Goal: Task Accomplishment & Management: Use online tool/utility

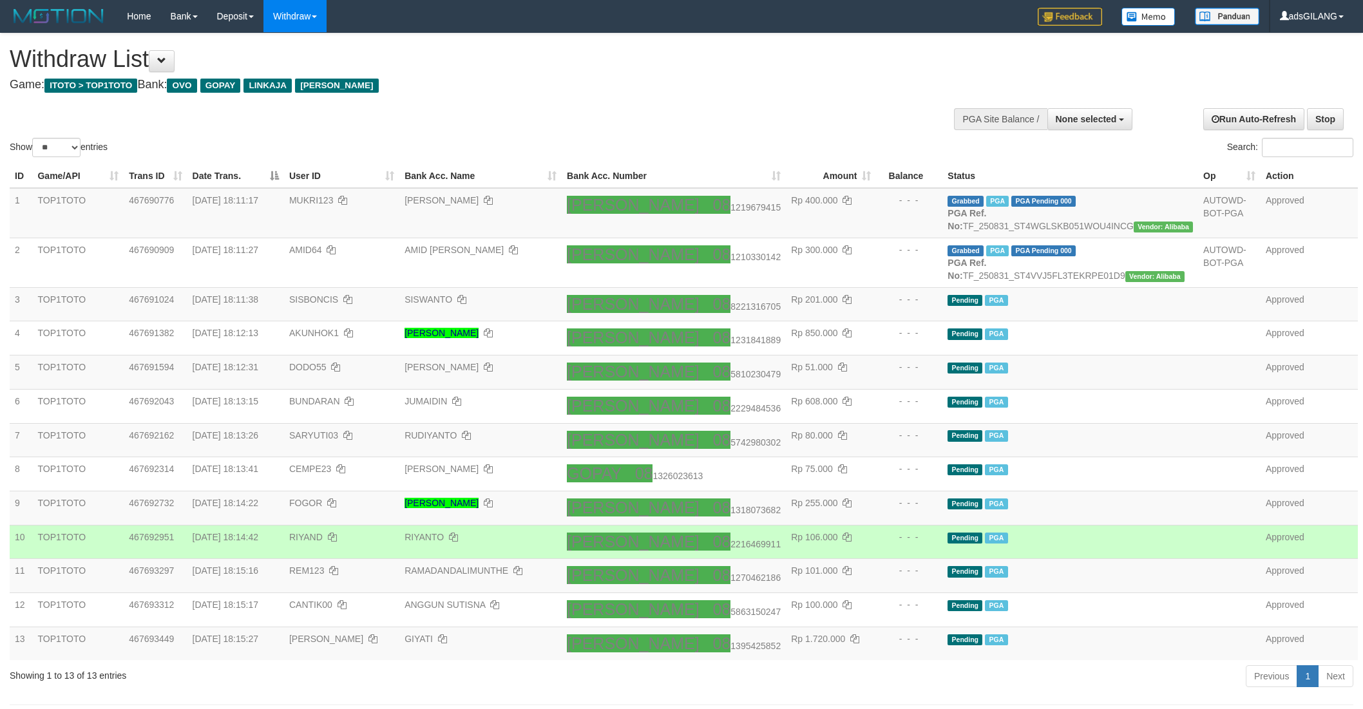
select select
select select "**"
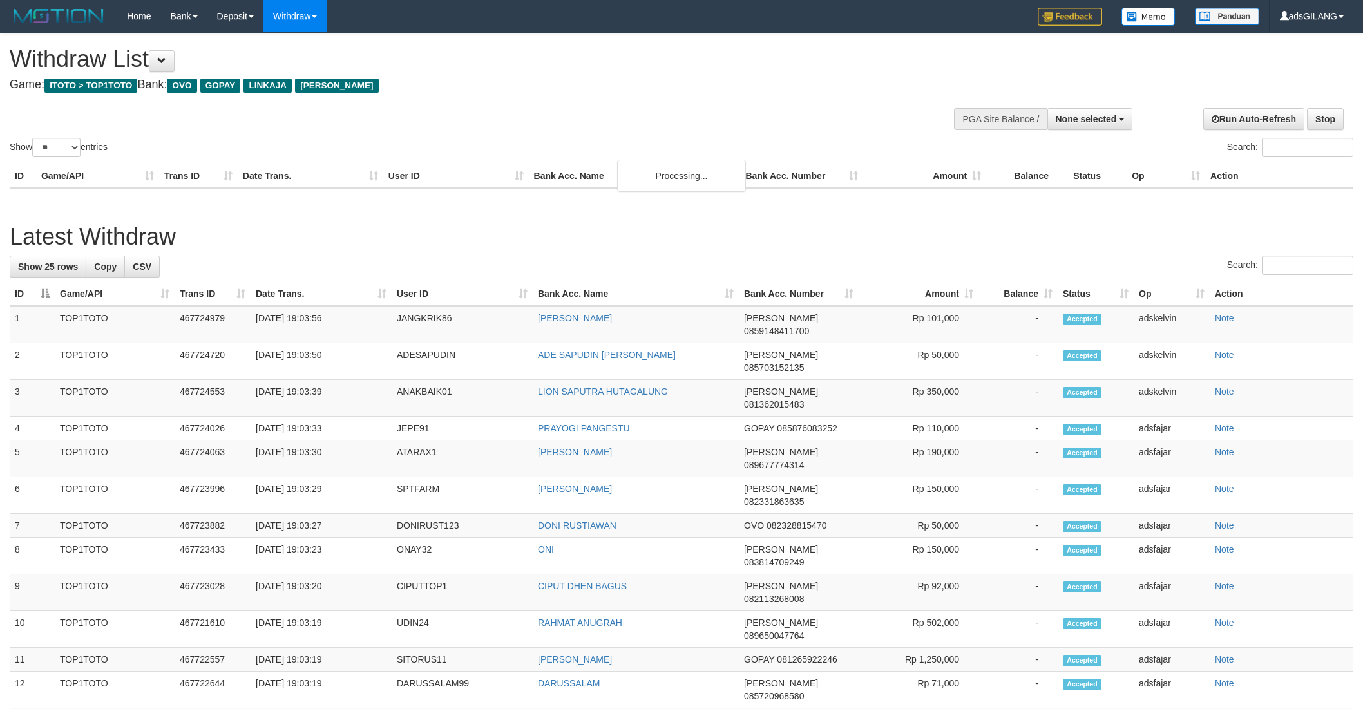
select select
select select "**"
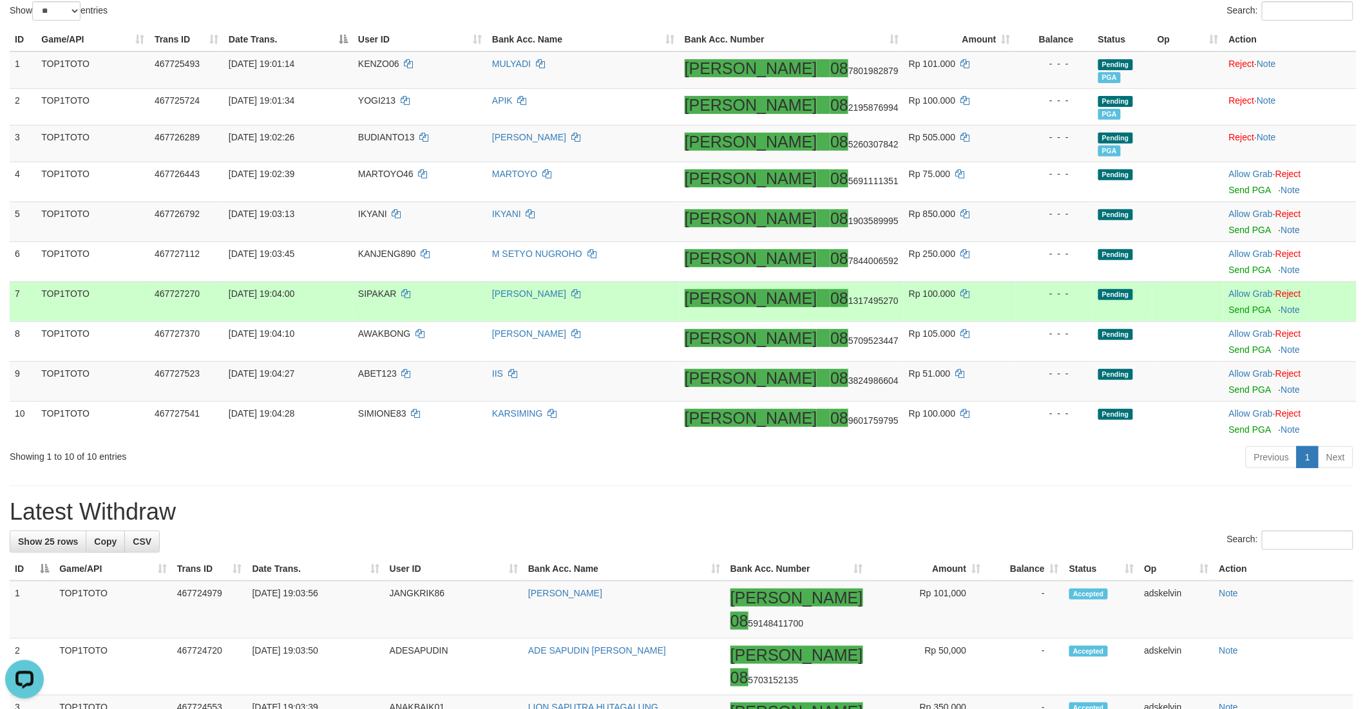
scroll to position [65, 0]
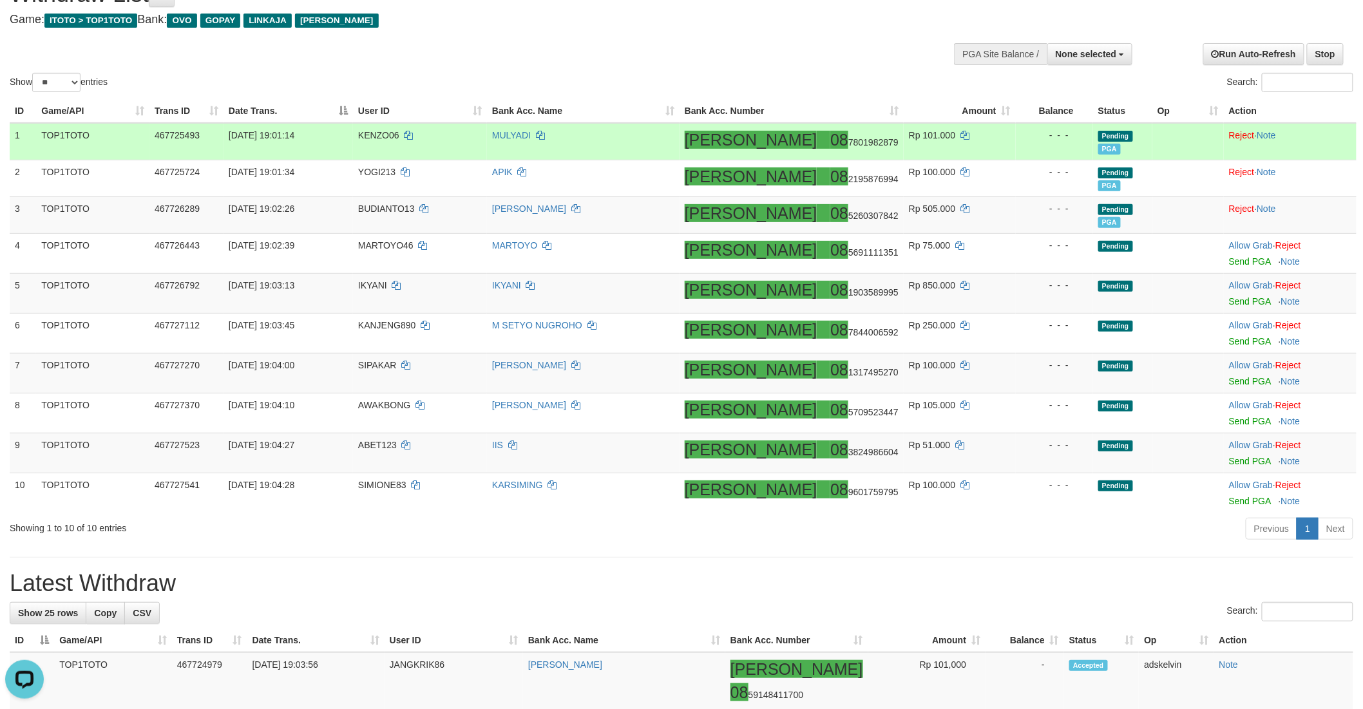
click at [383, 142] on td "KENZO06" at bounding box center [420, 141] width 134 height 37
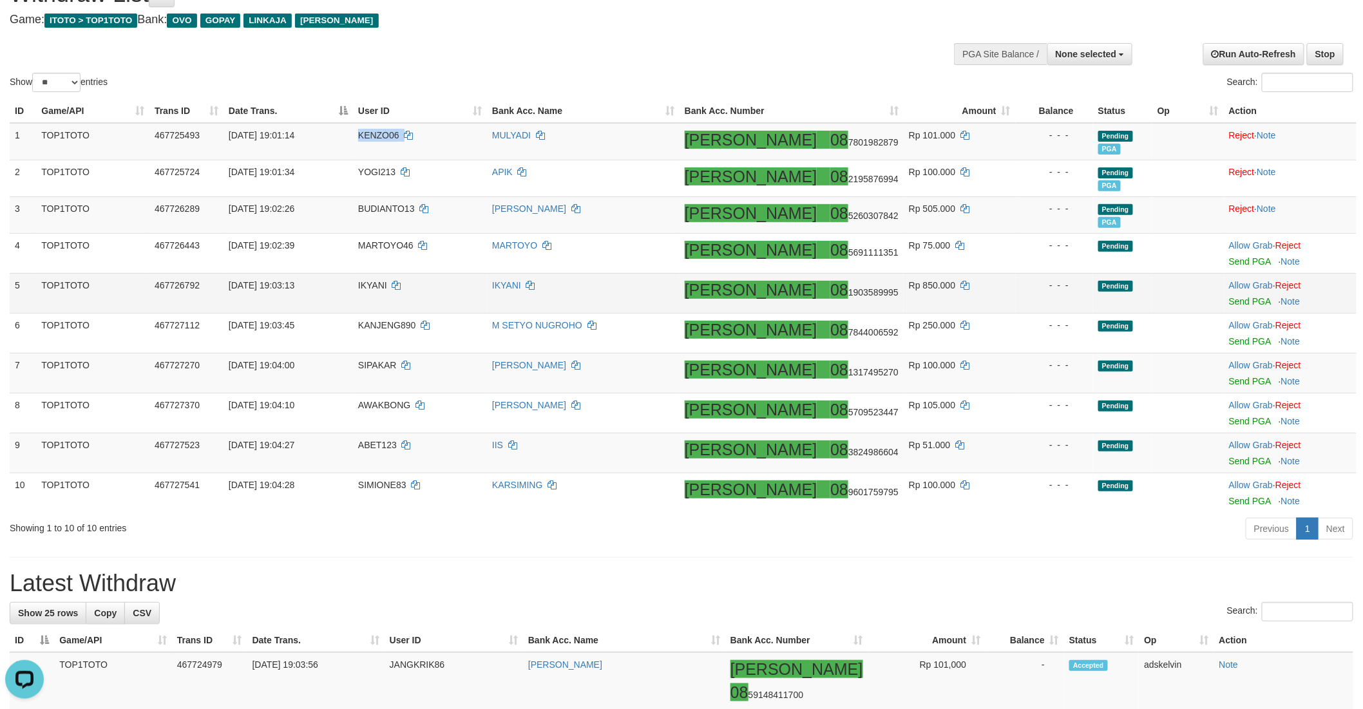
copy td "KENZO06"
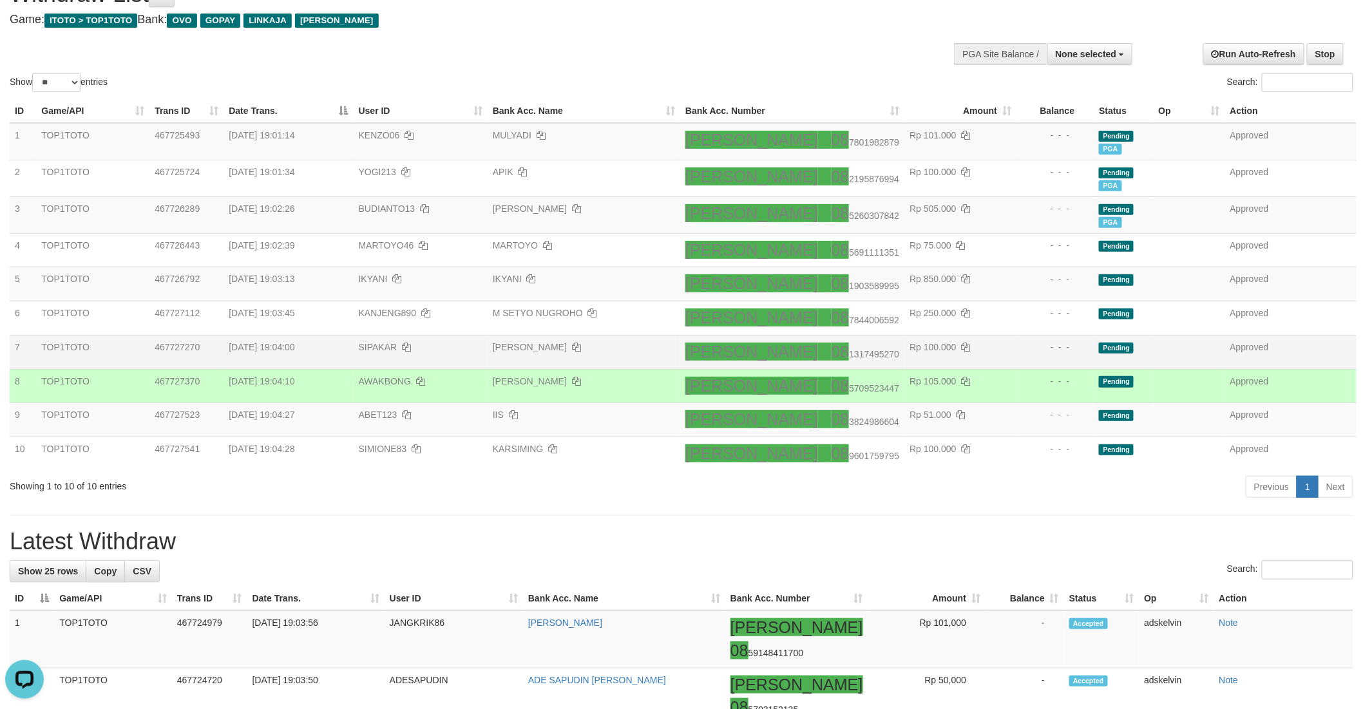
click at [478, 363] on td "SIPAKAR" at bounding box center [421, 352] width 134 height 34
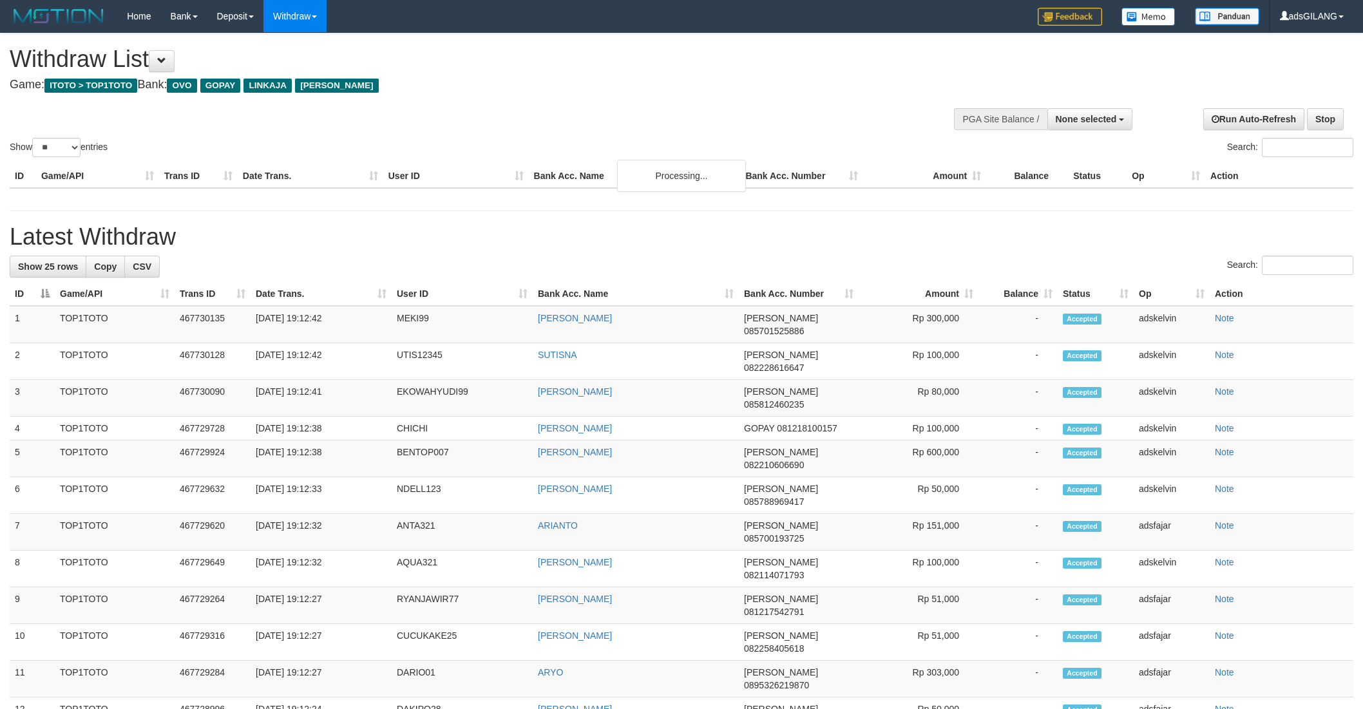
select select
select select "**"
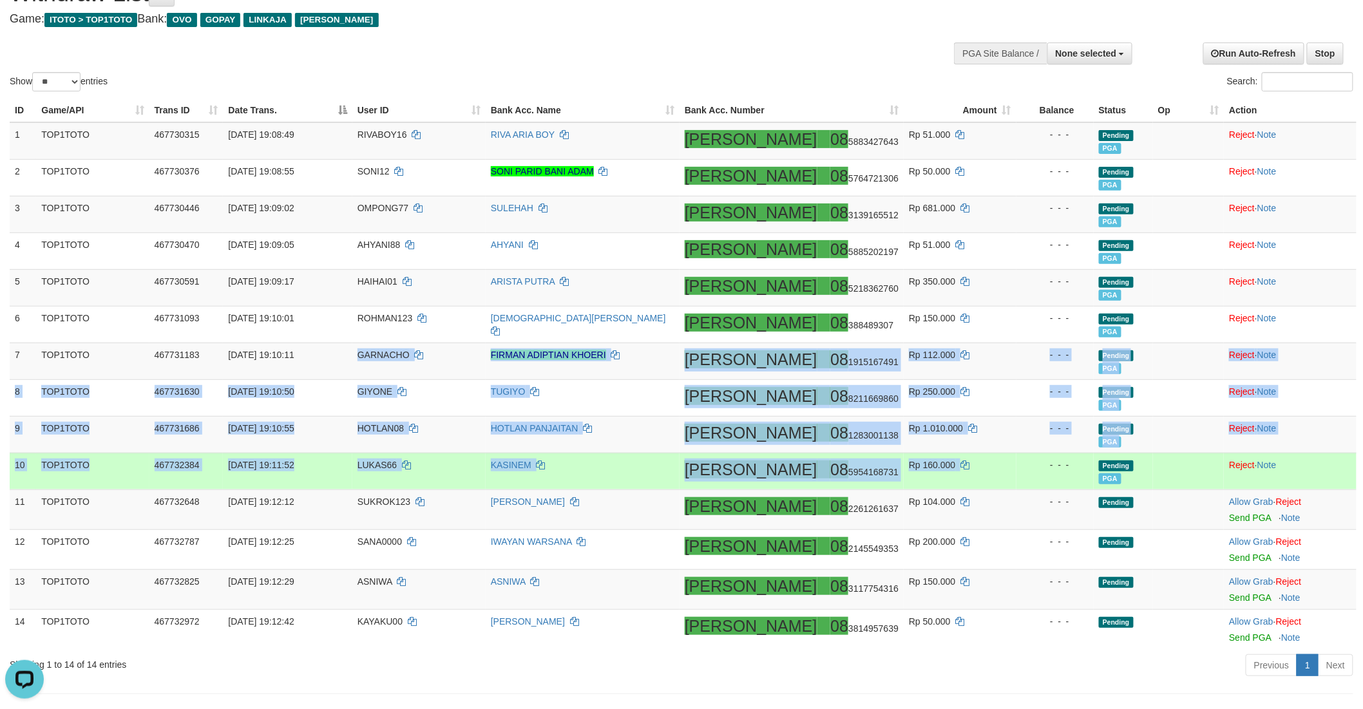
drag, startPoint x: 375, startPoint y: 356, endPoint x: 982, endPoint y: 468, distance: 617.7
click at [980, 468] on tbody "1 TOP1TOTO 467730315 31/08/2025 19:08:49 RIVABOY16 RIVA ARIA BOY DANA 08 588342…" at bounding box center [683, 385] width 1347 height 527
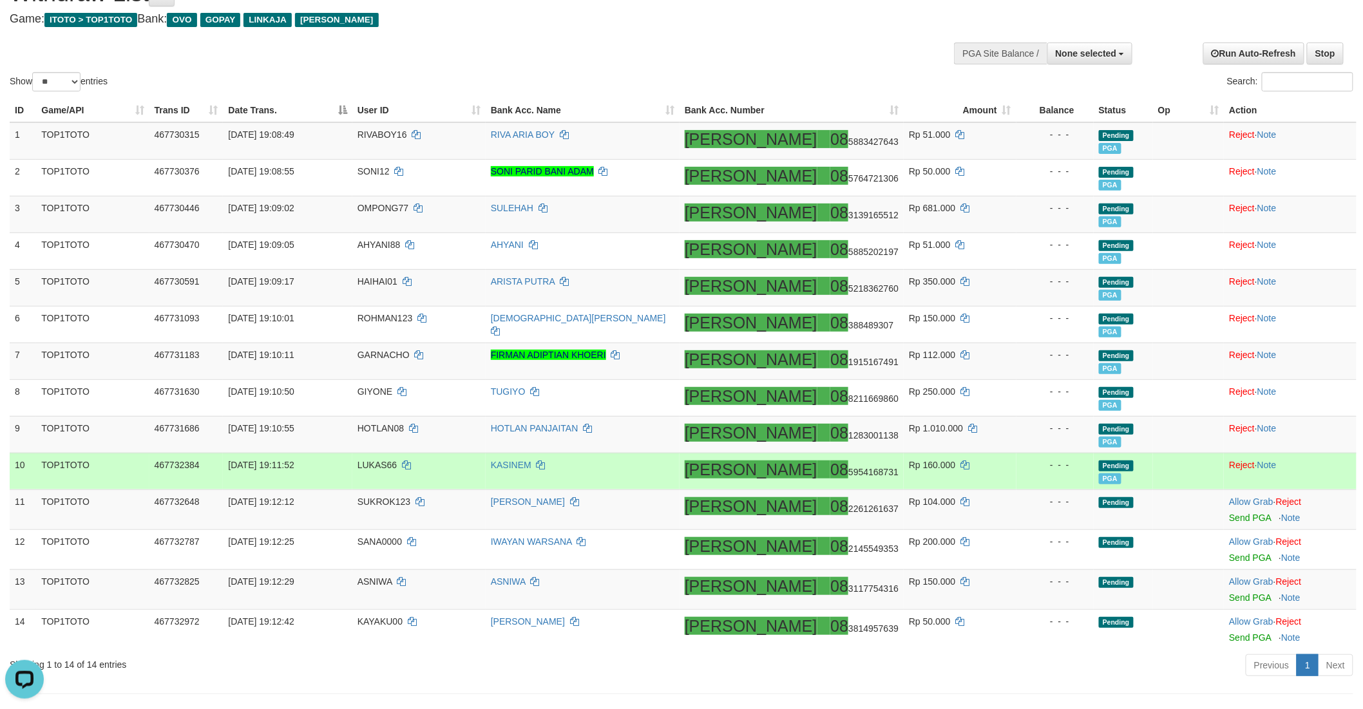
click at [1299, 455] on td "Reject · Note" at bounding box center [1290, 471] width 133 height 37
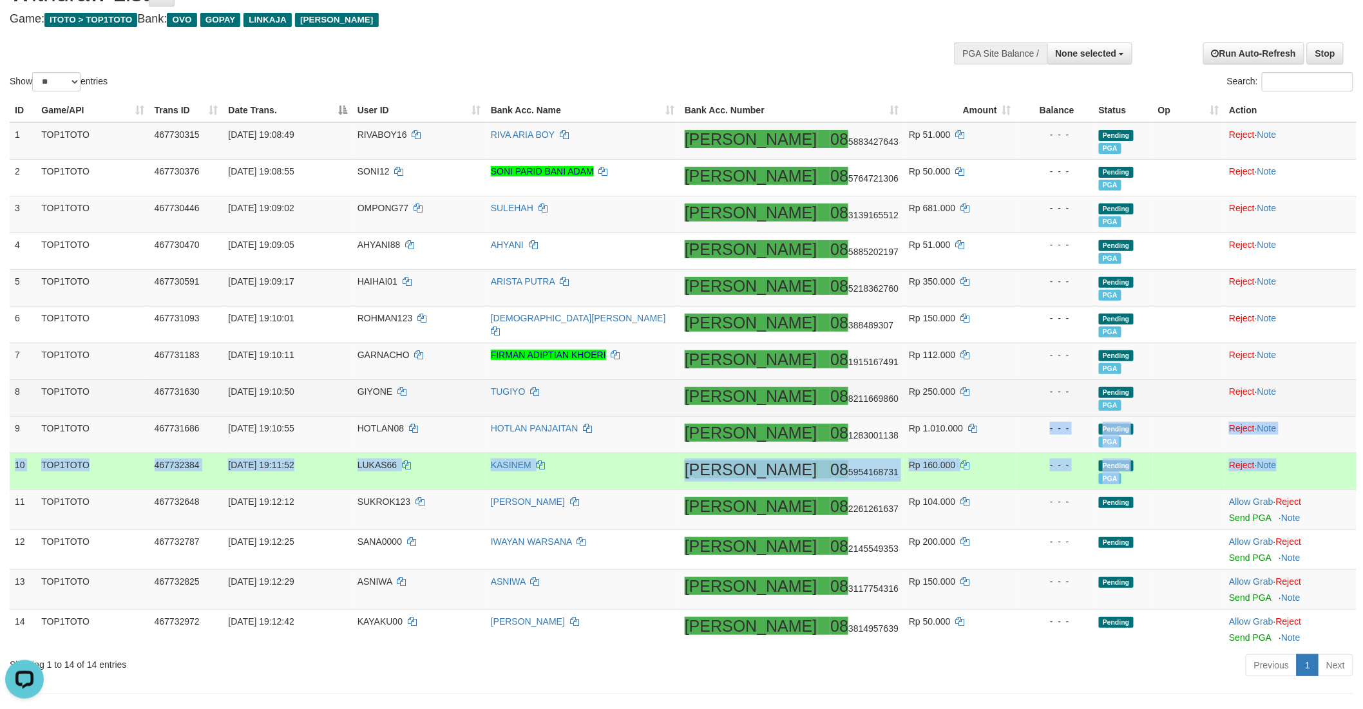
copy tbody "- - - Pending PGA Reject · Note 10 TOP1TOTO 467732384 31/08/2025 19:11:52 LUKAS…"
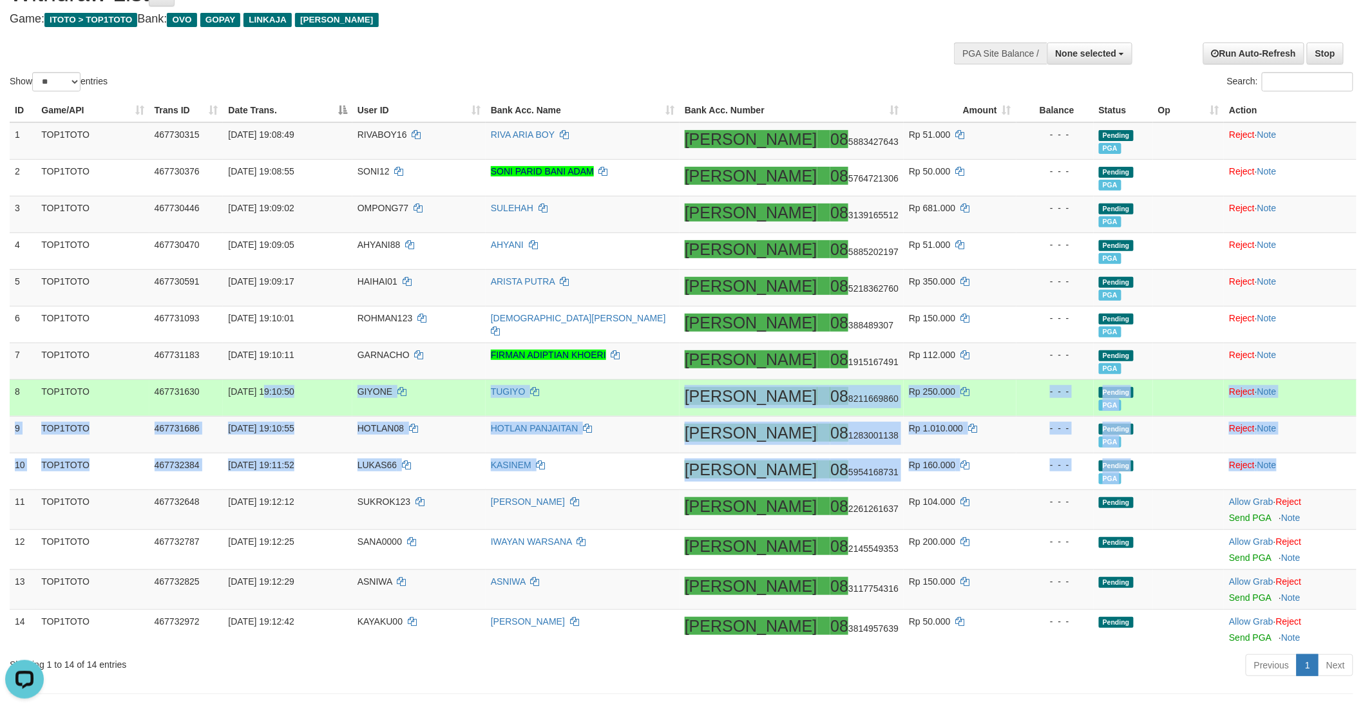
copy tbody "25 19:10:50 GIYONE TUGIYO DANA 08 8211669860 Rp 250.000 - - - Pending PGA Rejec…"
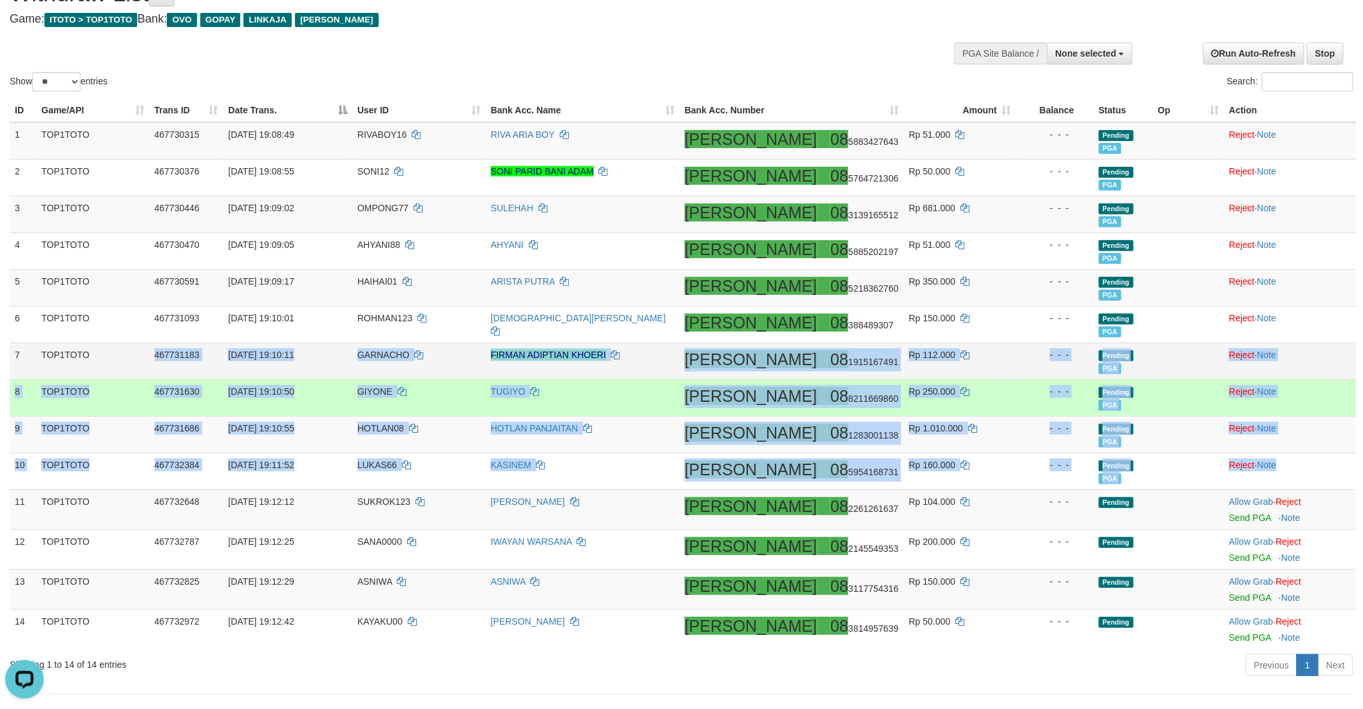
copy tbody "467731183 31/08/2025 19:10:11 GARNACHO FIRMAN ADIPTIAN KHOERI DANA 08 191516749…"
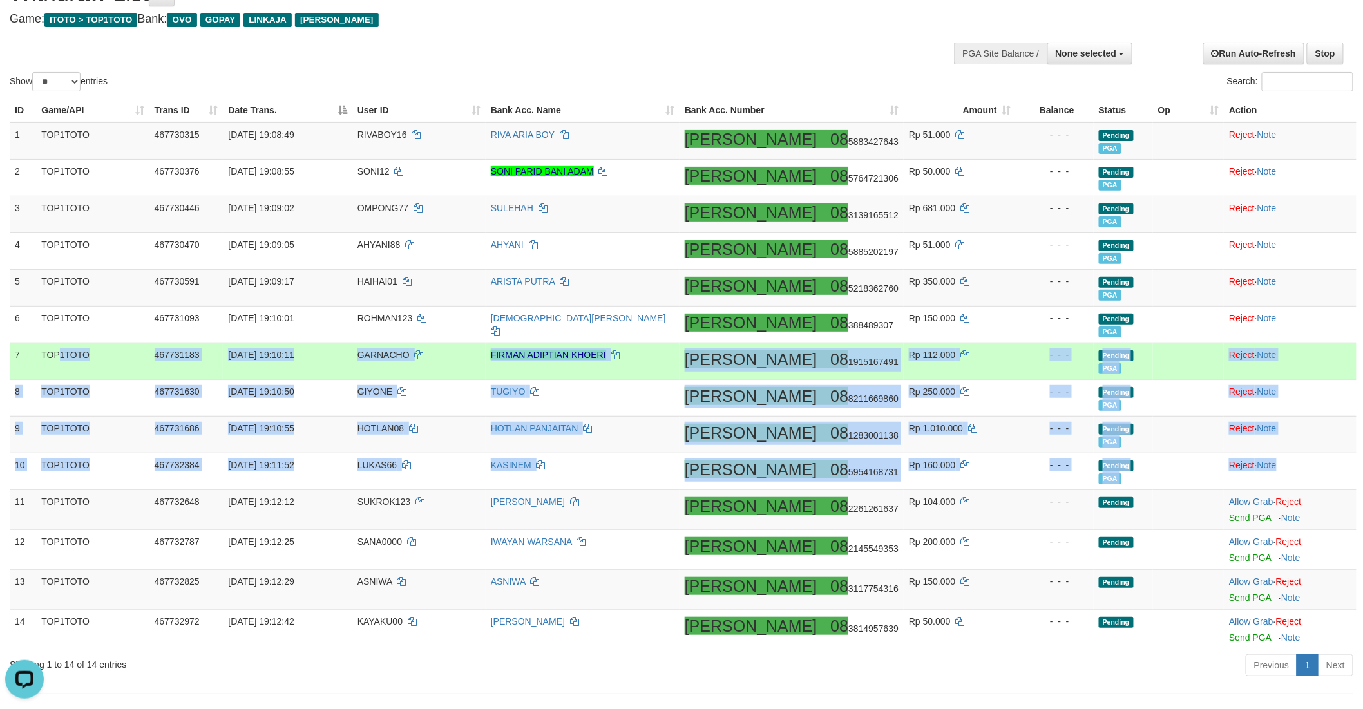
copy tbody "1TOTO 467731183 31/08/2025 19:10:11 GARNACHO FIRMAN ADIPTIAN KHOERI DANA 08 191…"
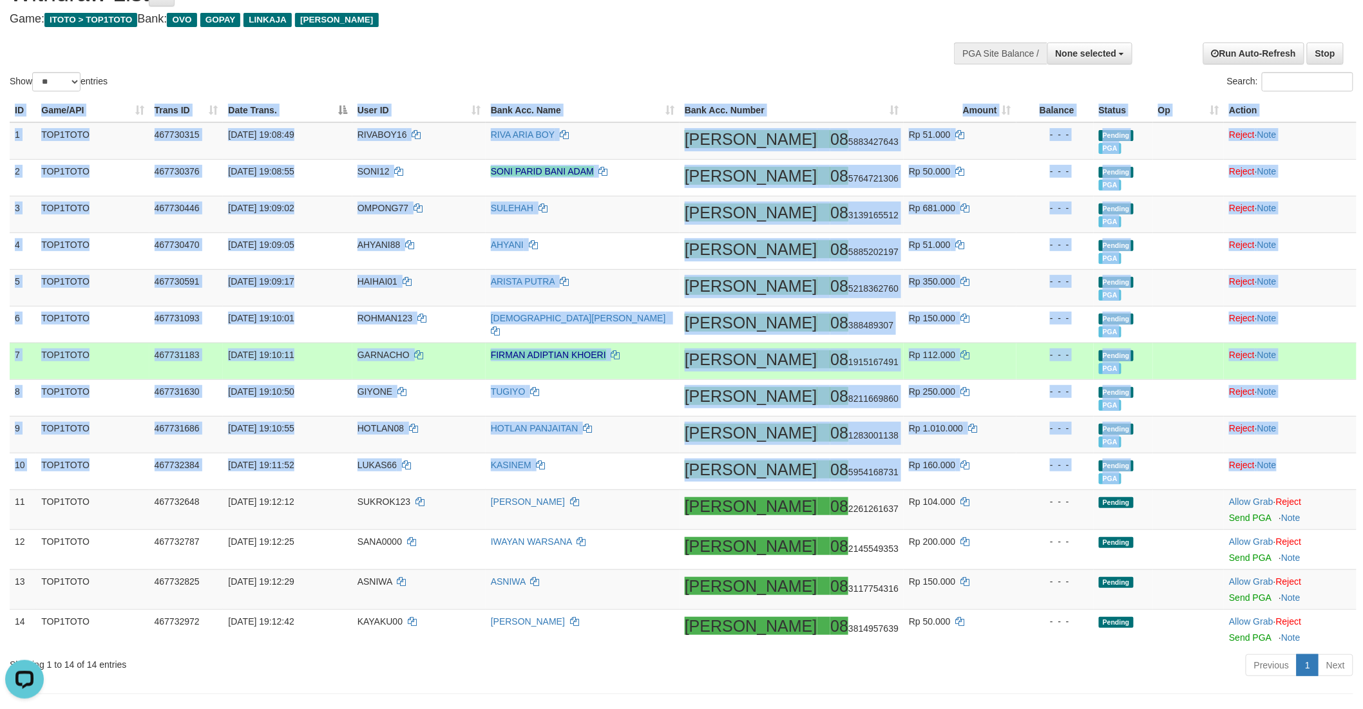
copy table "ID Game/API Trans ID Date Trans. User ID Bank Acc. Name Bank Acc. Number Amount…"
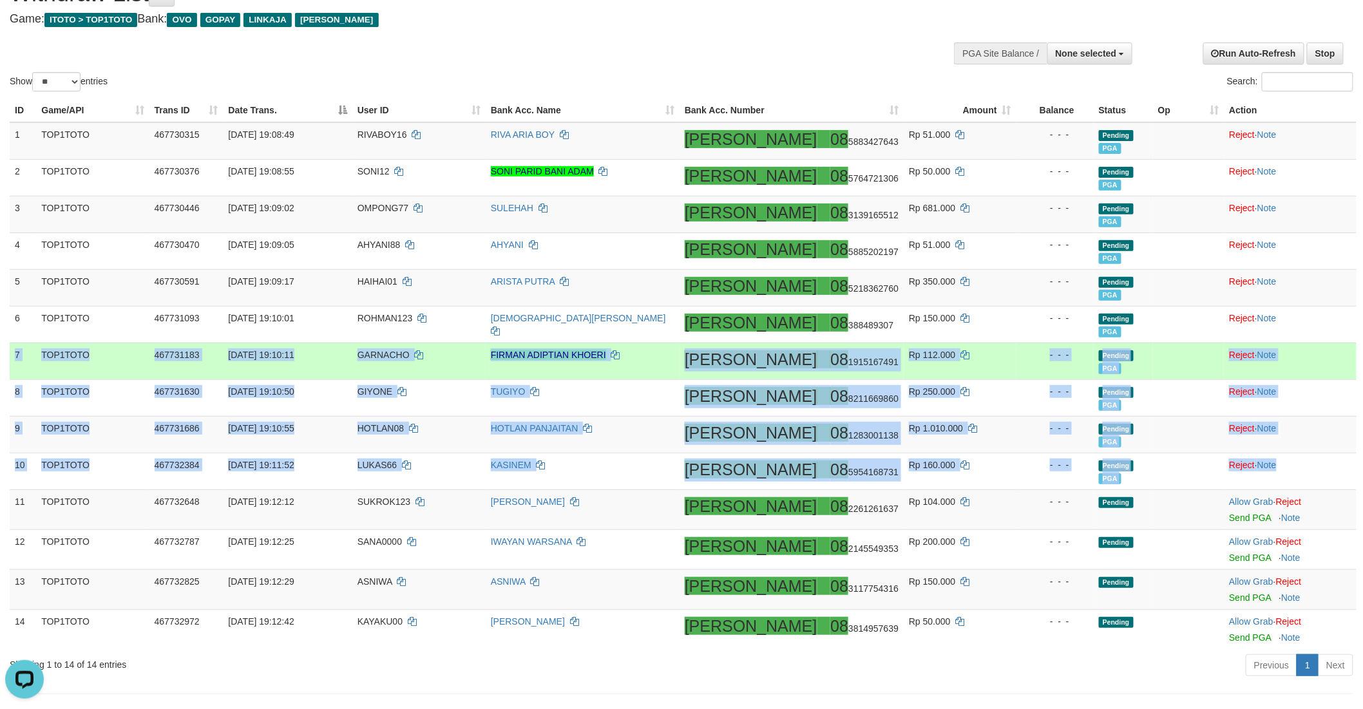
copy tbody "7 TOP1TOTO 467731183 31/08/2025 19:10:11 GARNACHO FIRMAN ADIPTIAN KHOERI DANA 0…"
drag, startPoint x: 1302, startPoint y: 461, endPoint x: 17, endPoint y: 352, distance: 1289.8
click at [17, 352] on tbody "1 TOP1TOTO 467730315 31/08/2025 19:08:49 RIVABOY16 RIVA ARIA BOY DANA 08 588342…" at bounding box center [683, 385] width 1347 height 527
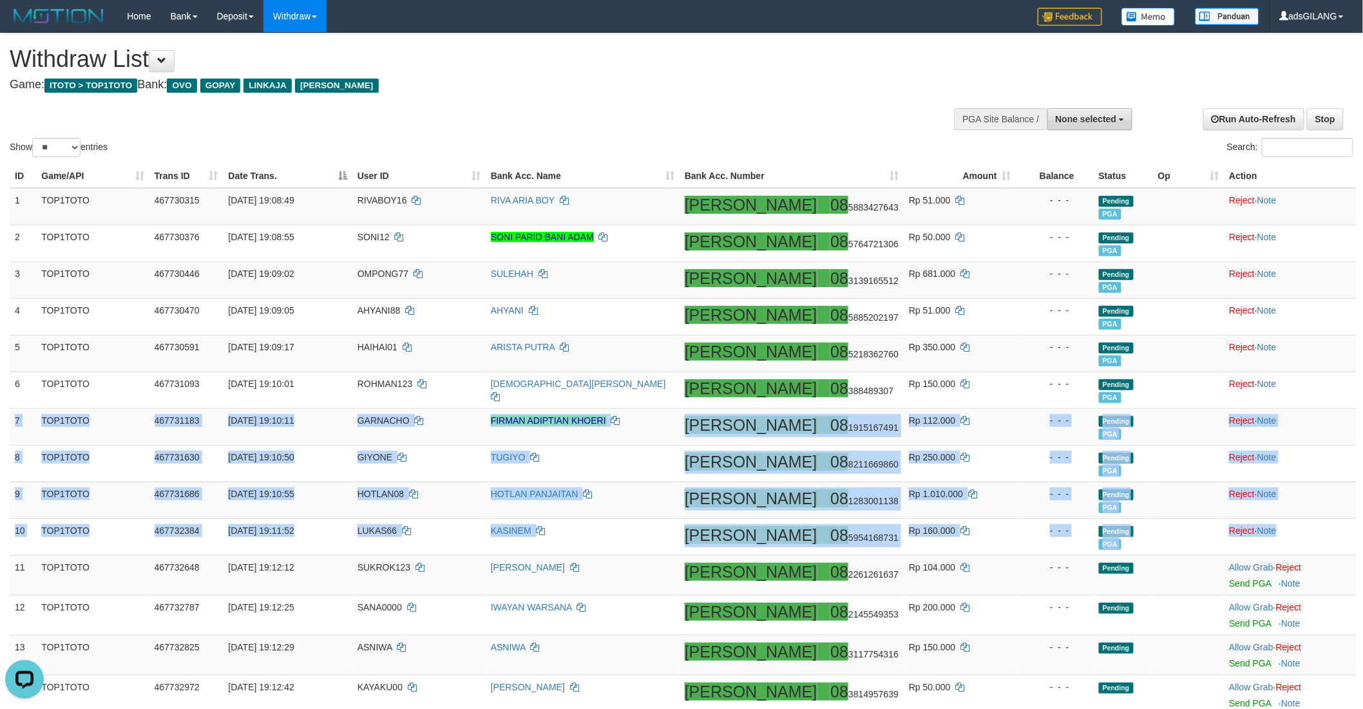
click at [1075, 122] on span "None selected" at bounding box center [1086, 119] width 61 height 10
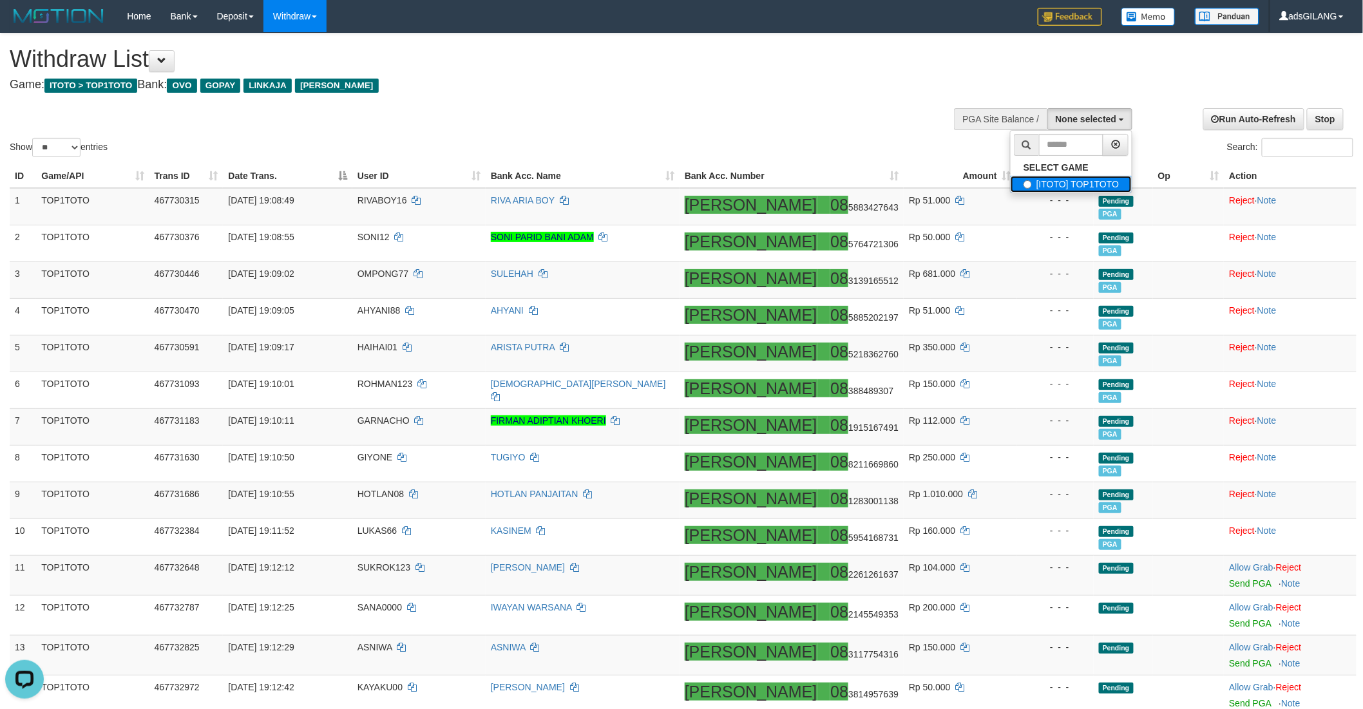
click at [1079, 184] on label "[ITOTO] TOP1TOTO" at bounding box center [1071, 184] width 121 height 17
select select "***"
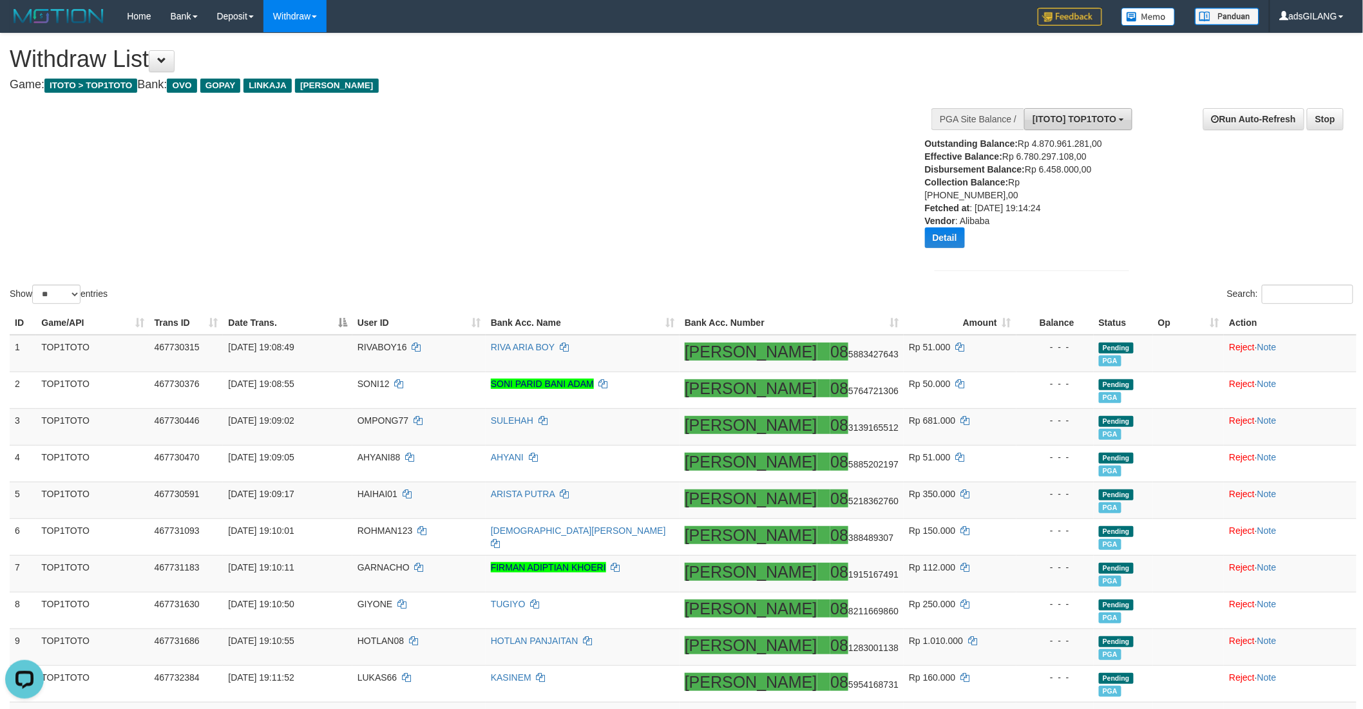
click at [1104, 124] on button "[ITOTO] TOP1TOTO" at bounding box center [1078, 119] width 108 height 22
click at [1062, 182] on label "[ITOTO] TOP1TOTO" at bounding box center [1071, 184] width 121 height 17
click at [801, 200] on div "Show ** ** ** *** entries Search:" at bounding box center [681, 169] width 1363 height 273
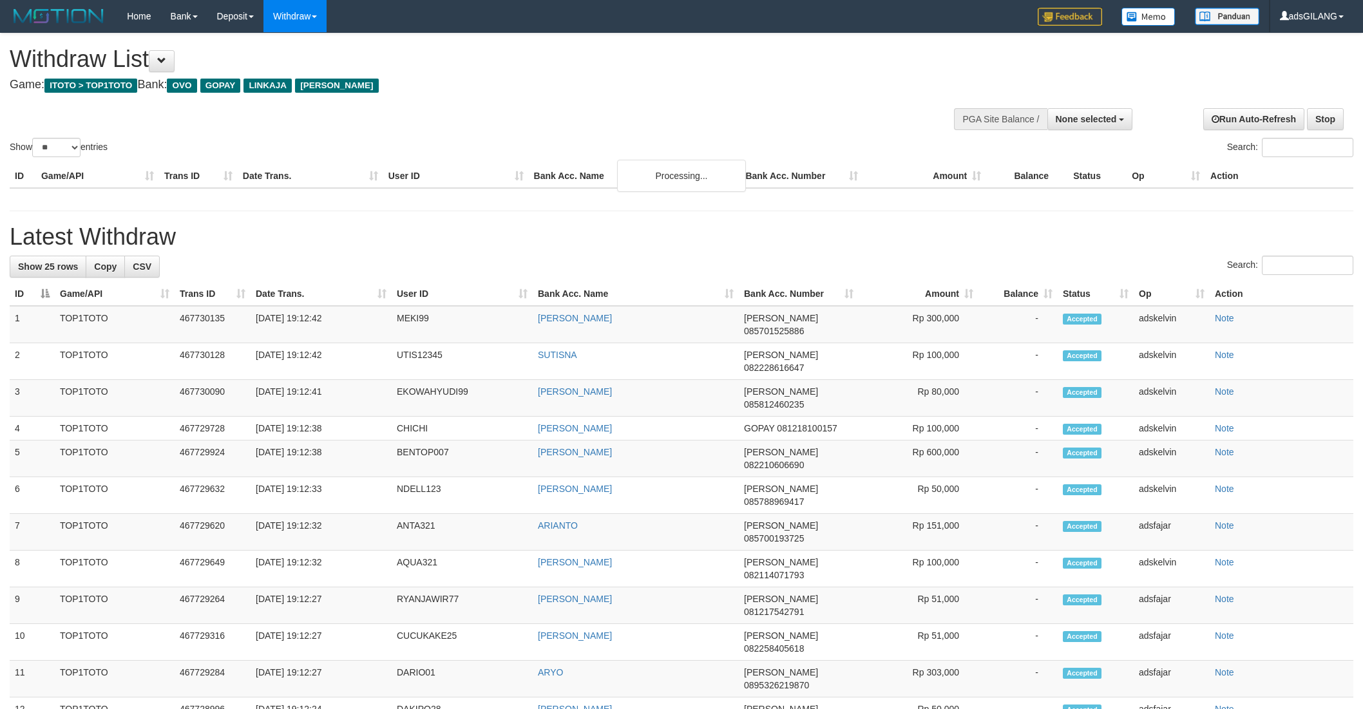
select select
select select "**"
click at [1085, 121] on span "None selected" at bounding box center [1086, 119] width 61 height 10
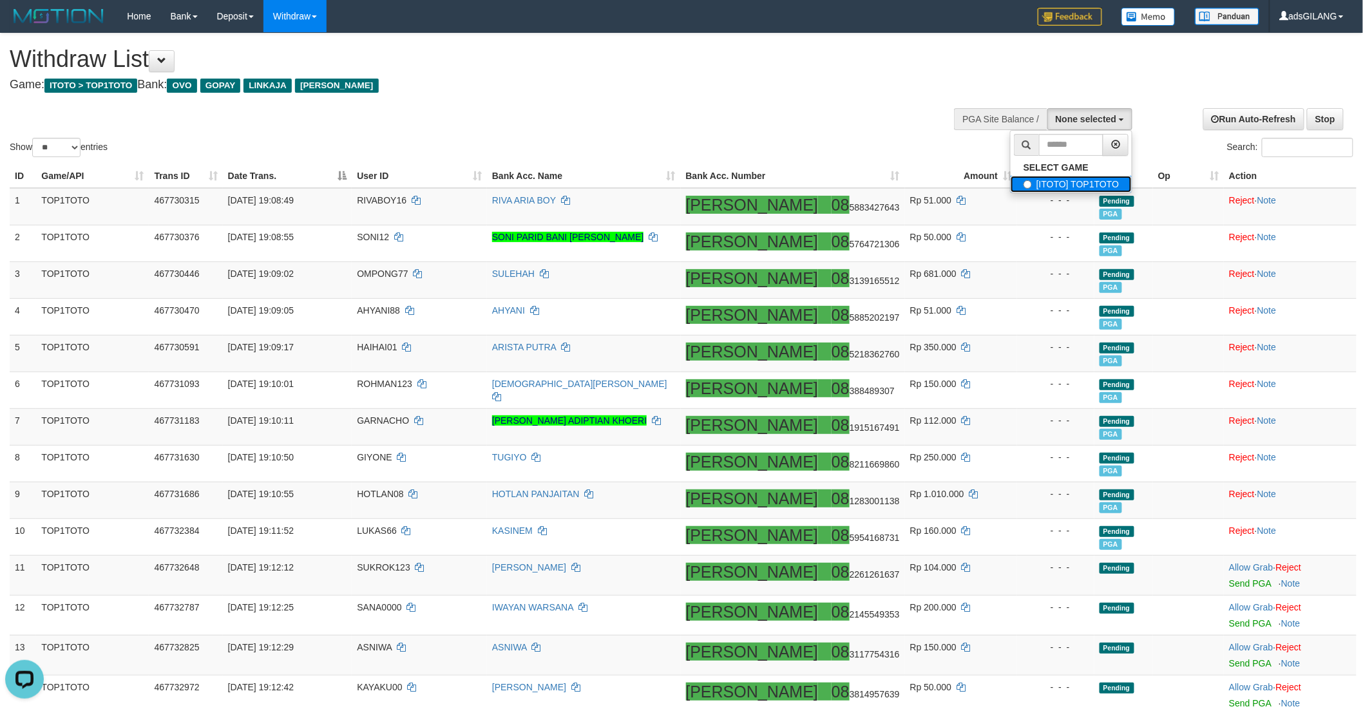
click at [1064, 178] on label "[ITOTO] TOP1TOTO" at bounding box center [1071, 184] width 121 height 17
select select "***"
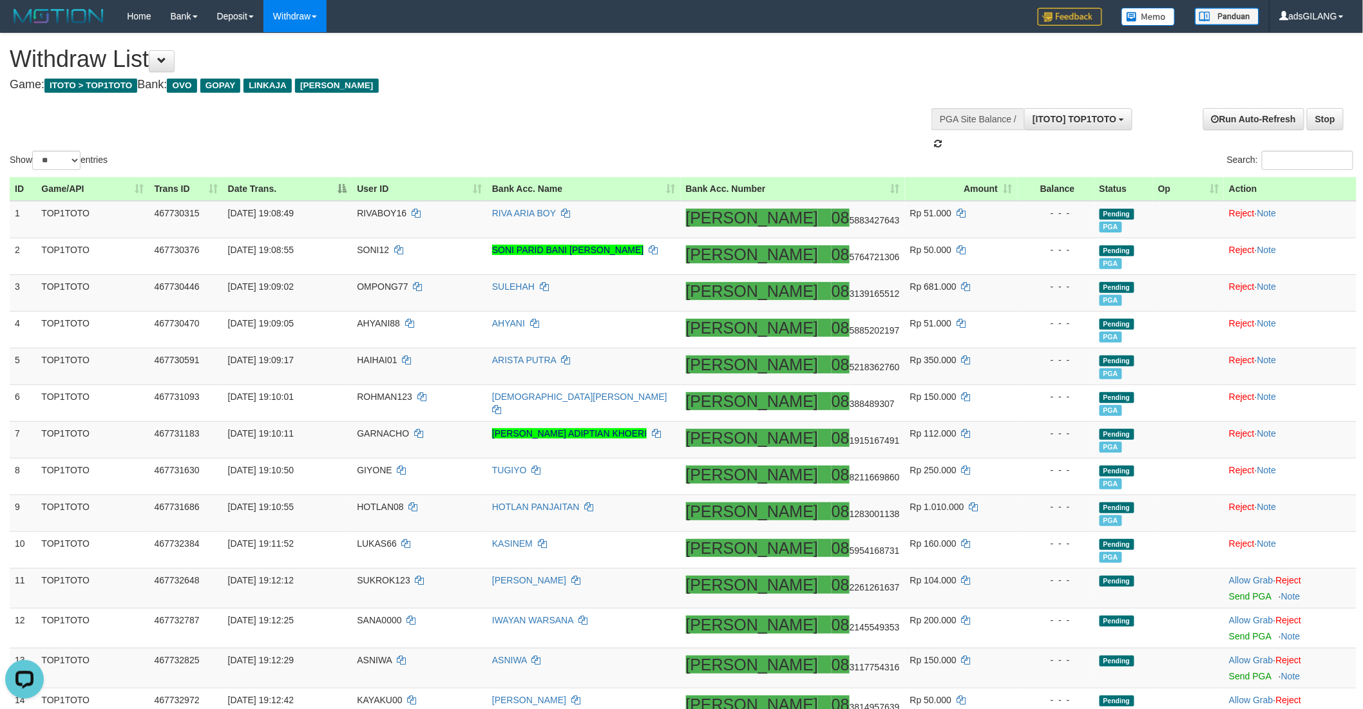
scroll to position [11, 0]
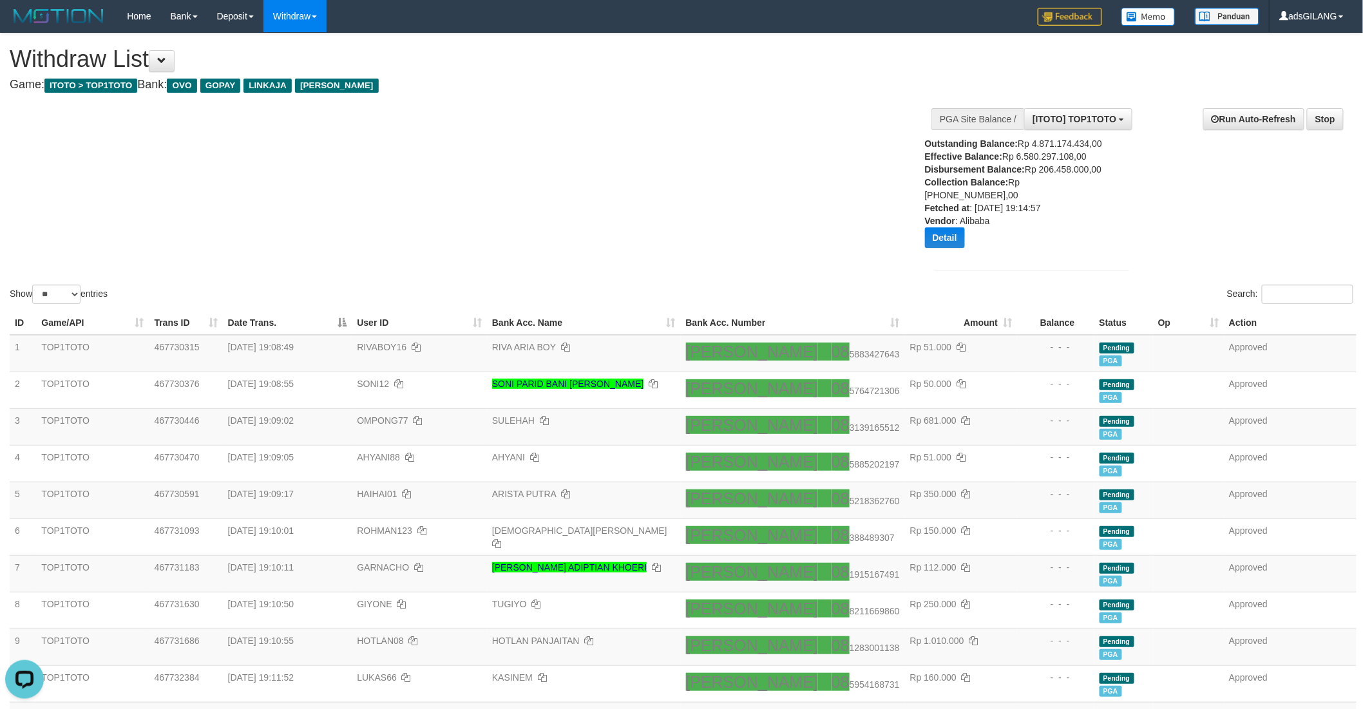
click at [720, 288] on div "Show ** ** ** *** entries Search:" at bounding box center [681, 169] width 1363 height 273
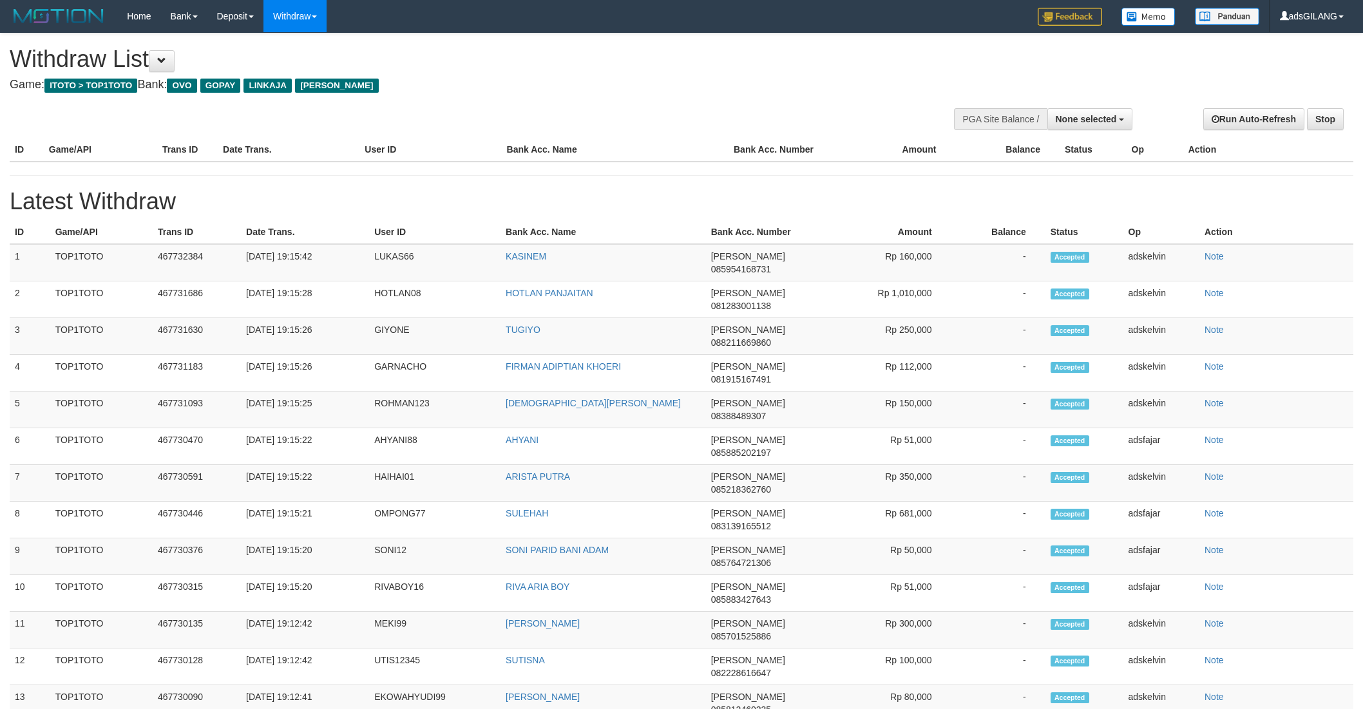
select select
select select "**"
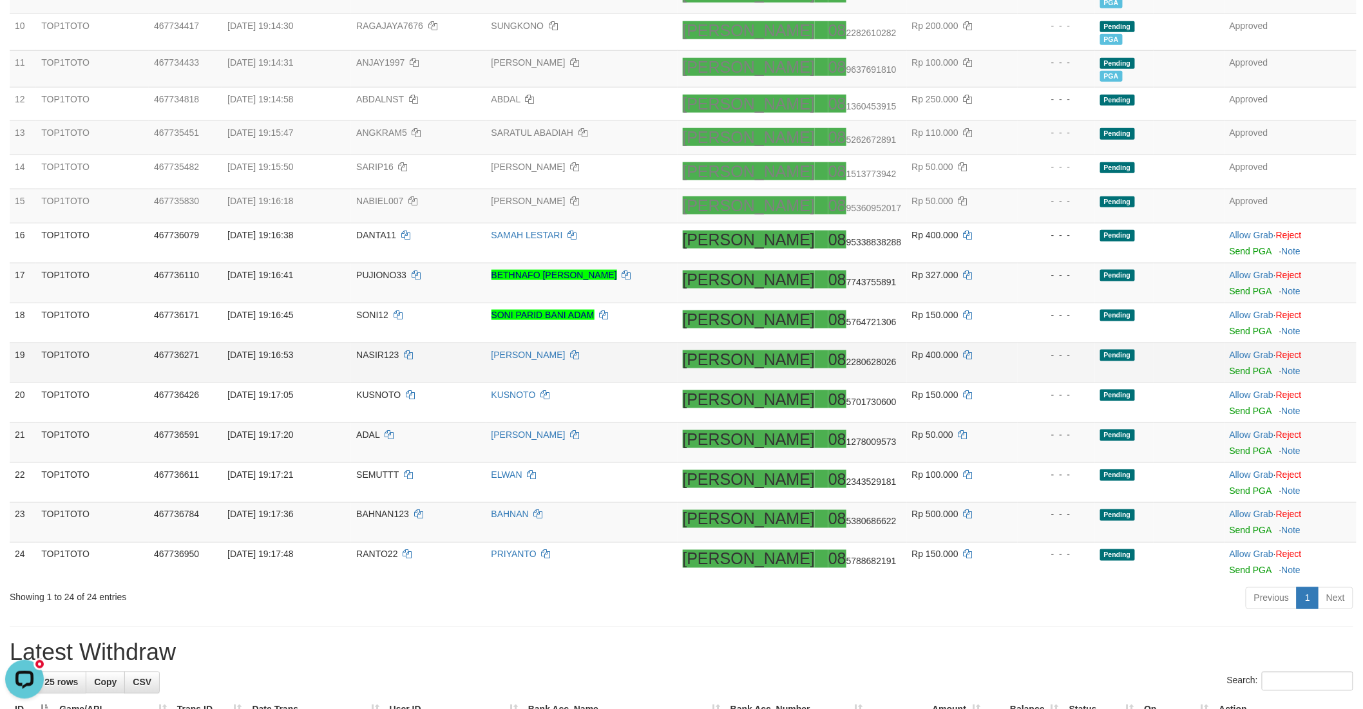
scroll to position [481, 0]
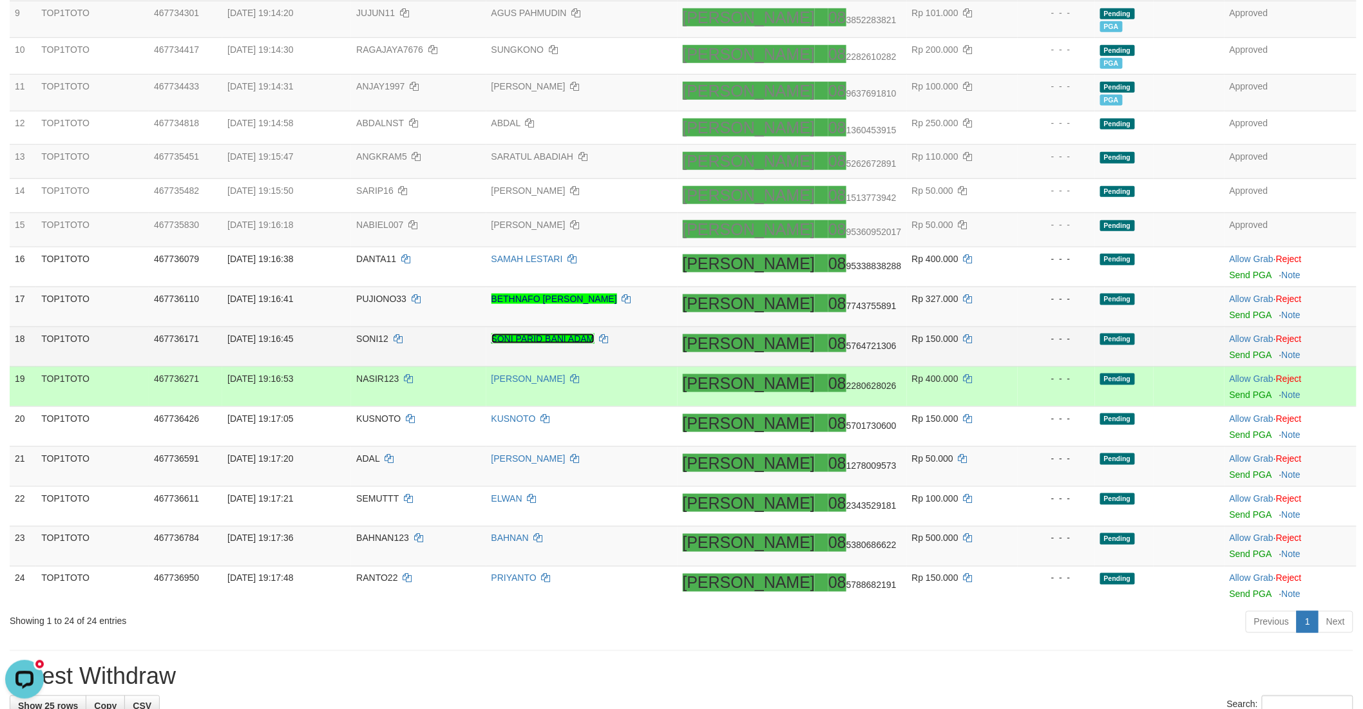
click at [571, 337] on link "SONI PARID BANI ADAM" at bounding box center [543, 339] width 103 height 10
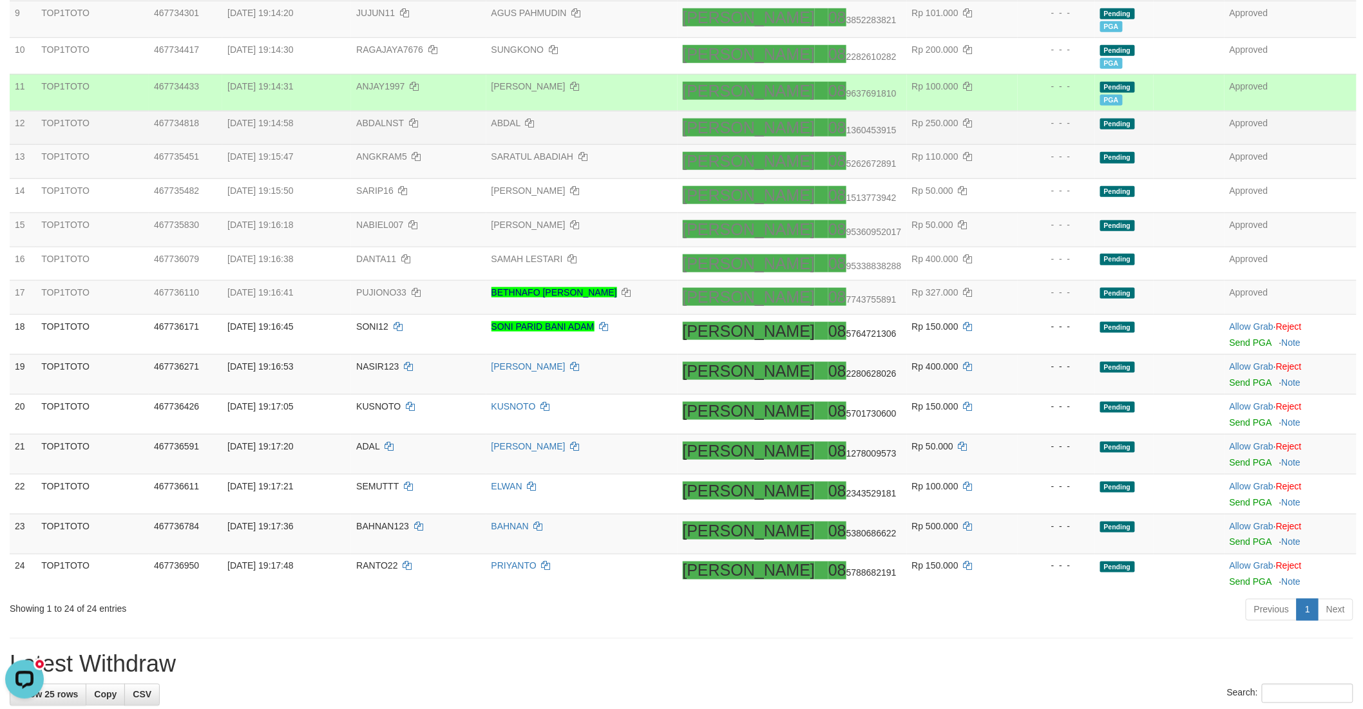
scroll to position [469, 0]
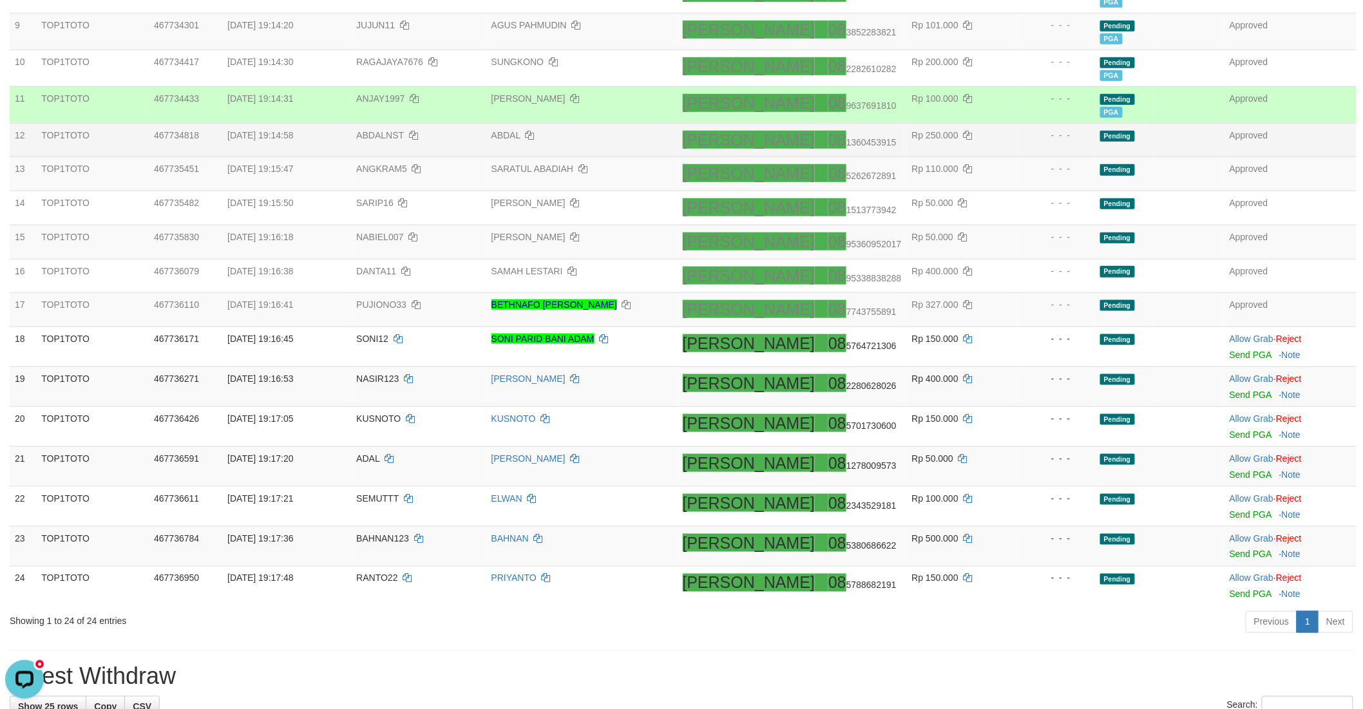
click at [1114, 119] on tbody "1 TOP1TOTO 467732648 31/08/2025 19:12:12 SUKROK123 GILANG ADE PUTRA DANA 08 226…" at bounding box center [683, 162] width 1347 height 887
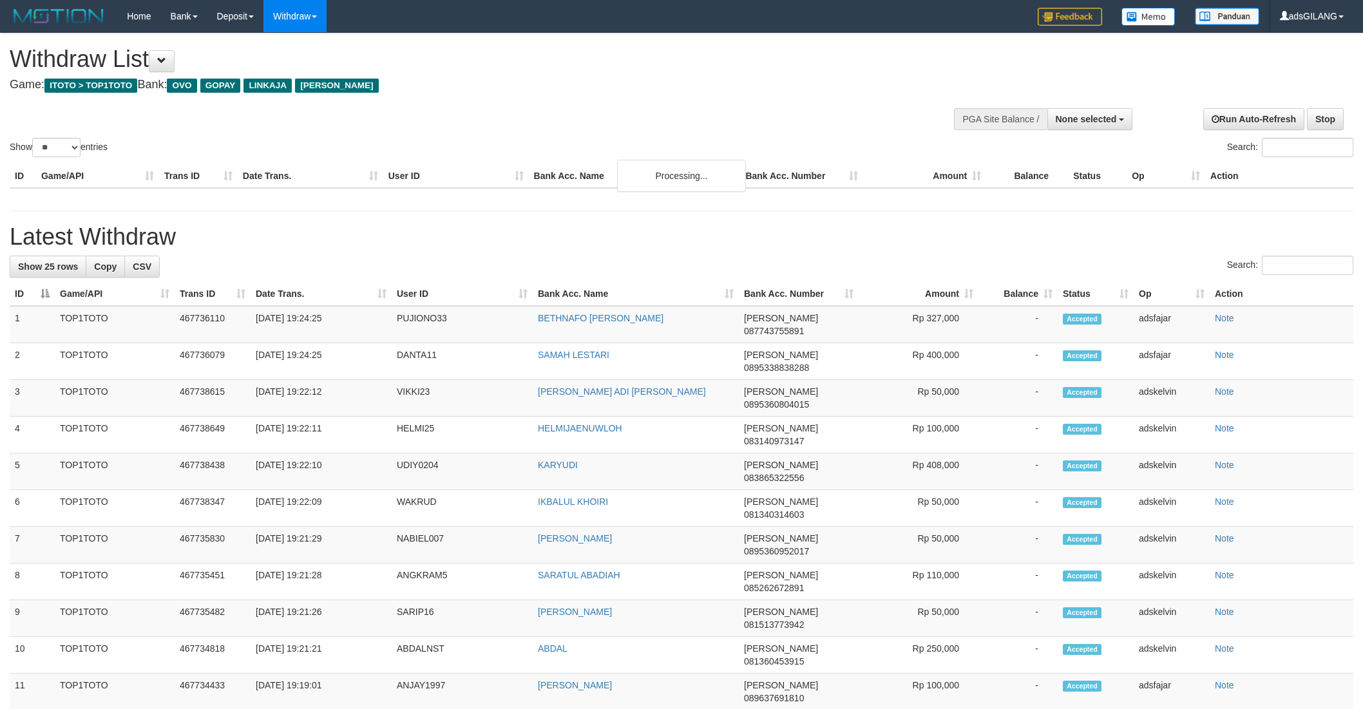
select select
select select "**"
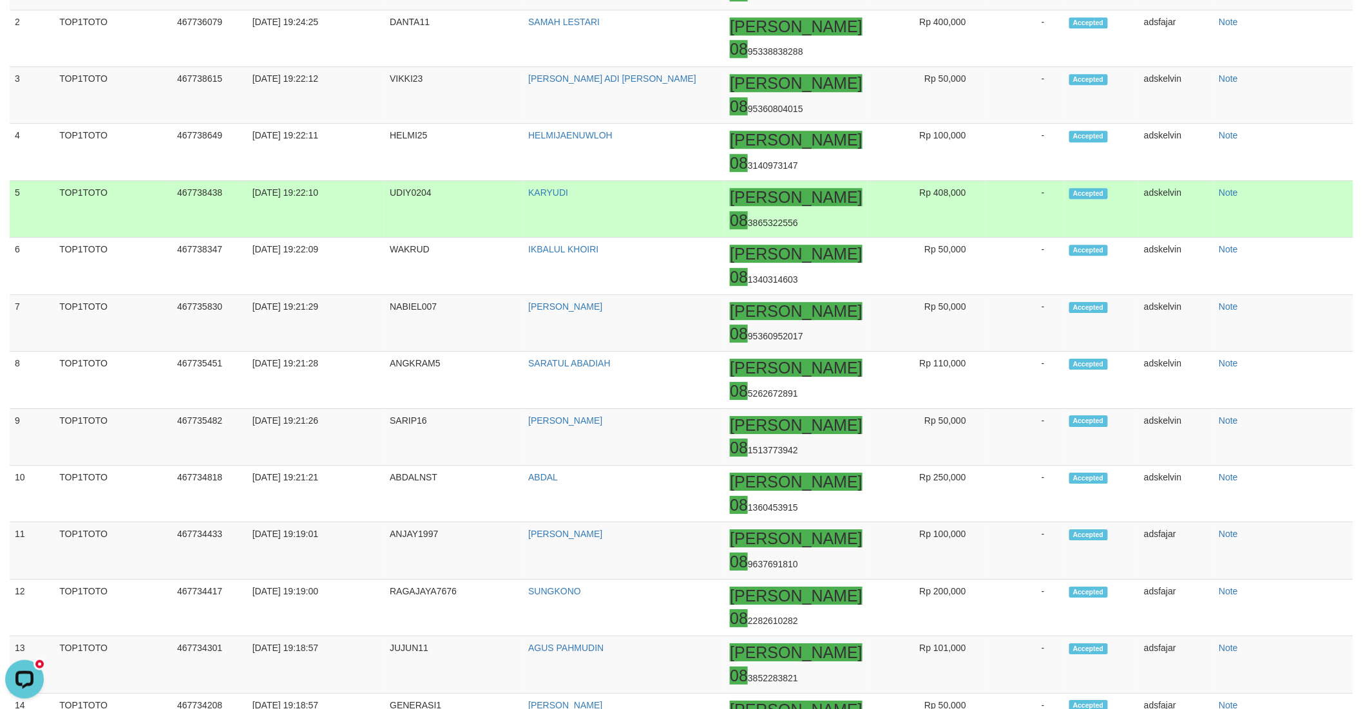
scroll to position [719, 0]
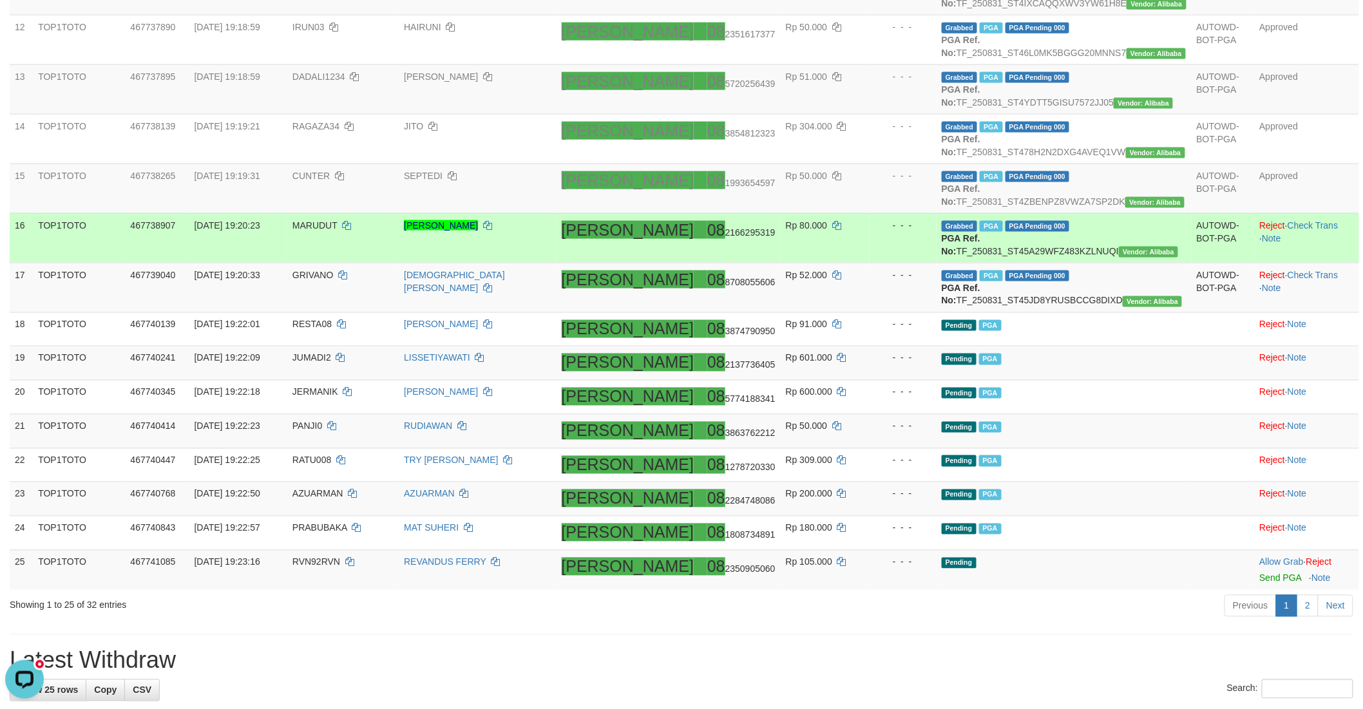
click at [334, 263] on td "MARUDUT" at bounding box center [342, 238] width 111 height 50
copy td "MARUDUT"
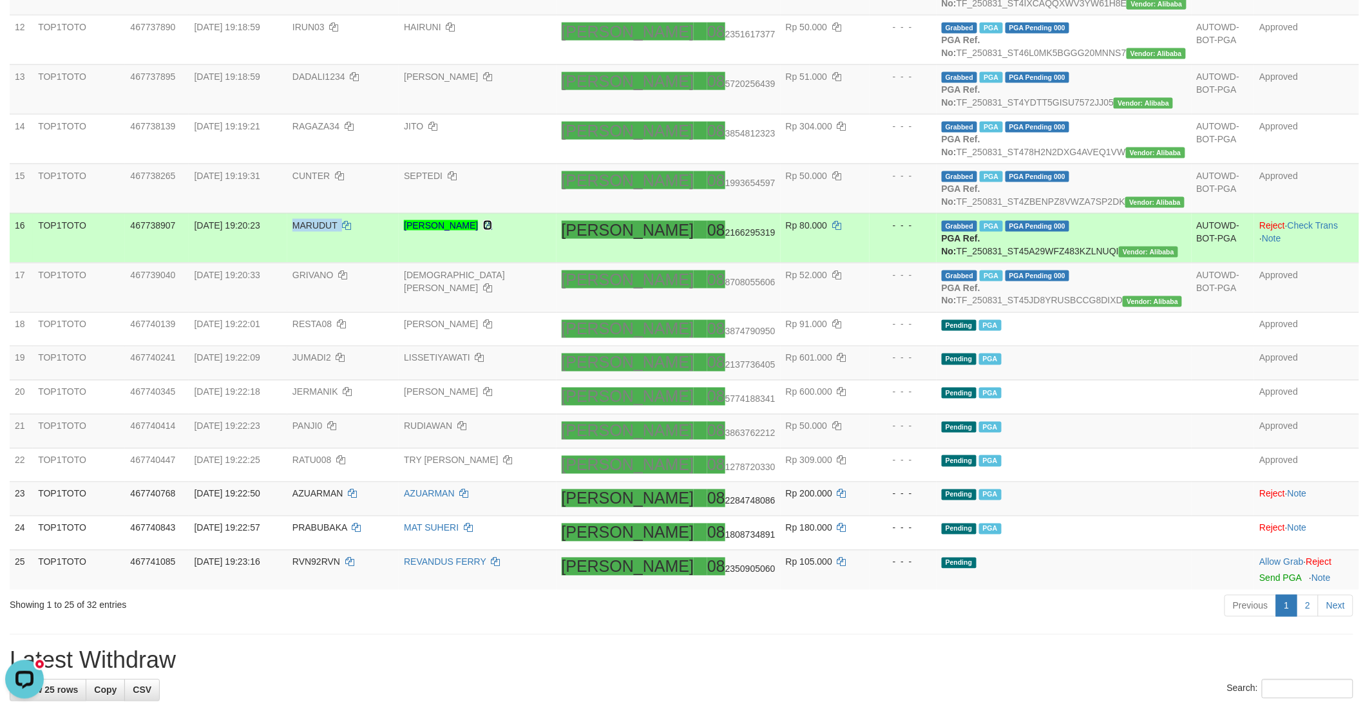
click at [492, 230] on icon at bounding box center [487, 225] width 9 height 9
copy td "MARUDUT"
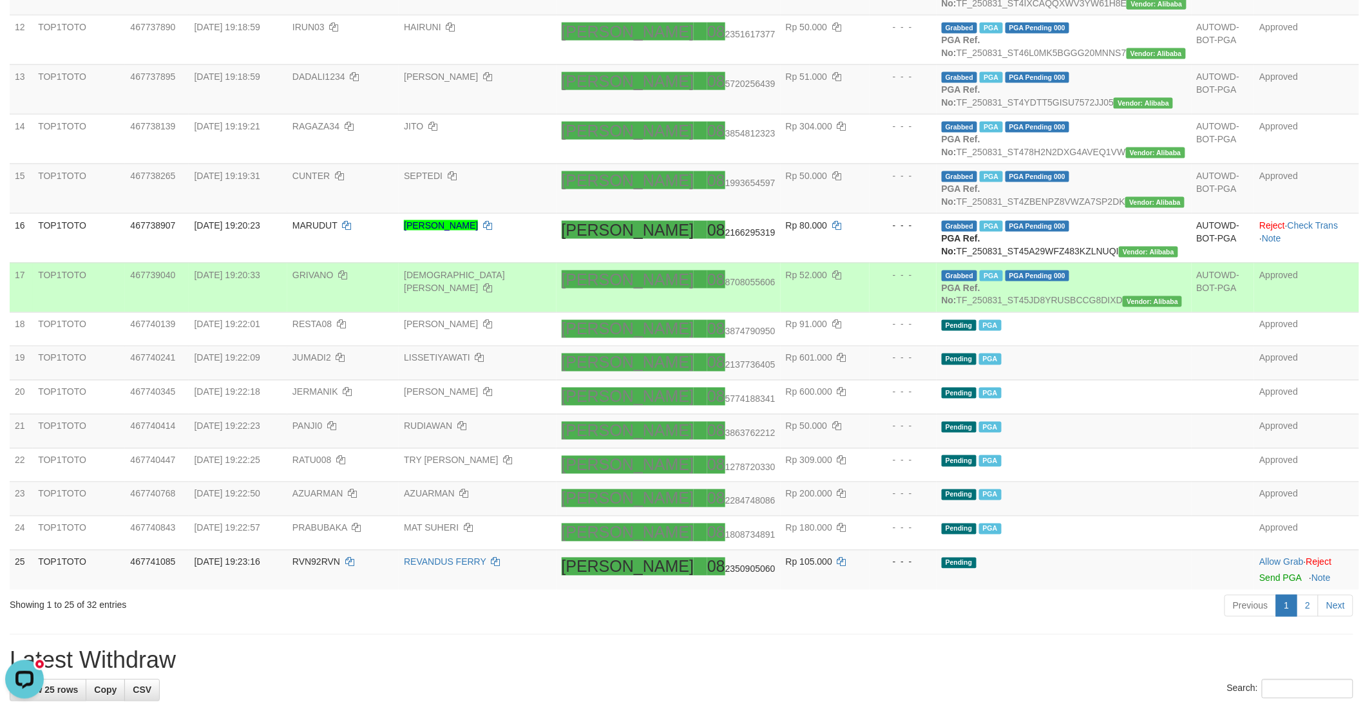
click at [343, 312] on td "GRIVANO" at bounding box center [342, 288] width 111 height 50
copy td "GRIVANO"
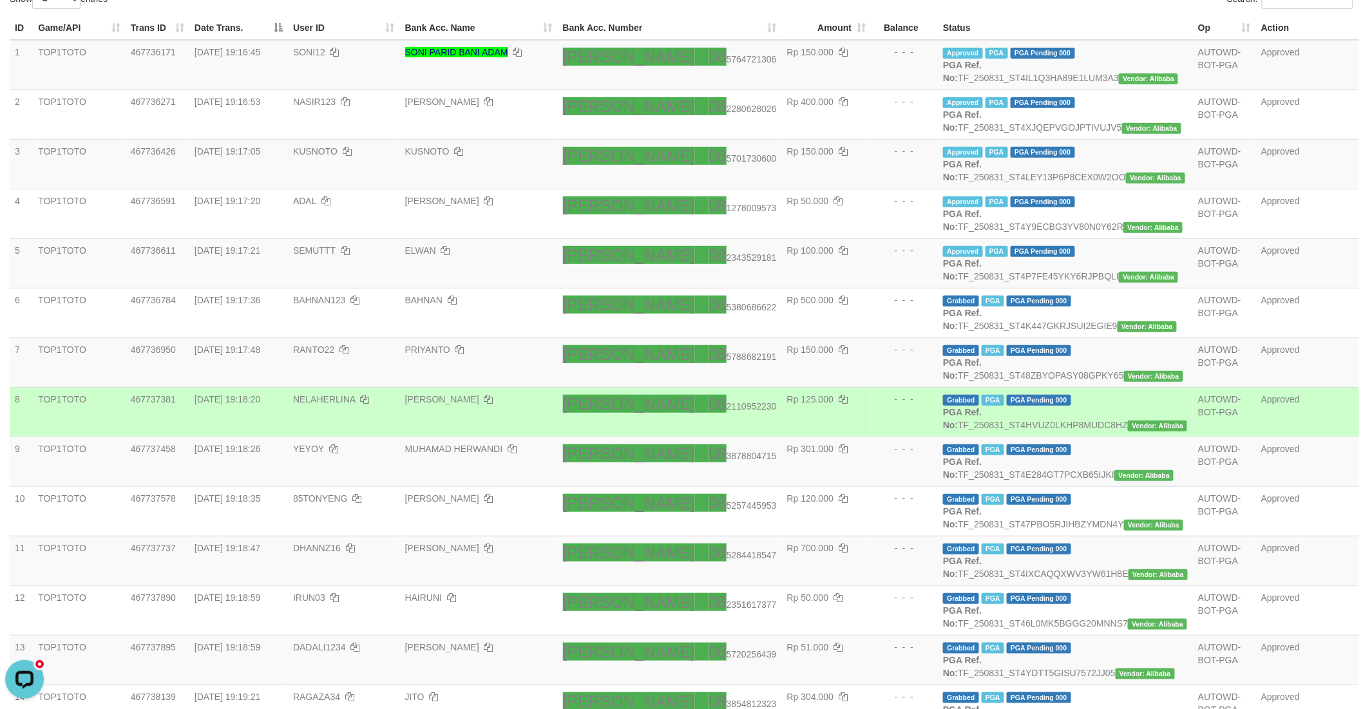
scroll to position [146, 0]
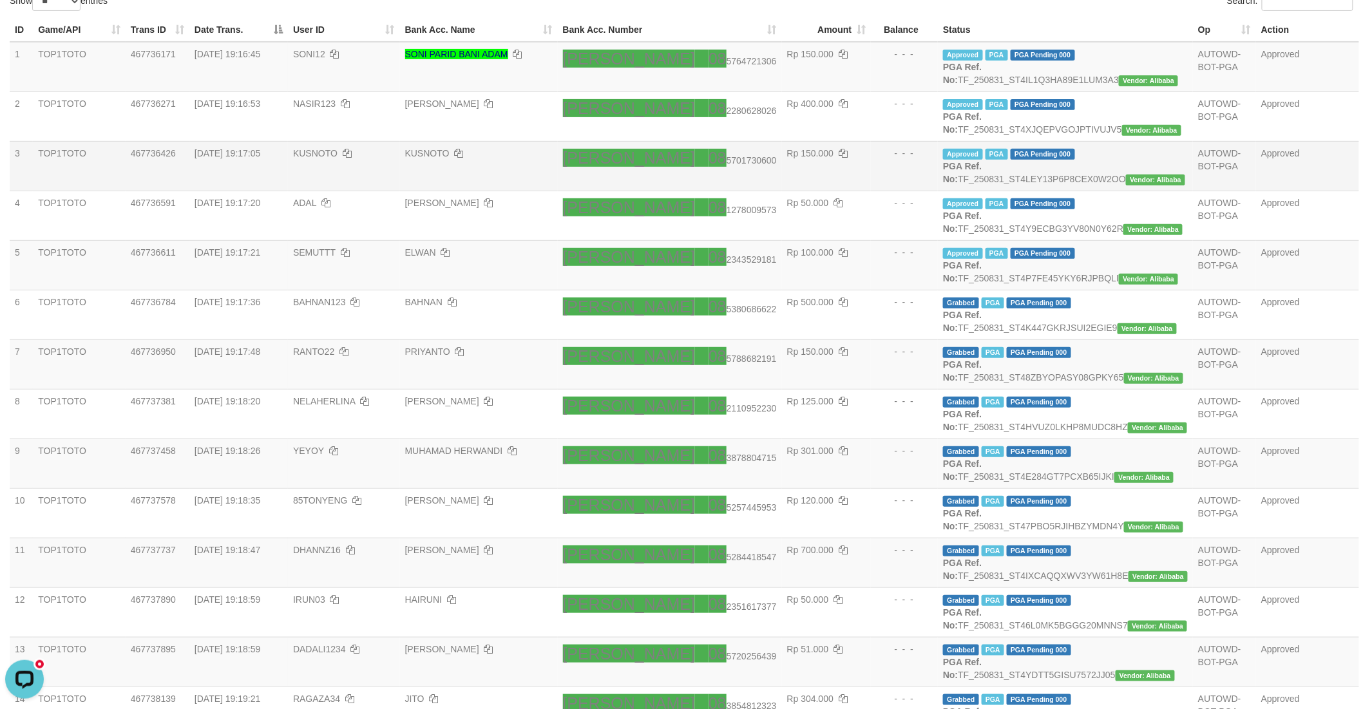
click at [553, 191] on td "KUSNOTO" at bounding box center [479, 166] width 158 height 50
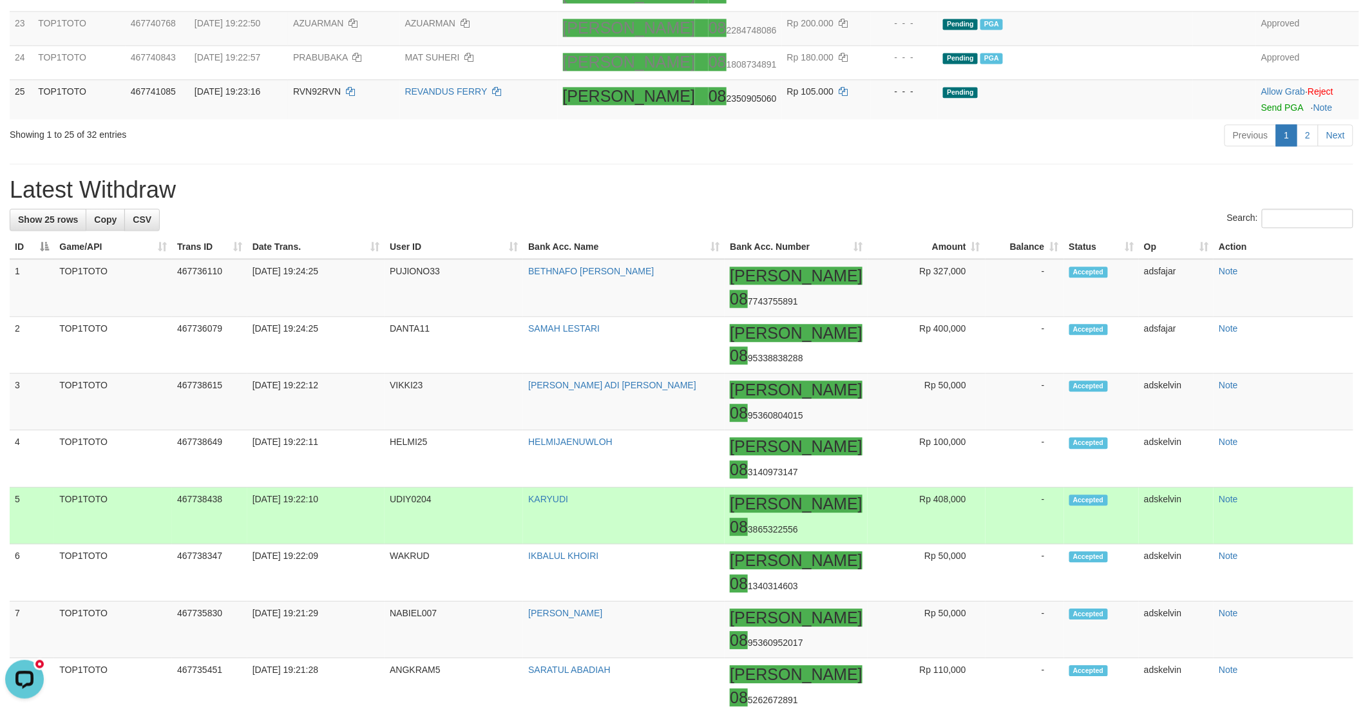
scroll to position [1038, 0]
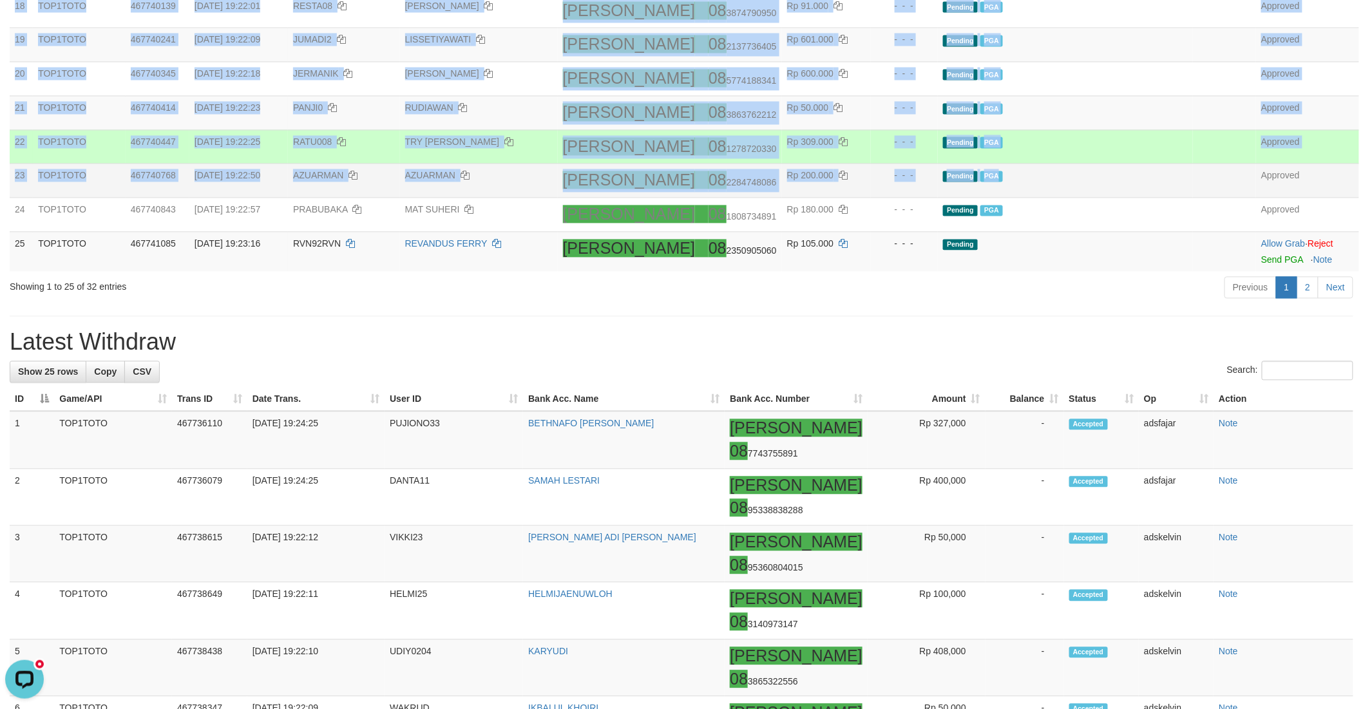
copy tbody "17 TOP1TOTO 467739040 31/08/2025 19:20:33 GRIVANO MUHAMMAD TOFIK DANA 08 870805…"
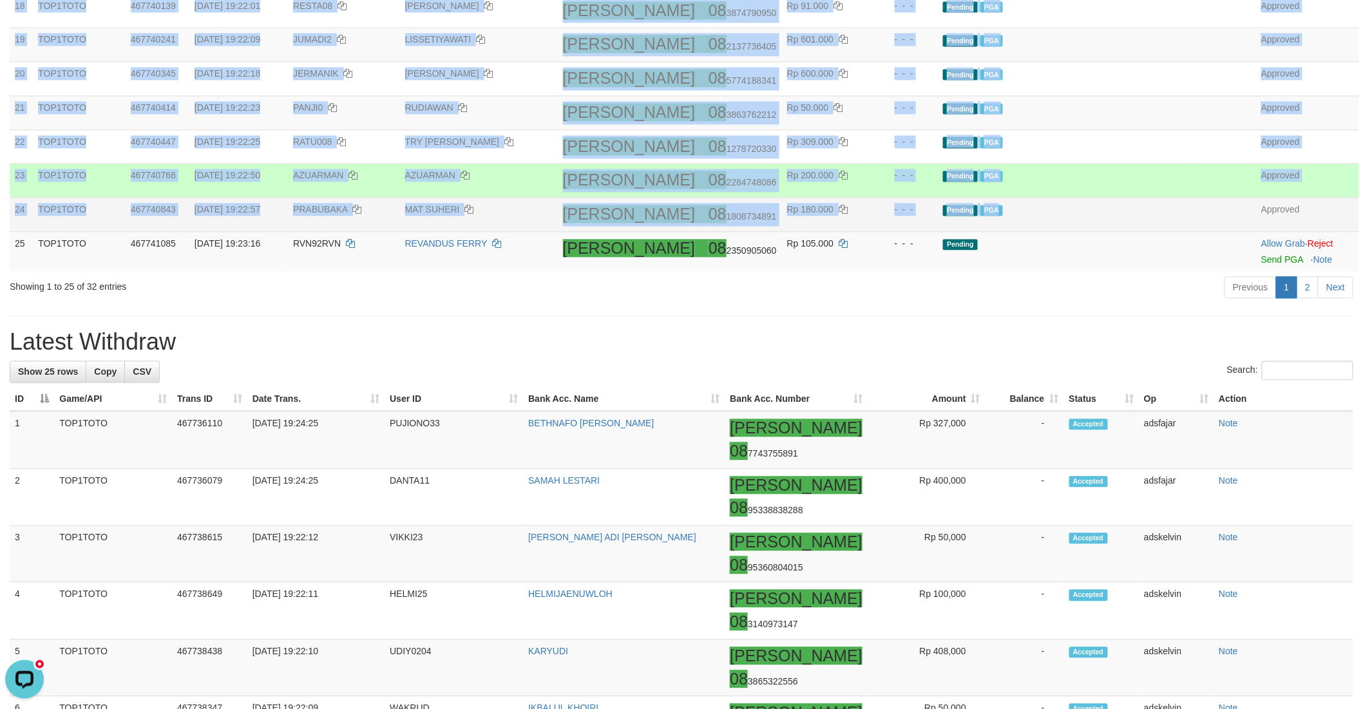
copy tbody "17 TOP1TOTO 467739040 31/08/2025 19:20:33 GRIVANO MUHAMMAD TOFIK DANA 08 870805…"
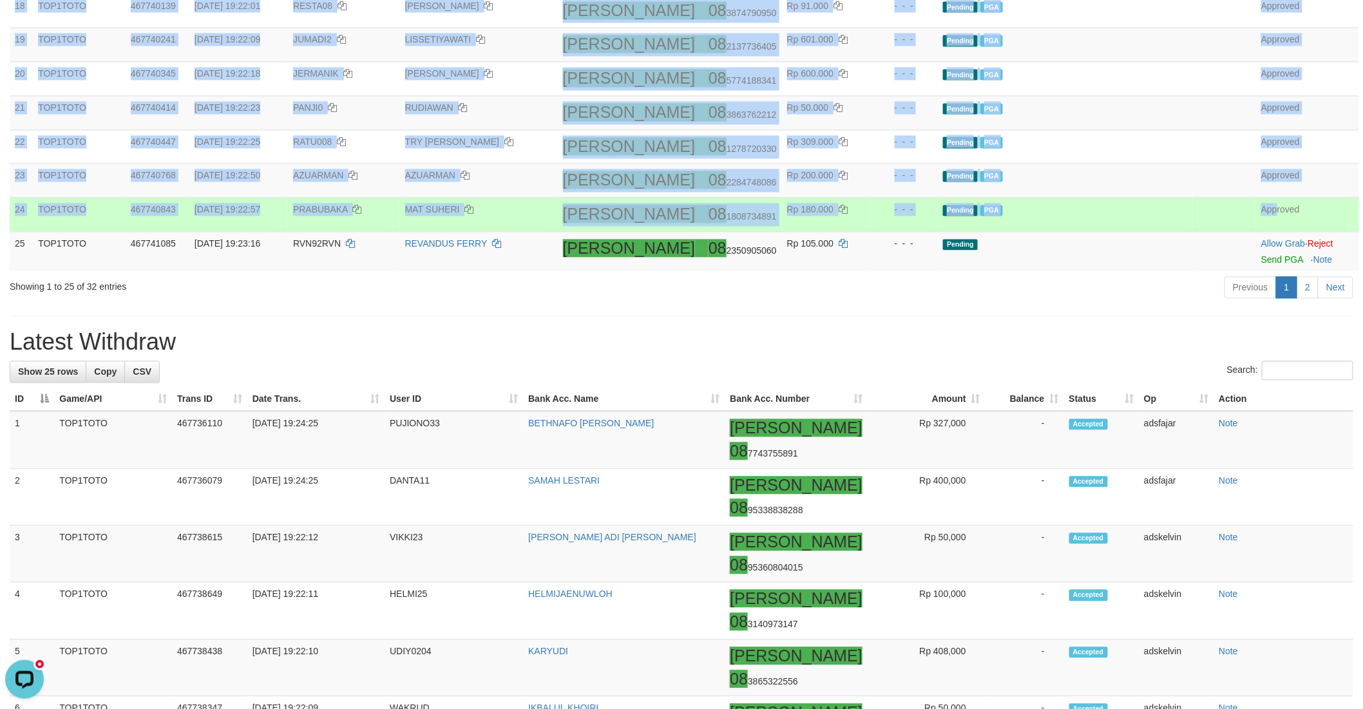
copy tbody "17 TOP1TOTO 467739040 31/08/2025 19:20:33 GRIVANO MUHAMMAD TOFIK DANA 08 870805…"
drag, startPoint x: 17, startPoint y: 159, endPoint x: 1290, endPoint y: 429, distance: 1301.2
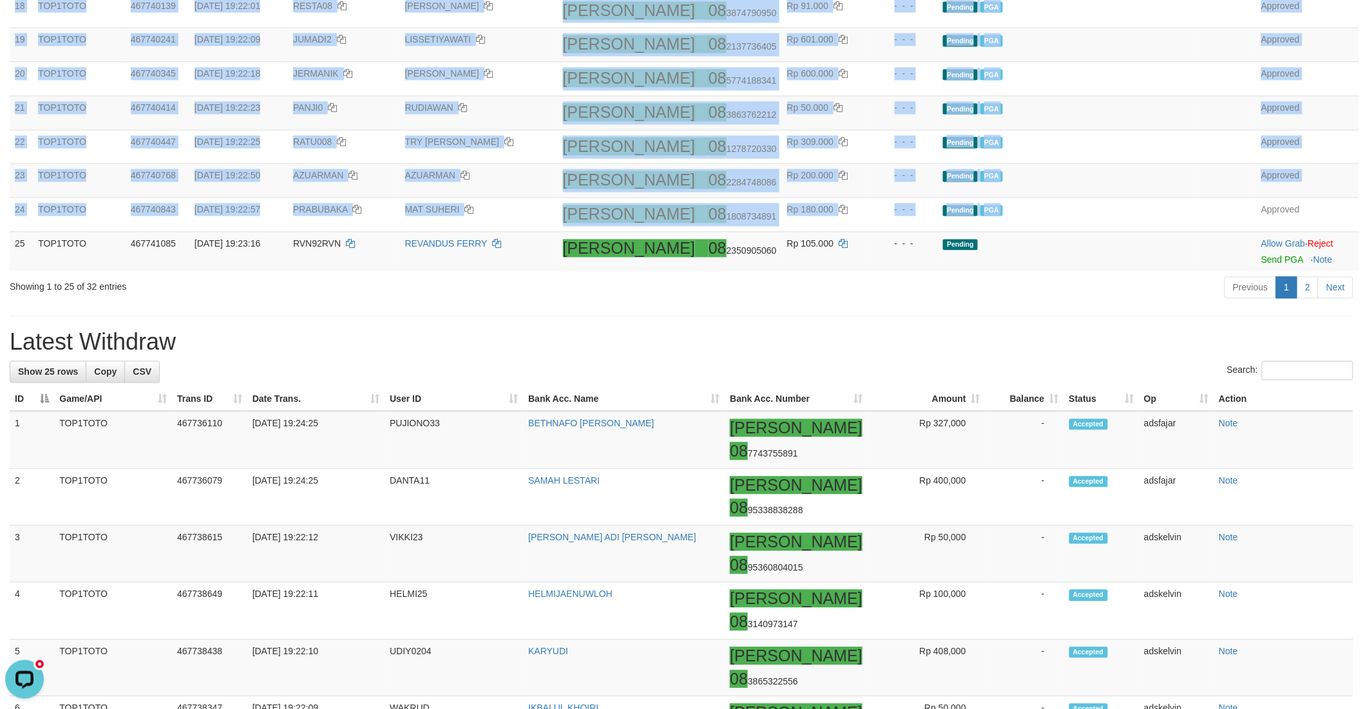
copy tbody "7 TOP1TOTO 467739040 31/08/2025 19:20:33 GRIVANO MUHAMMAD TOFIK DANA 08 8708055…"
copy tbody "17 TOP1TOTO 467739040 31/08/2025 19:20:33 GRIVANO MUHAMMAD TOFIK DANA 08 870805…"
drag, startPoint x: 1332, startPoint y: 430, endPoint x: 10, endPoint y: 184, distance: 1344.6
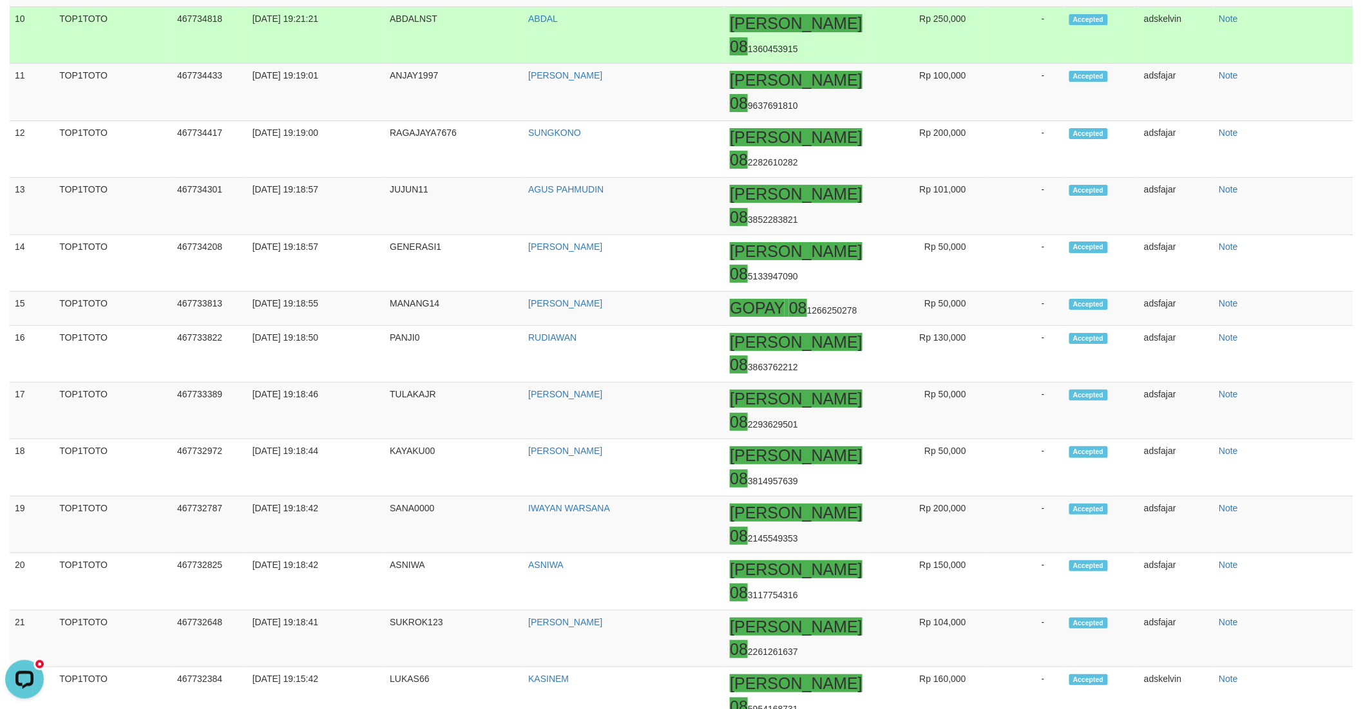
scroll to position [2111, 0]
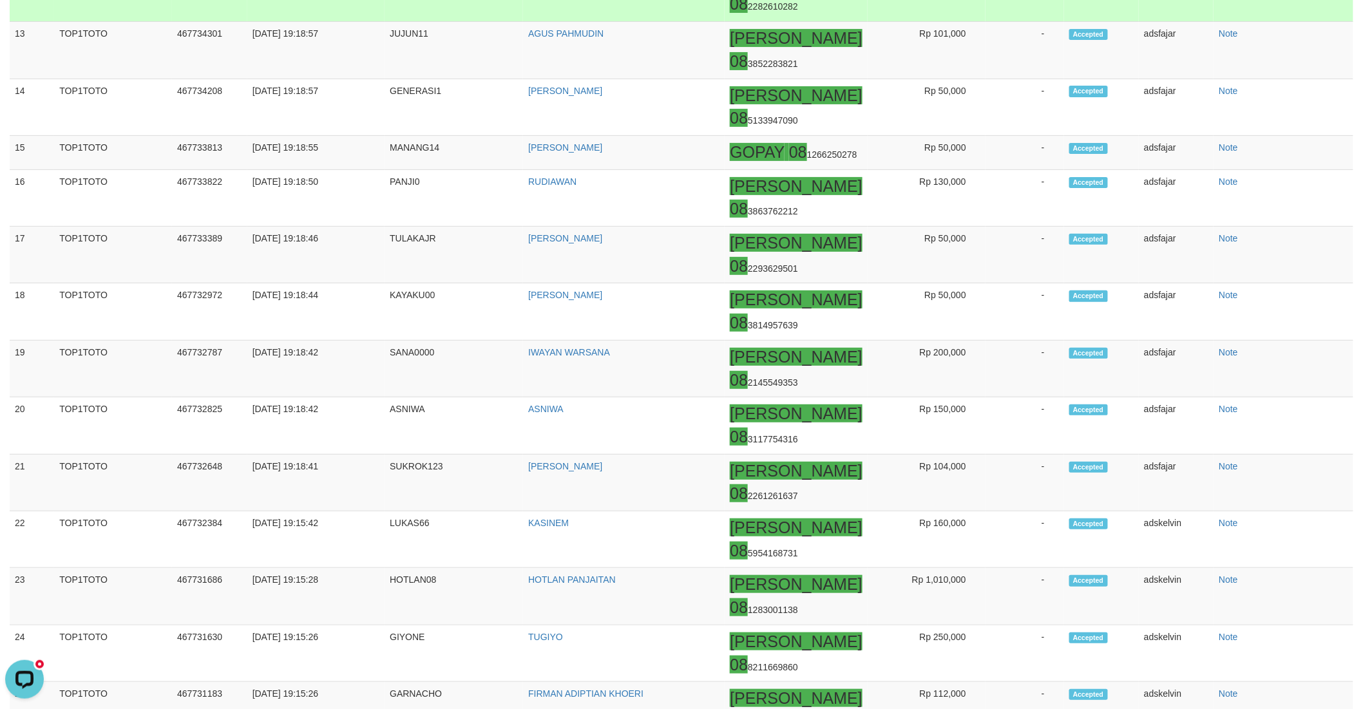
copy td "RAGAJAYA7676"
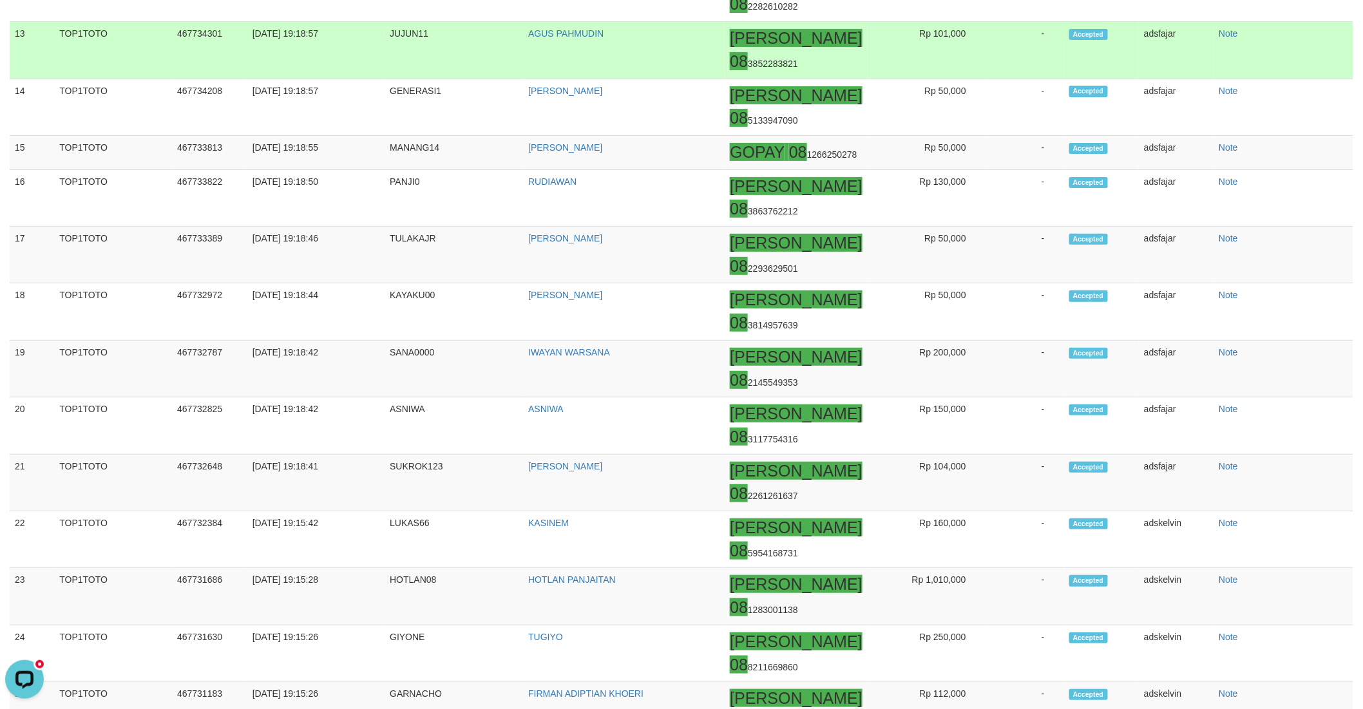
click at [416, 79] on td "JUJUN11" at bounding box center [454, 50] width 139 height 57
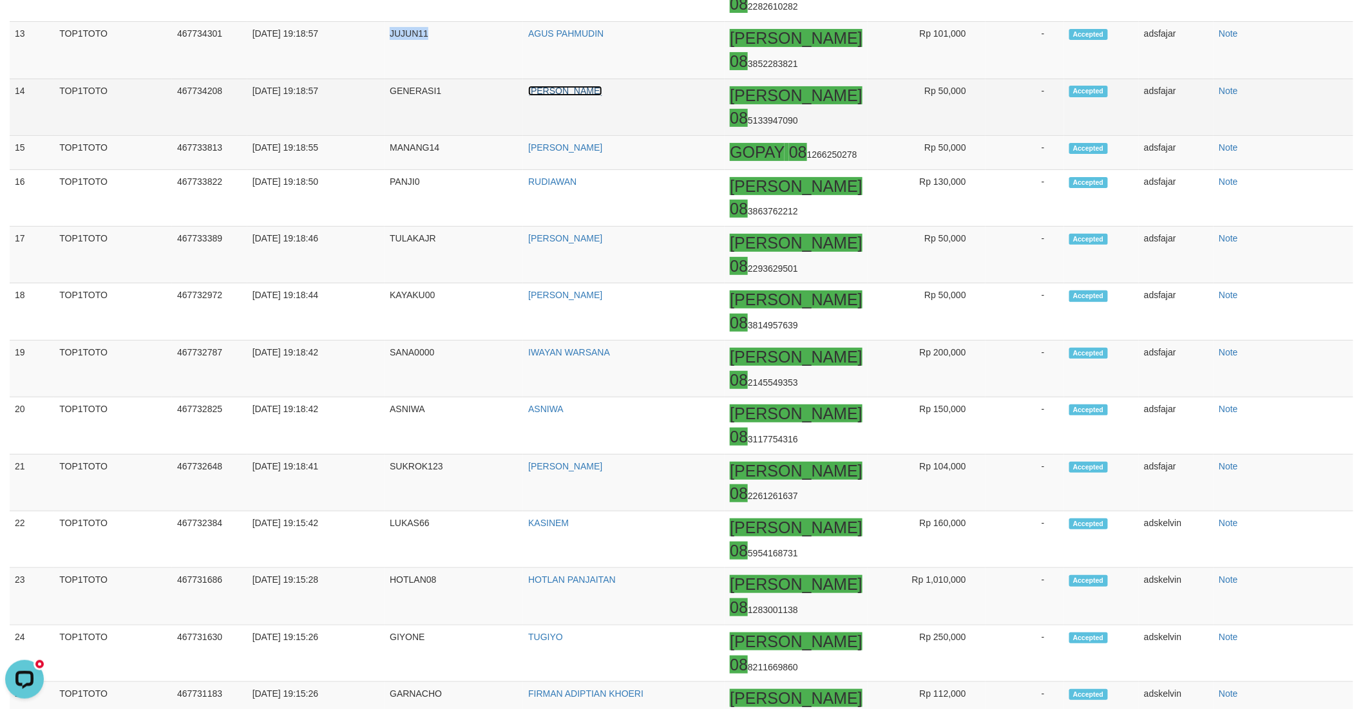
click at [602, 96] on link "DARNI MAWATI LAROSA" at bounding box center [565, 91] width 74 height 10
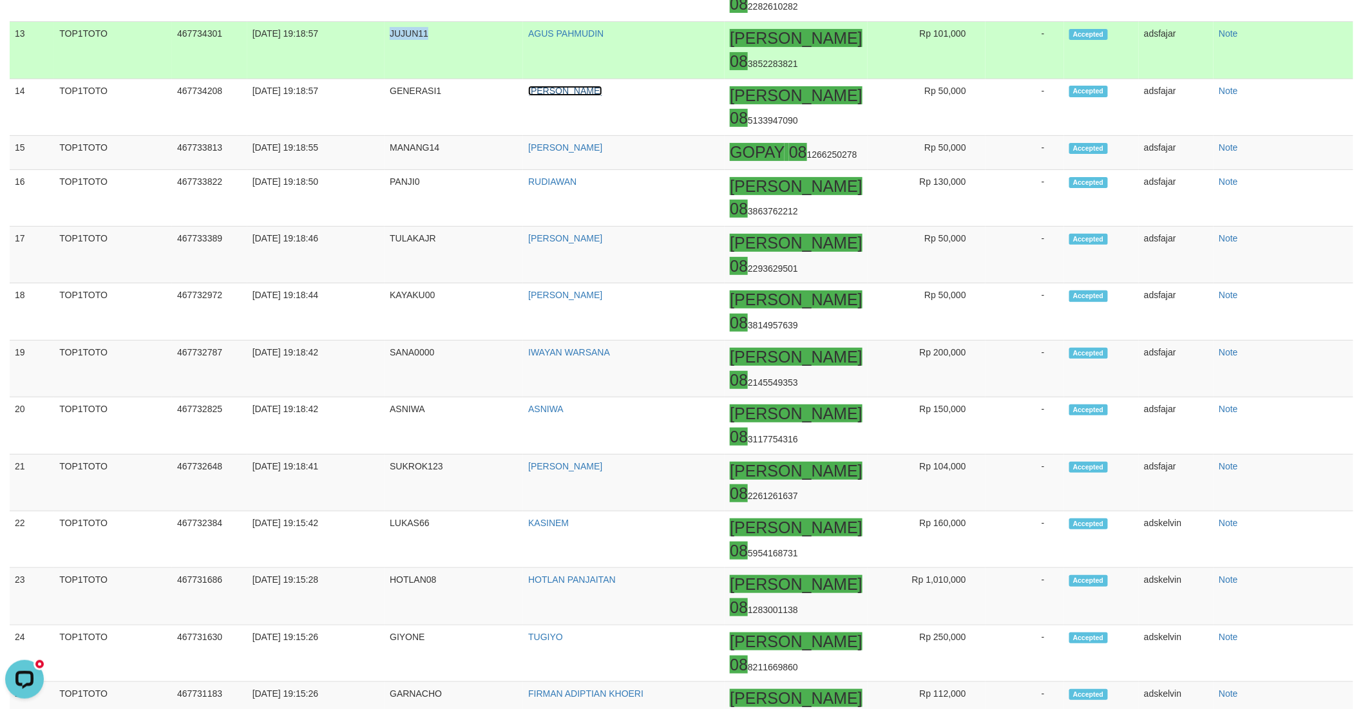
scroll to position [1618, 0]
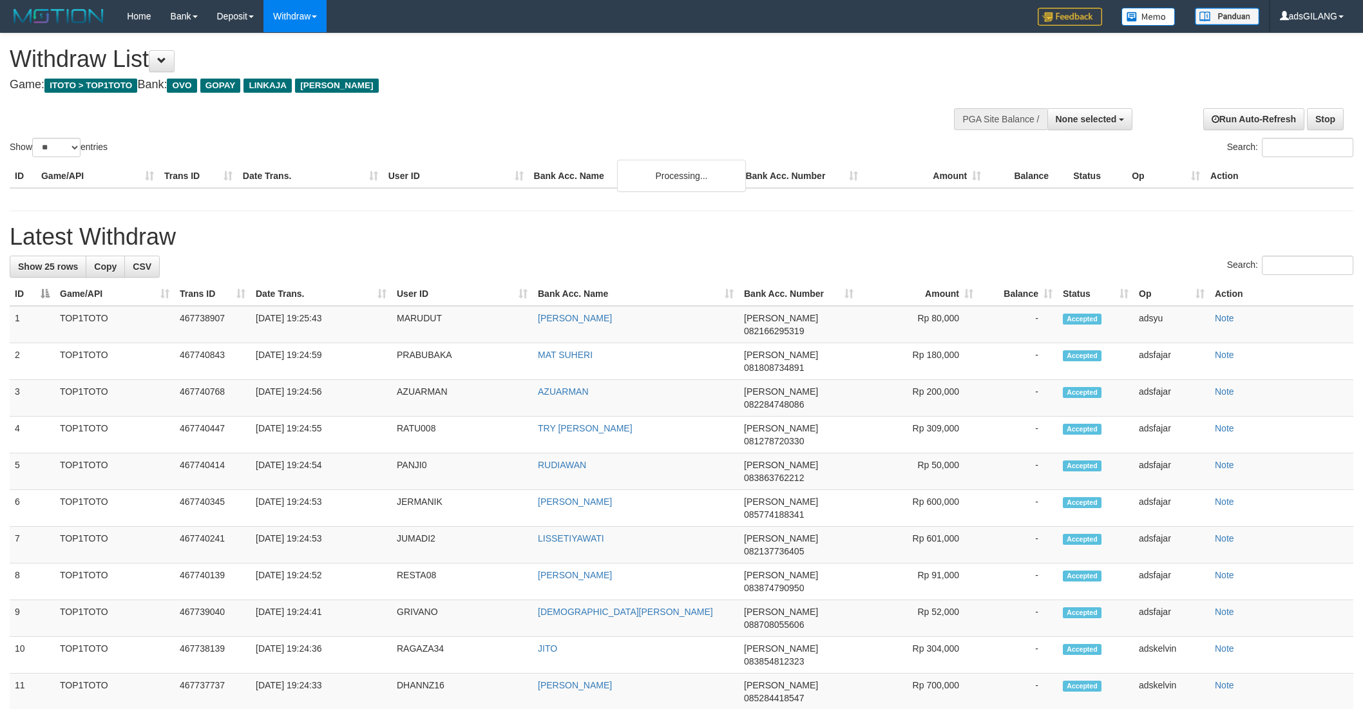
select select
select select "**"
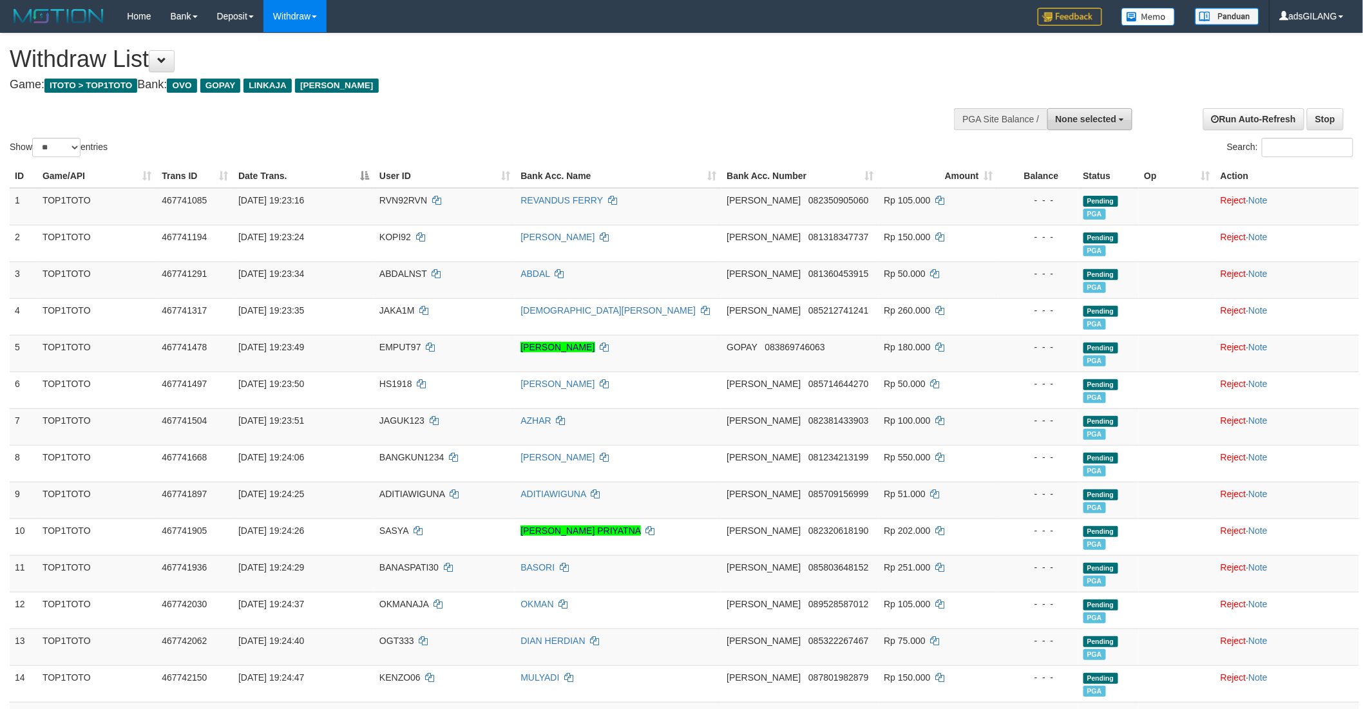
click at [1053, 111] on button "None selected" at bounding box center [1090, 119] width 86 height 22
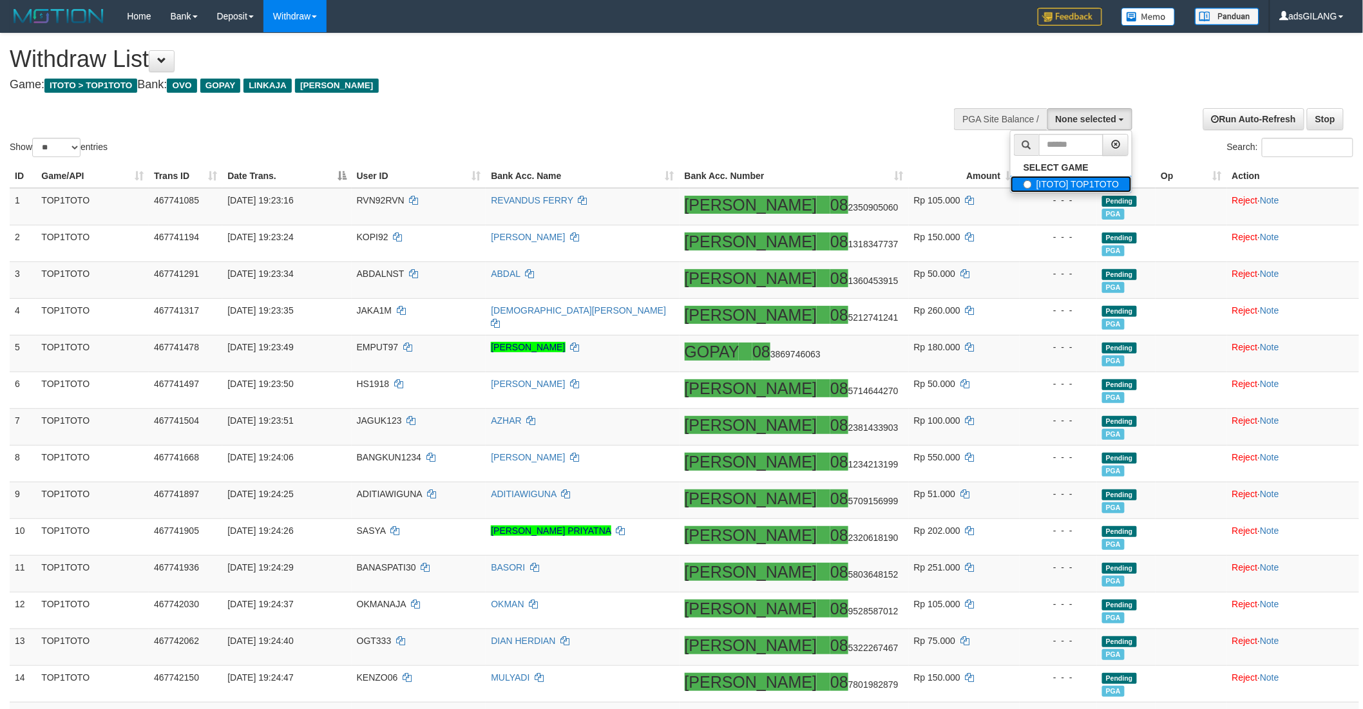
click at [1048, 183] on label "[ITOTO] TOP1TOTO" at bounding box center [1071, 184] width 121 height 17
select select "***"
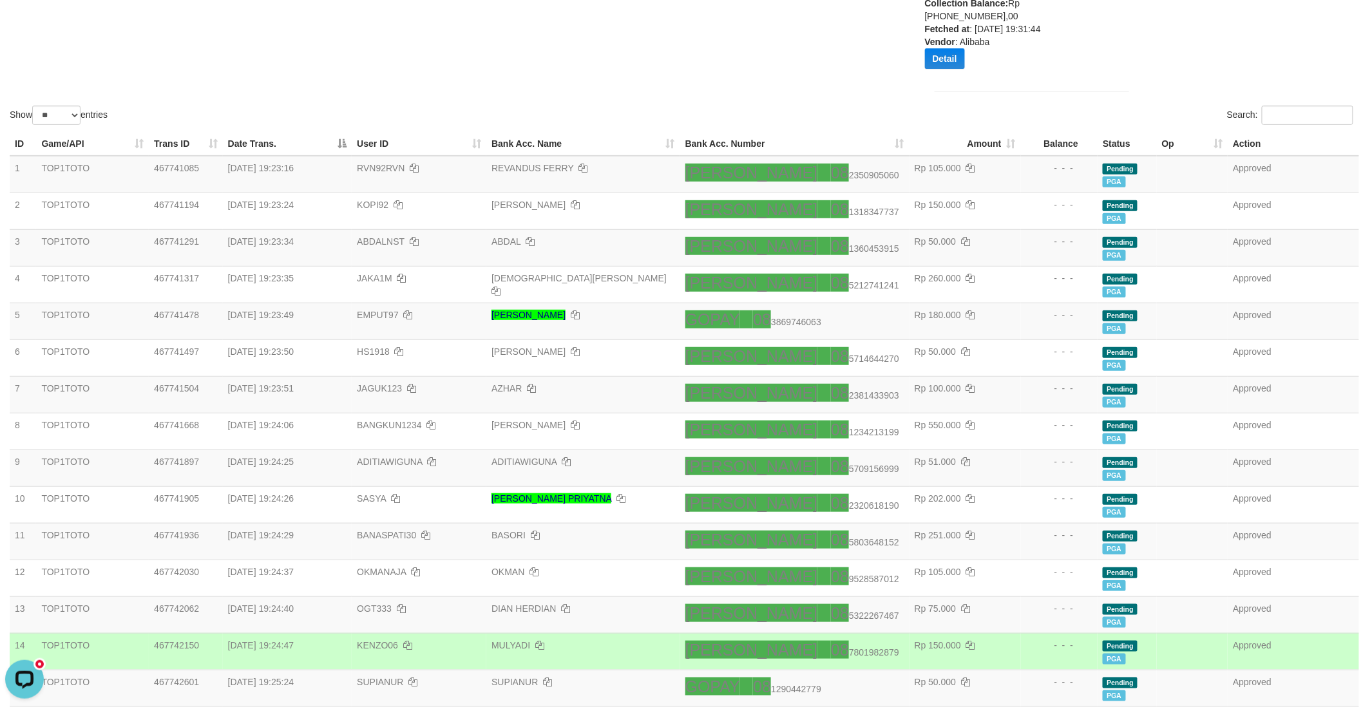
scroll to position [429, 0]
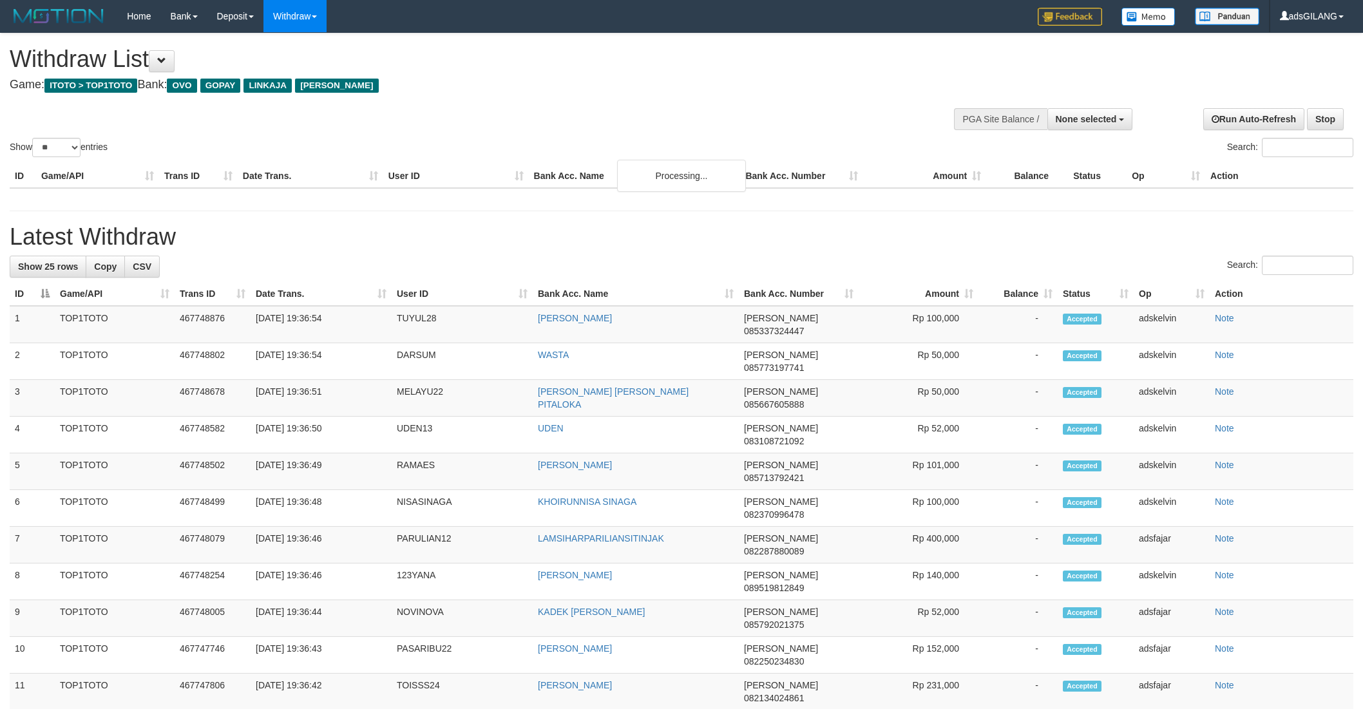
select select
select select "**"
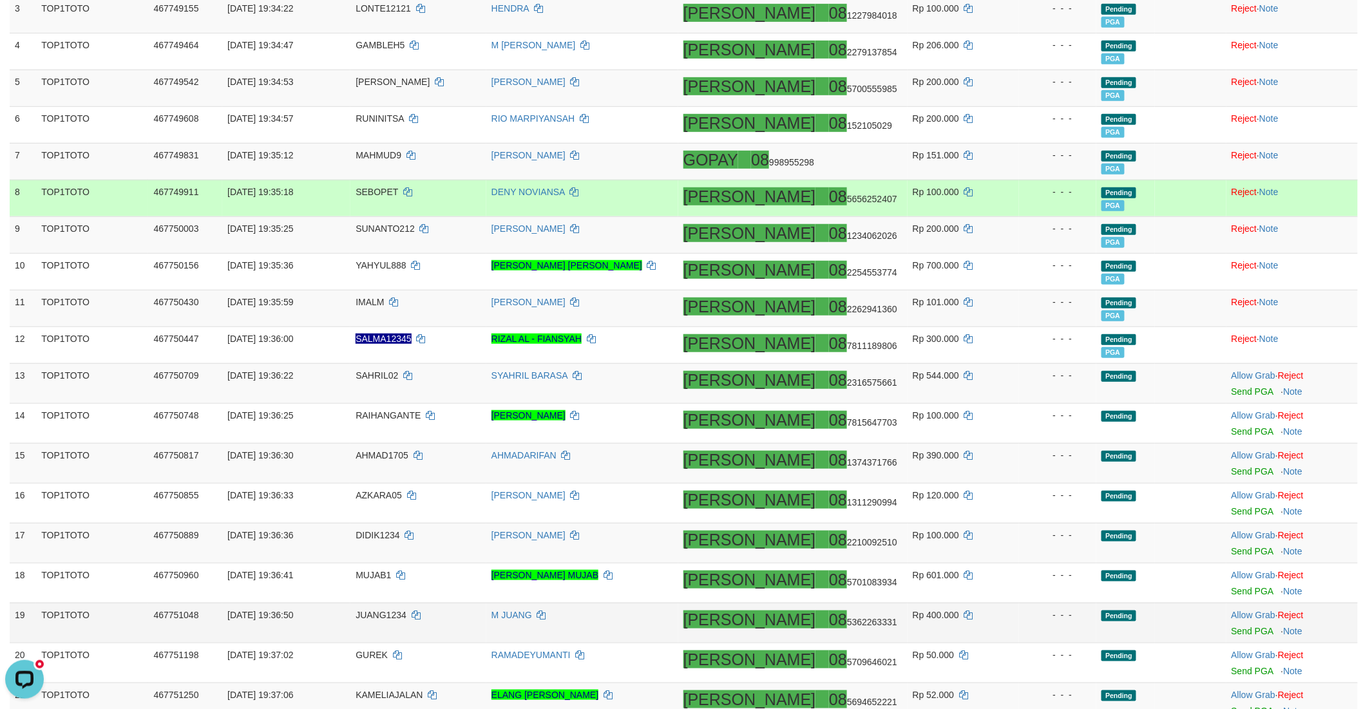
scroll to position [501, 0]
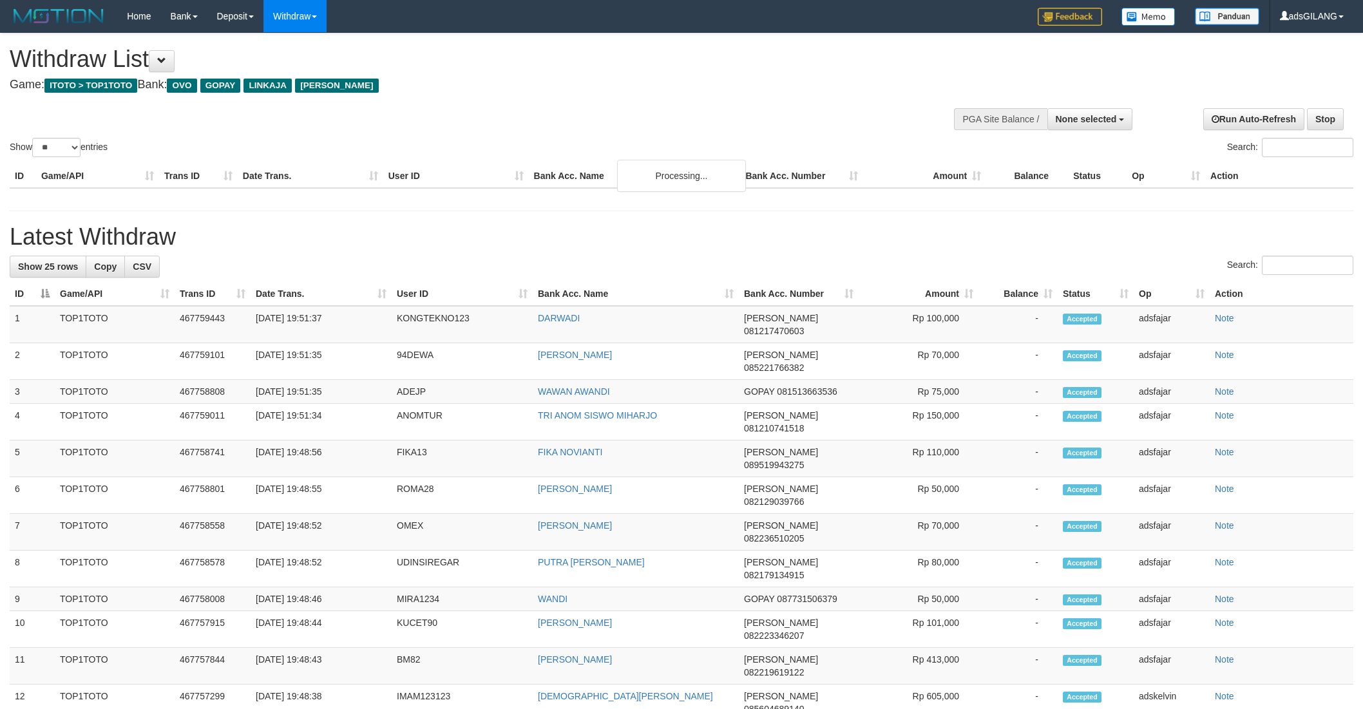
select select
select select "**"
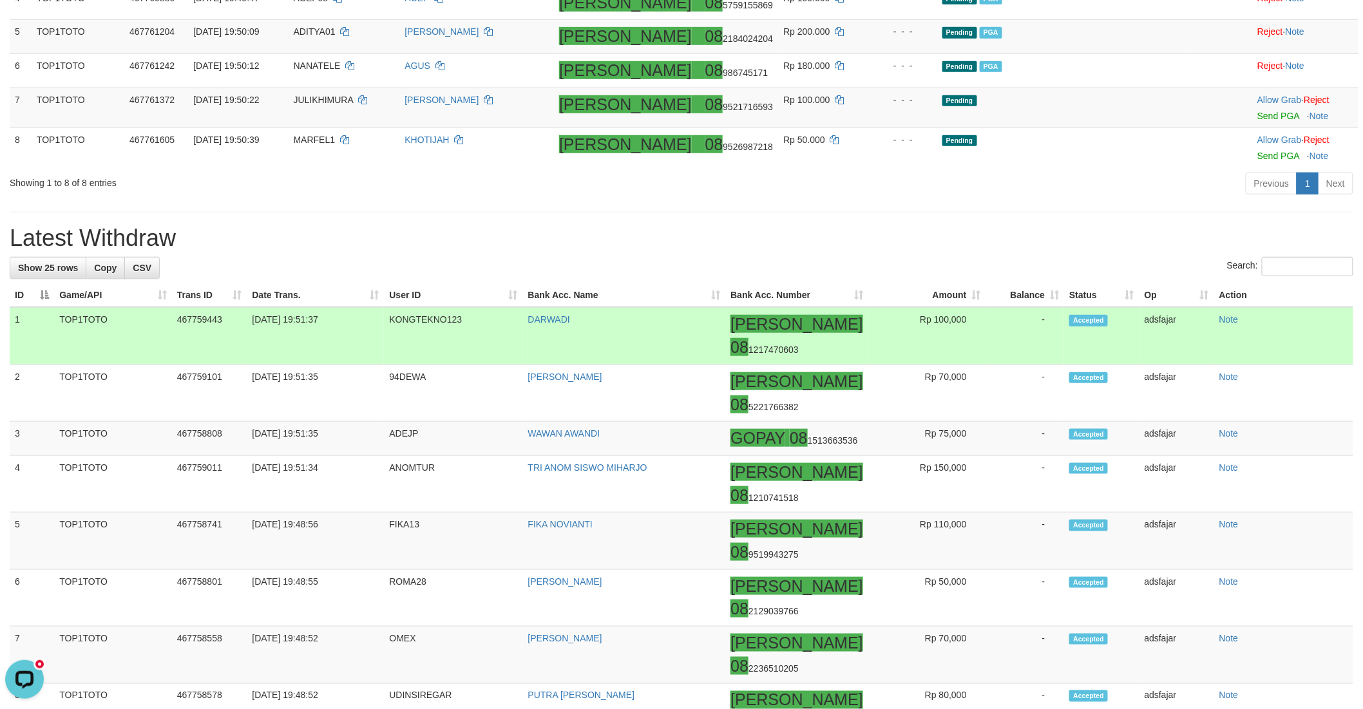
scroll to position [30, 0]
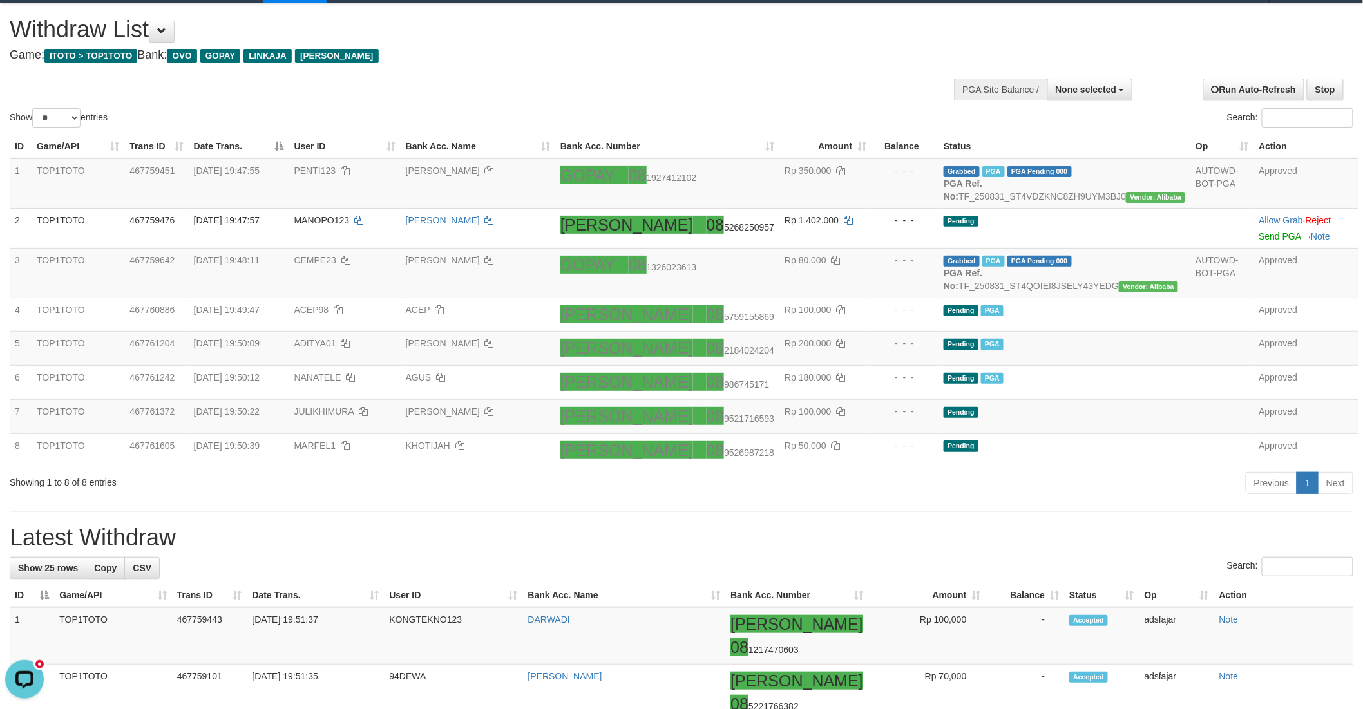
click at [659, 53] on h4 "Game: ITOTO > TOP1TOTO Bank: OVO GOPAY LINKAJA [PERSON_NAME]" at bounding box center [453, 55] width 886 height 13
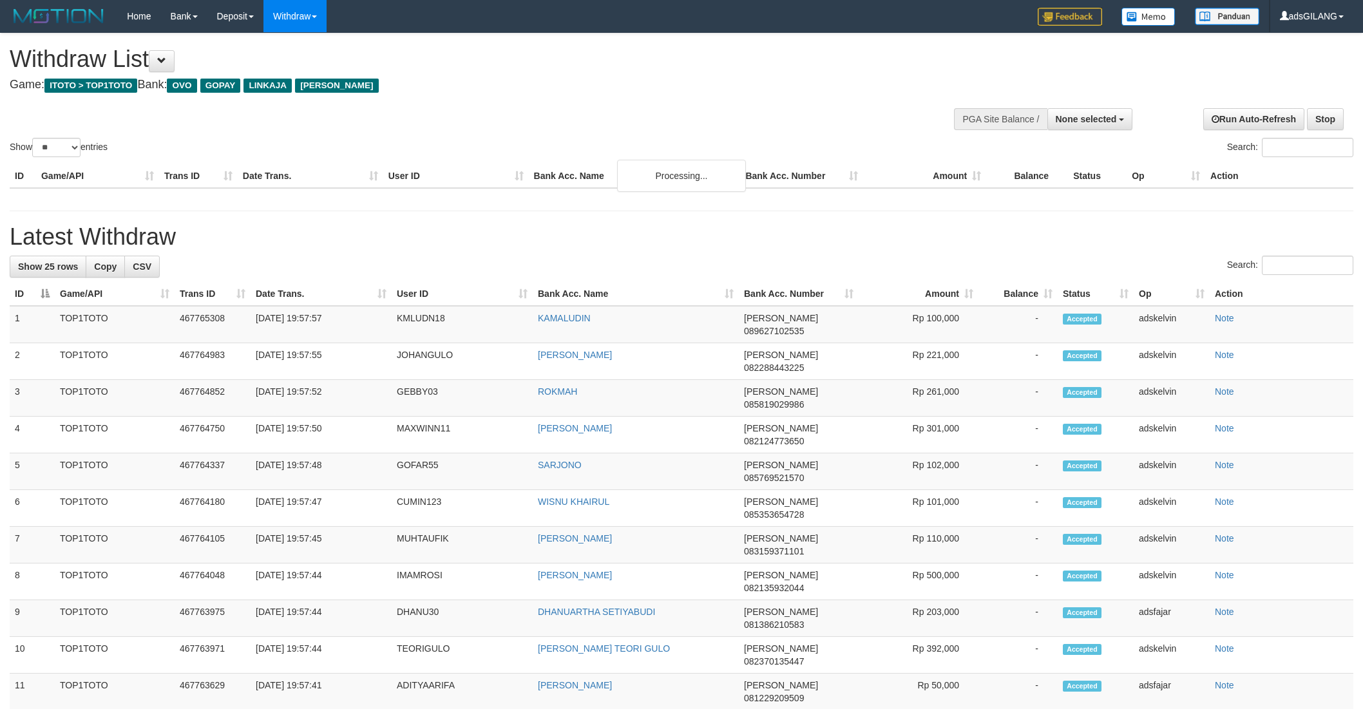
select select
select select "**"
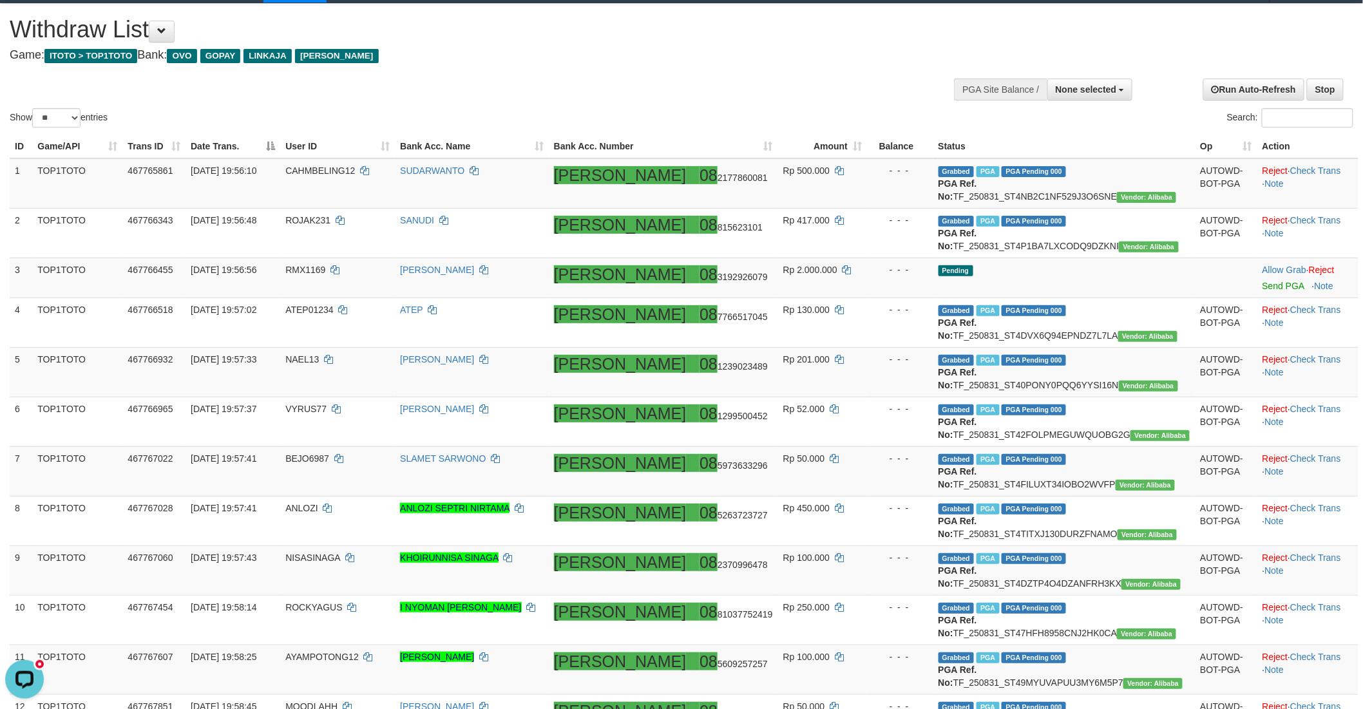
click at [1096, 56] on div "Show ** ** ** *** entries Search:" at bounding box center [681, 67] width 1363 height 126
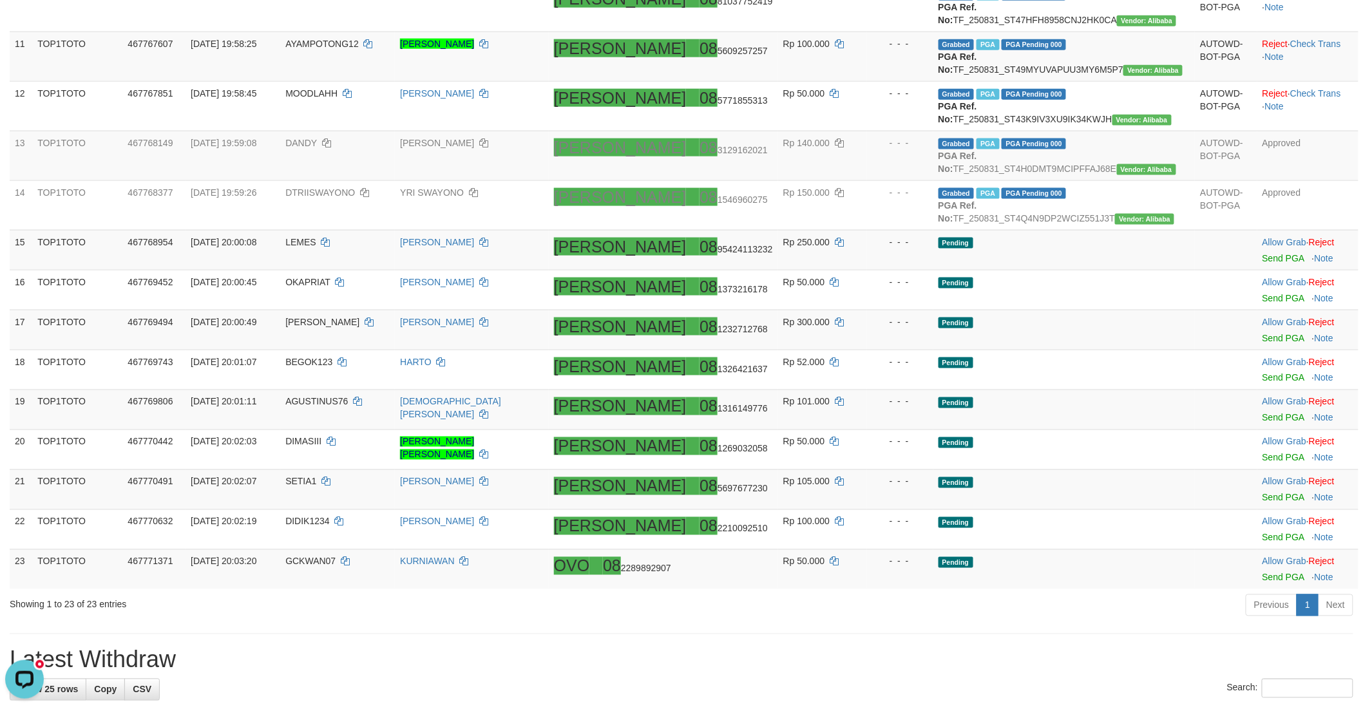
scroll to position [644, 0]
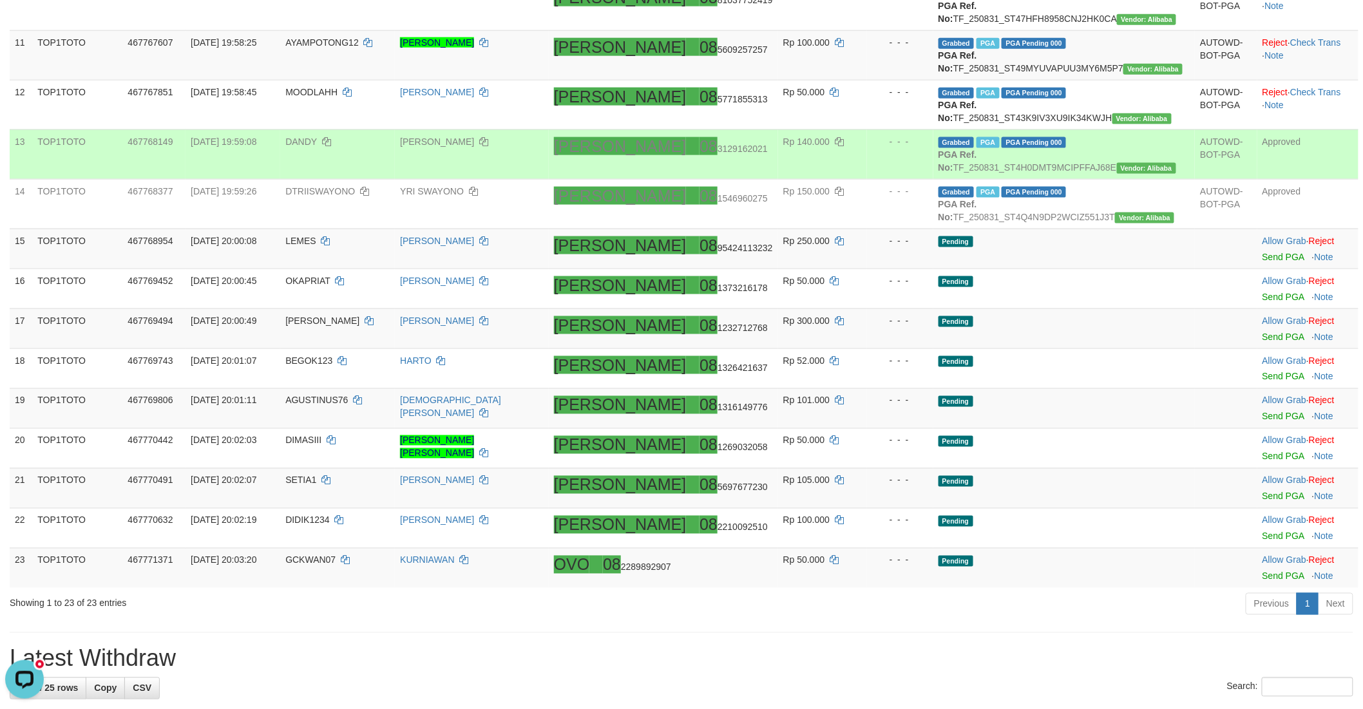
click at [925, 148] on div "- - -" at bounding box center [899, 141] width 55 height 13
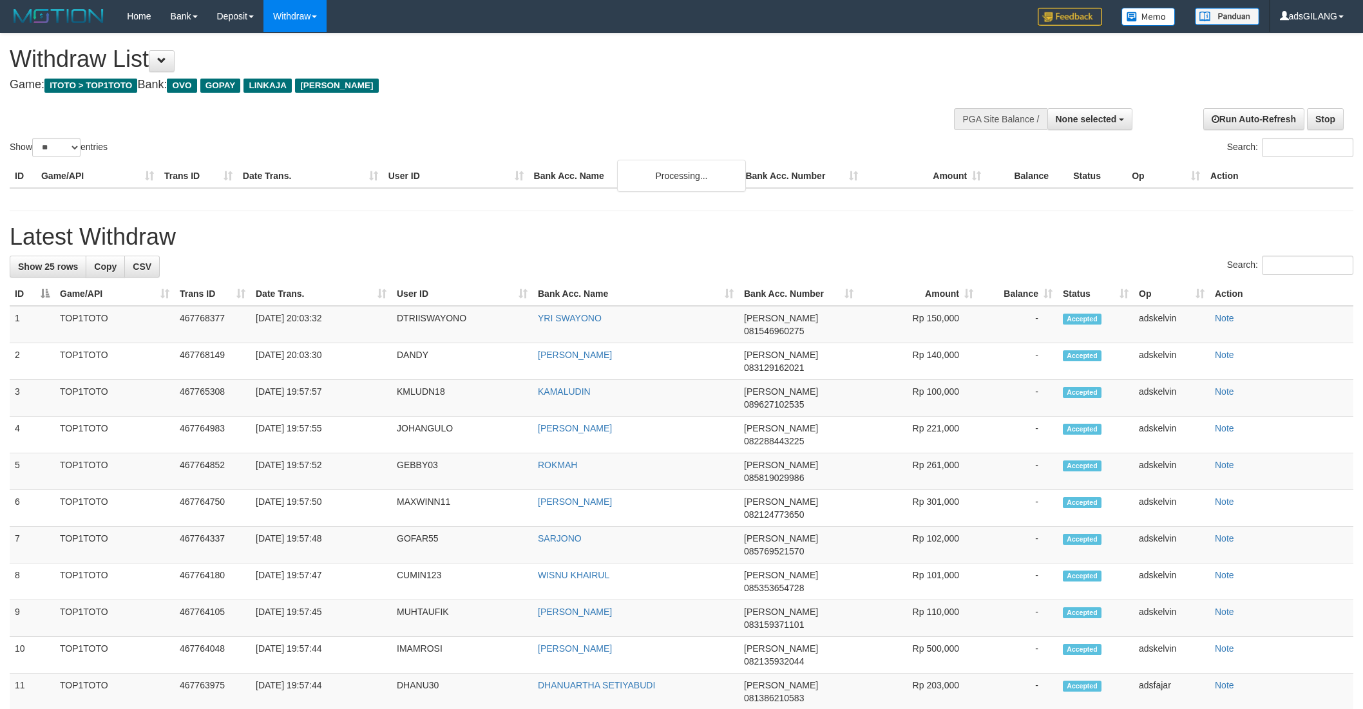
select select
select select "**"
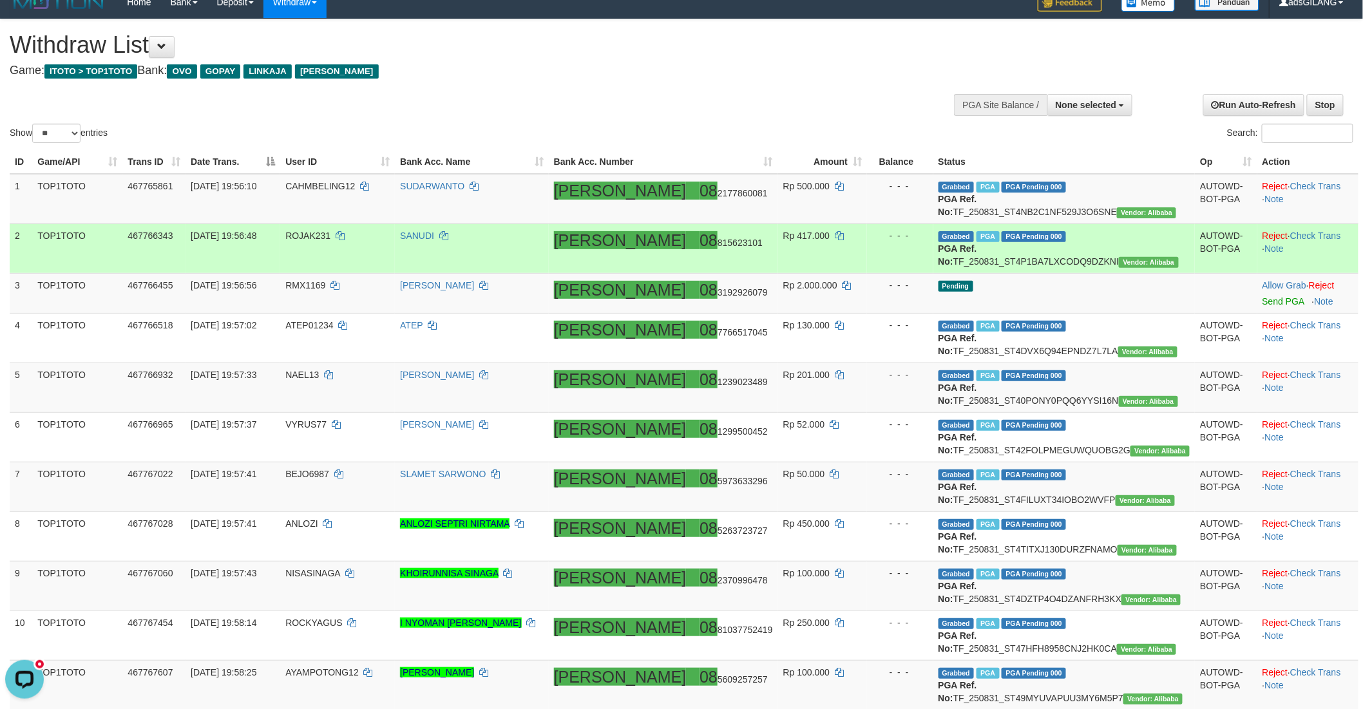
scroll to position [13, 0]
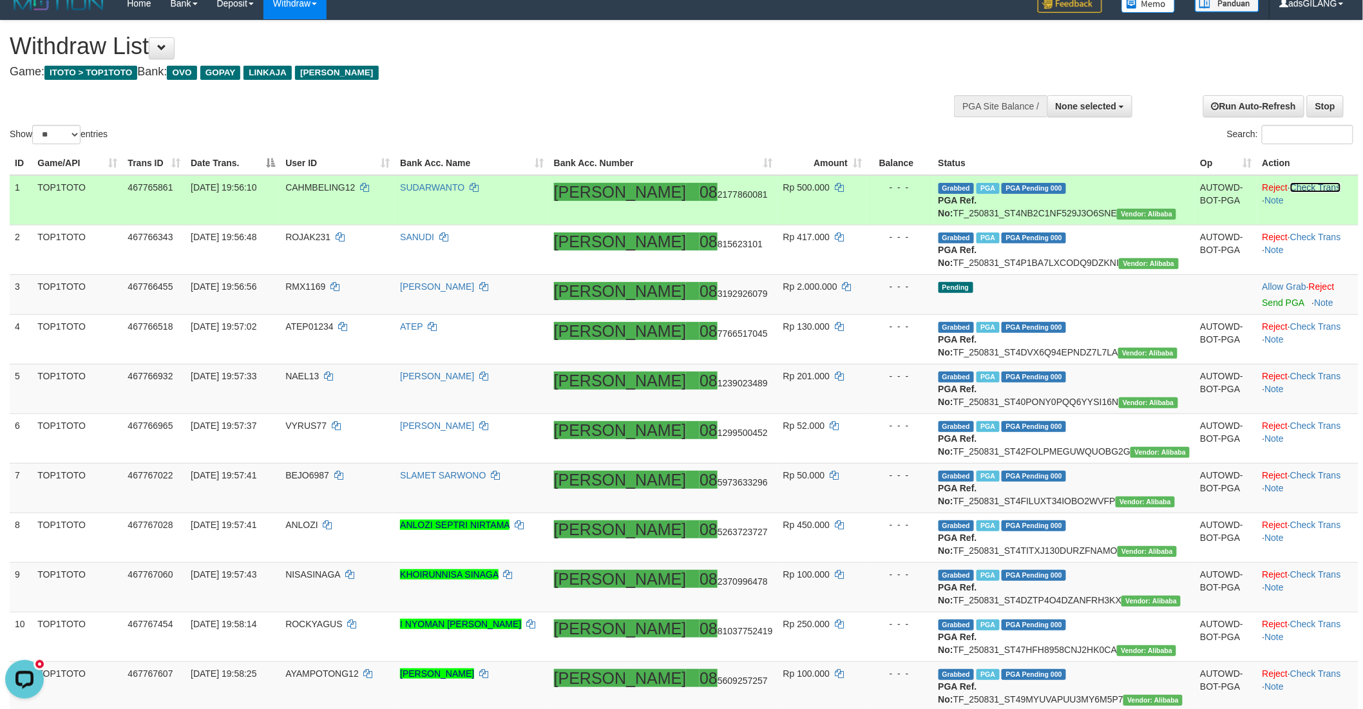
click at [1293, 187] on link "Check Trans" at bounding box center [1315, 187] width 51 height 10
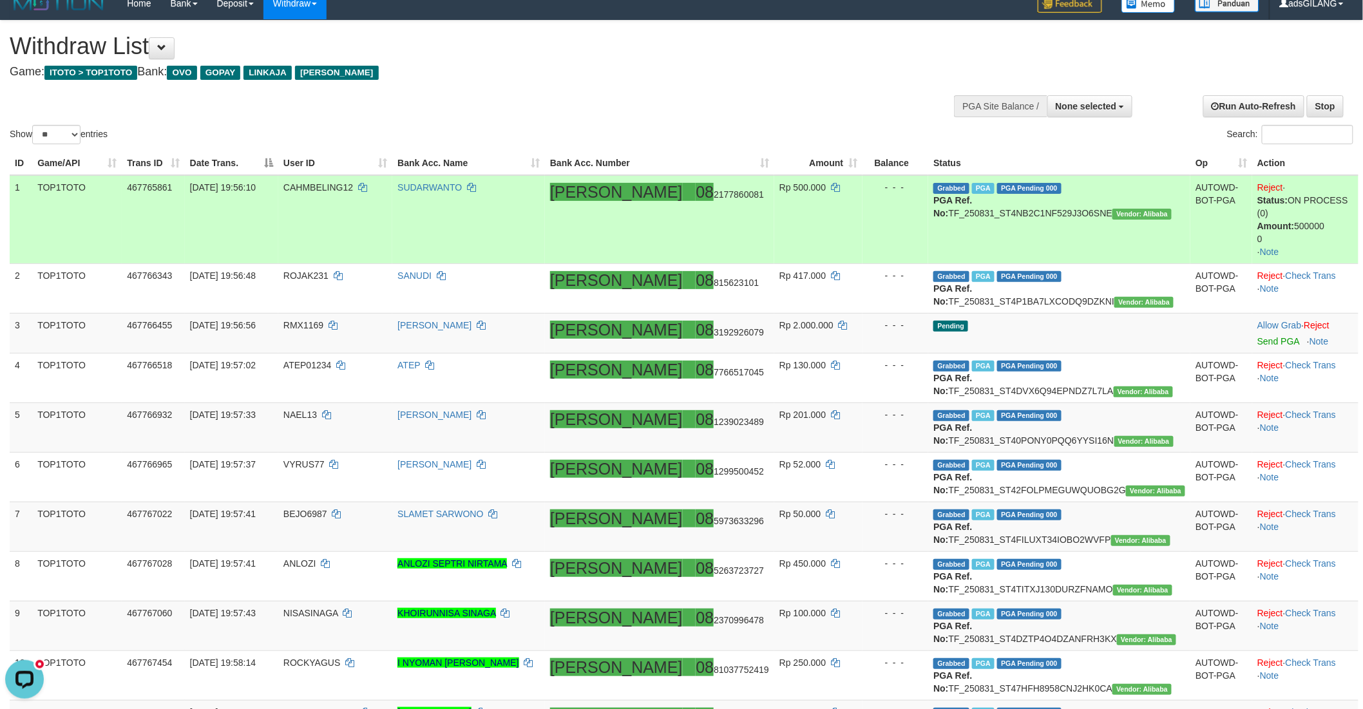
click at [644, 234] on td "DANA 08 2177860081" at bounding box center [659, 219] width 229 height 89
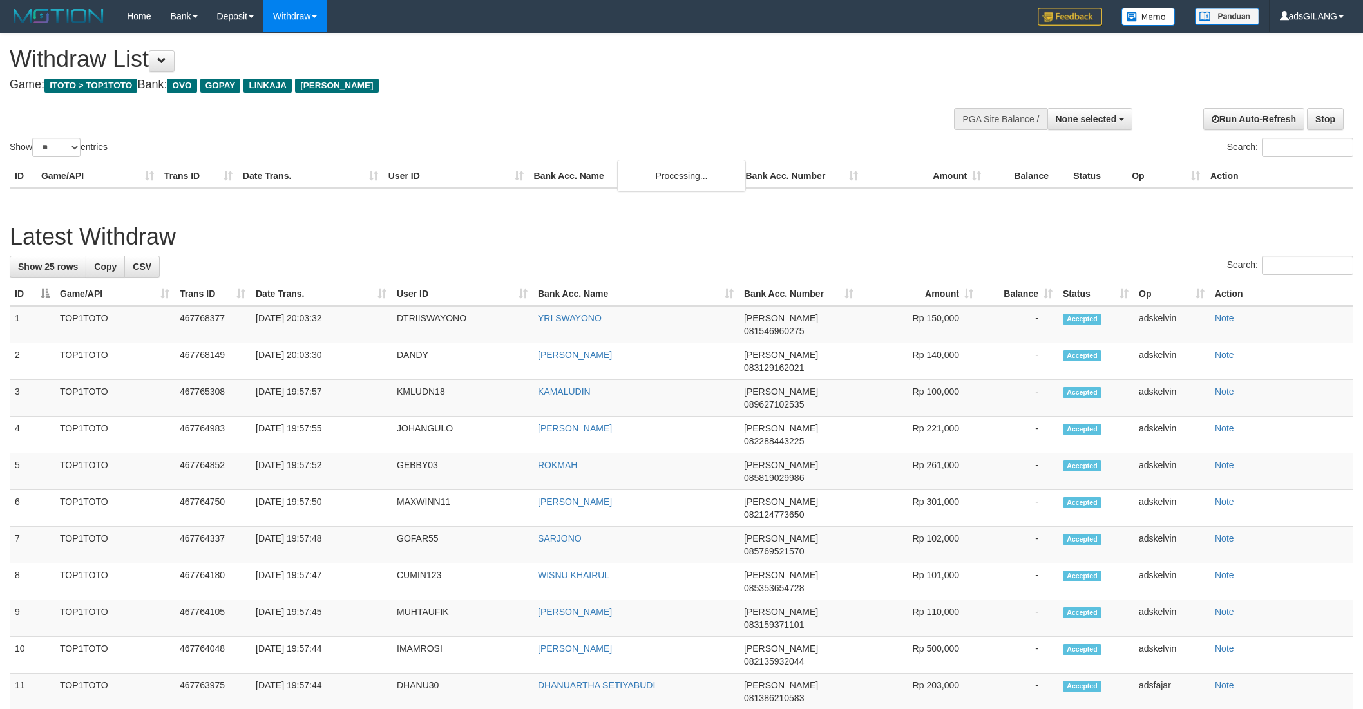
select select
select select "**"
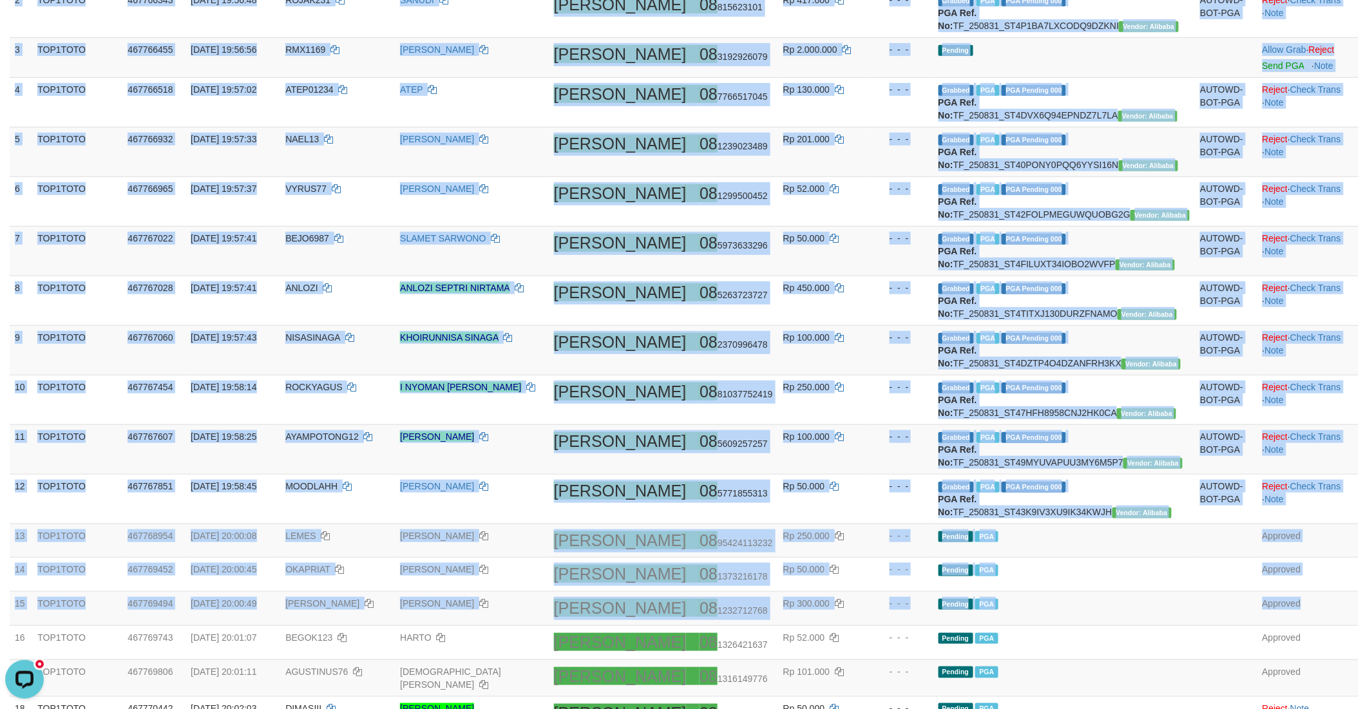
scroll to position [307, 0]
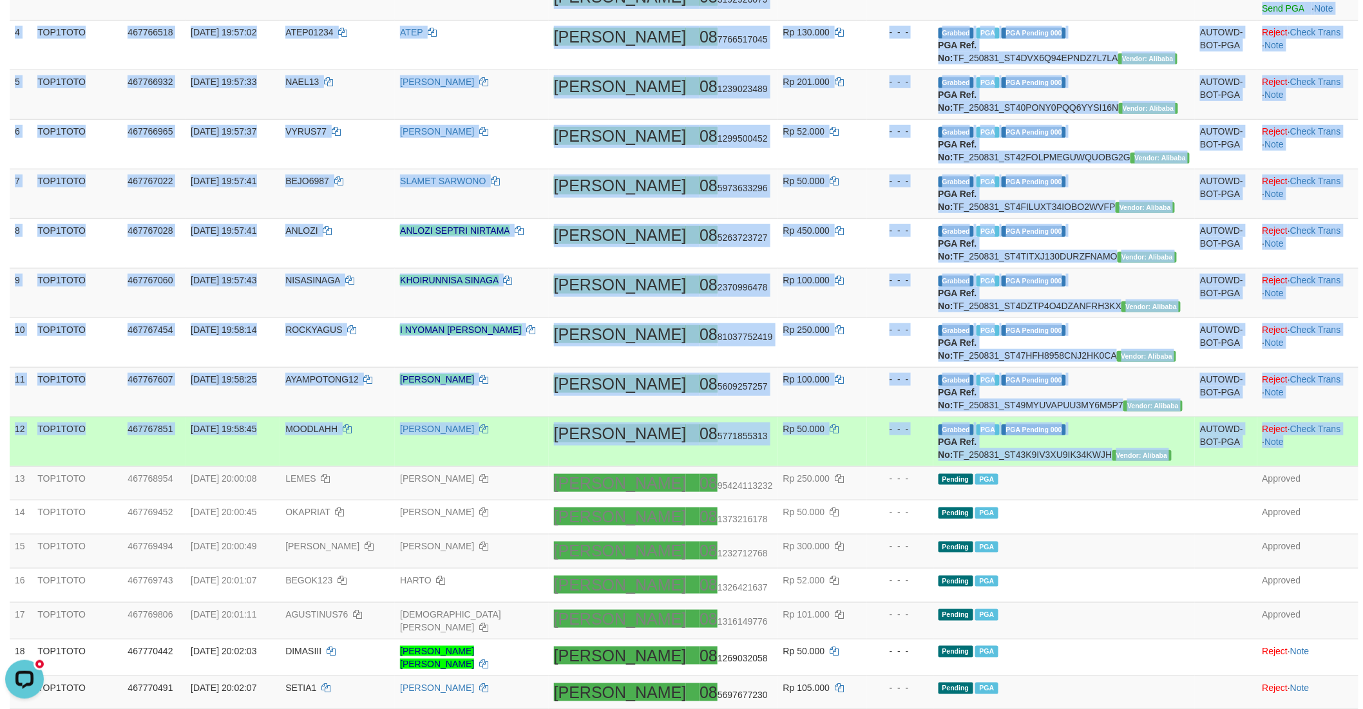
copy tbody "0 LOR1IPSU 519382905 80/67/8626 70:67:37 DOLORSITAM52 CONSECTETU ADIP 55 630499…"
drag, startPoint x: 15, startPoint y: 59, endPoint x: 1310, endPoint y: 584, distance: 1396.9
click at [1310, 584] on tbody "1 TOP1TOTO 467765861 [DATE] 19:56:10 CAHMBELING12 SUDARWANTO [PERSON_NAME] 08 2…" at bounding box center [684, 409] width 1349 height 1056
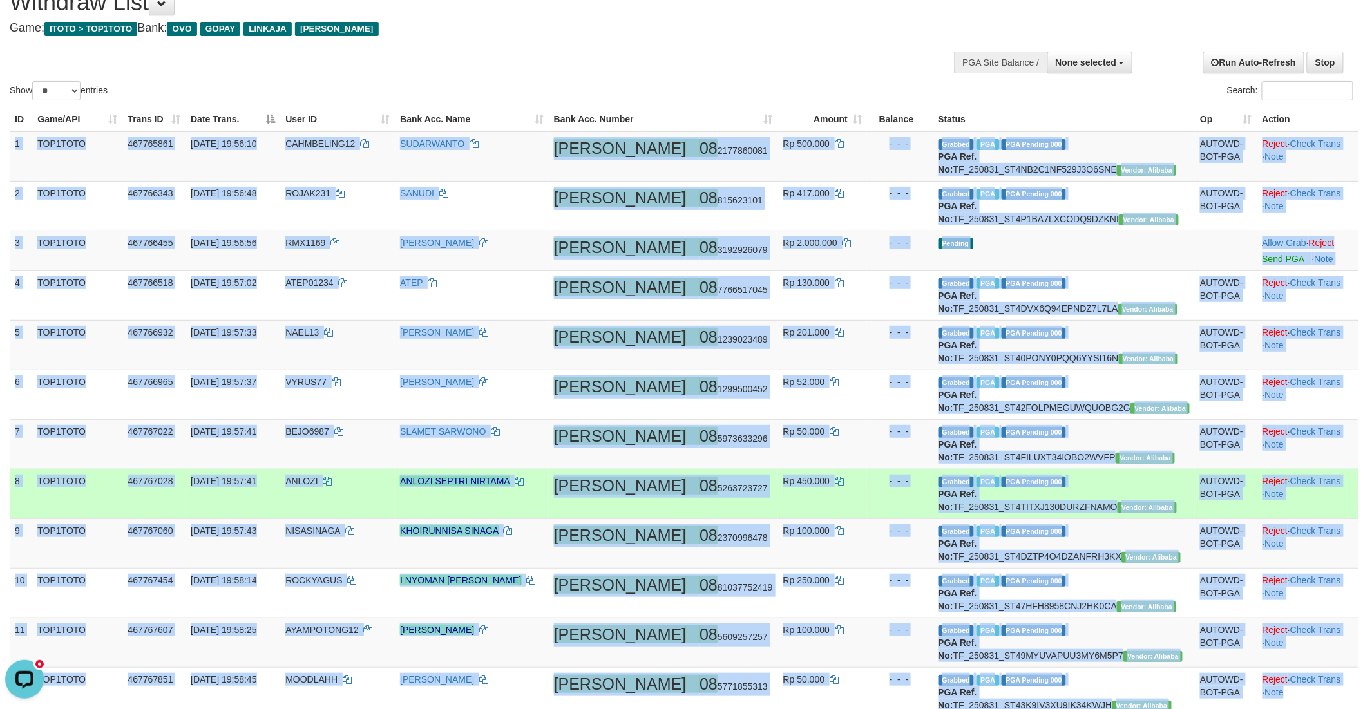
scroll to position [21, 0]
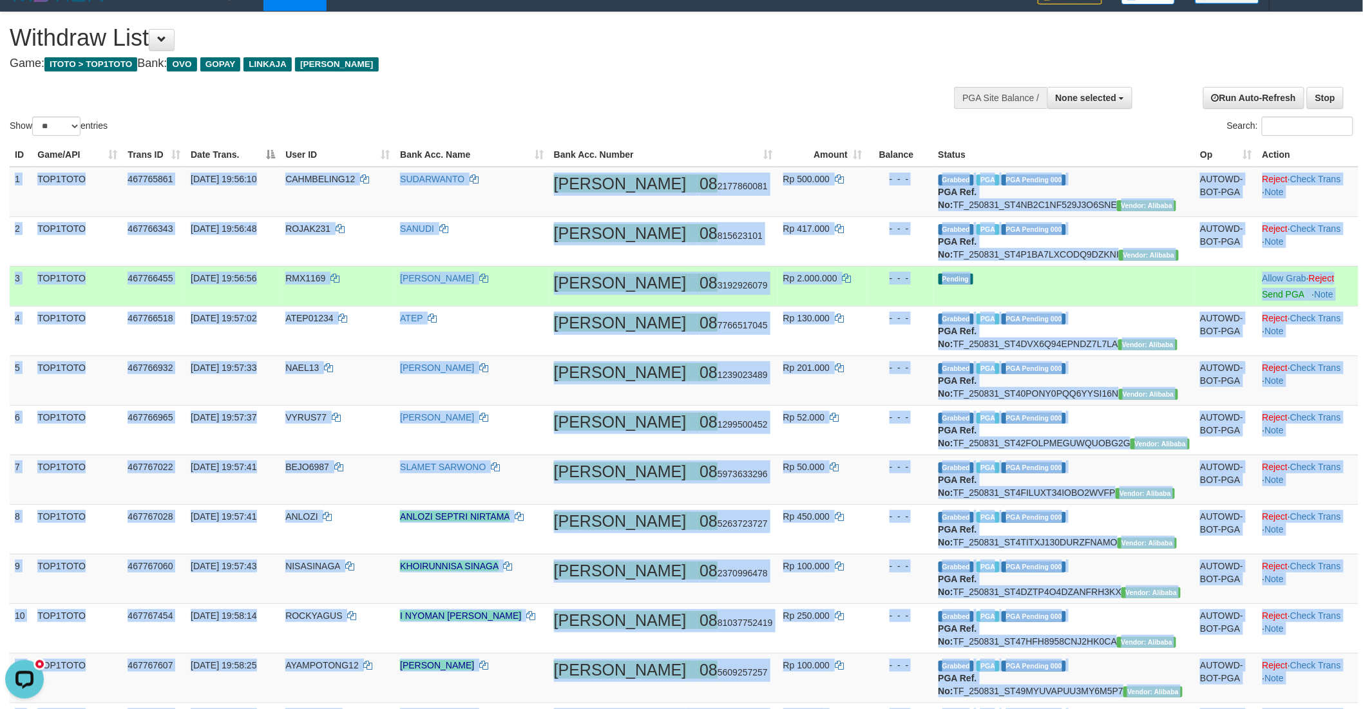
click at [1124, 306] on td "Pending" at bounding box center [1064, 286] width 262 height 40
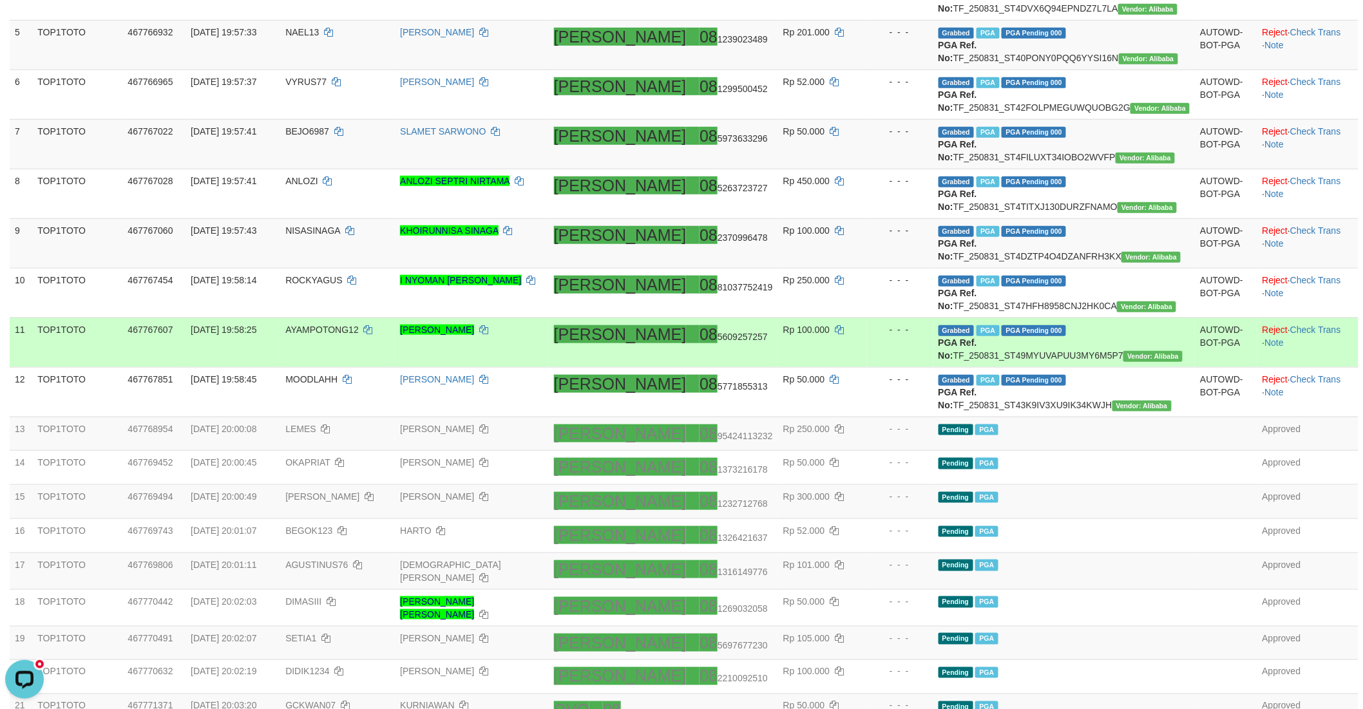
scroll to position [358, 0]
click at [1132, 367] on td "Grabbed PGA PGA Pending 000 {"status":"000","data":{"unique_id":"314-467767607-…" at bounding box center [1064, 342] width 262 height 50
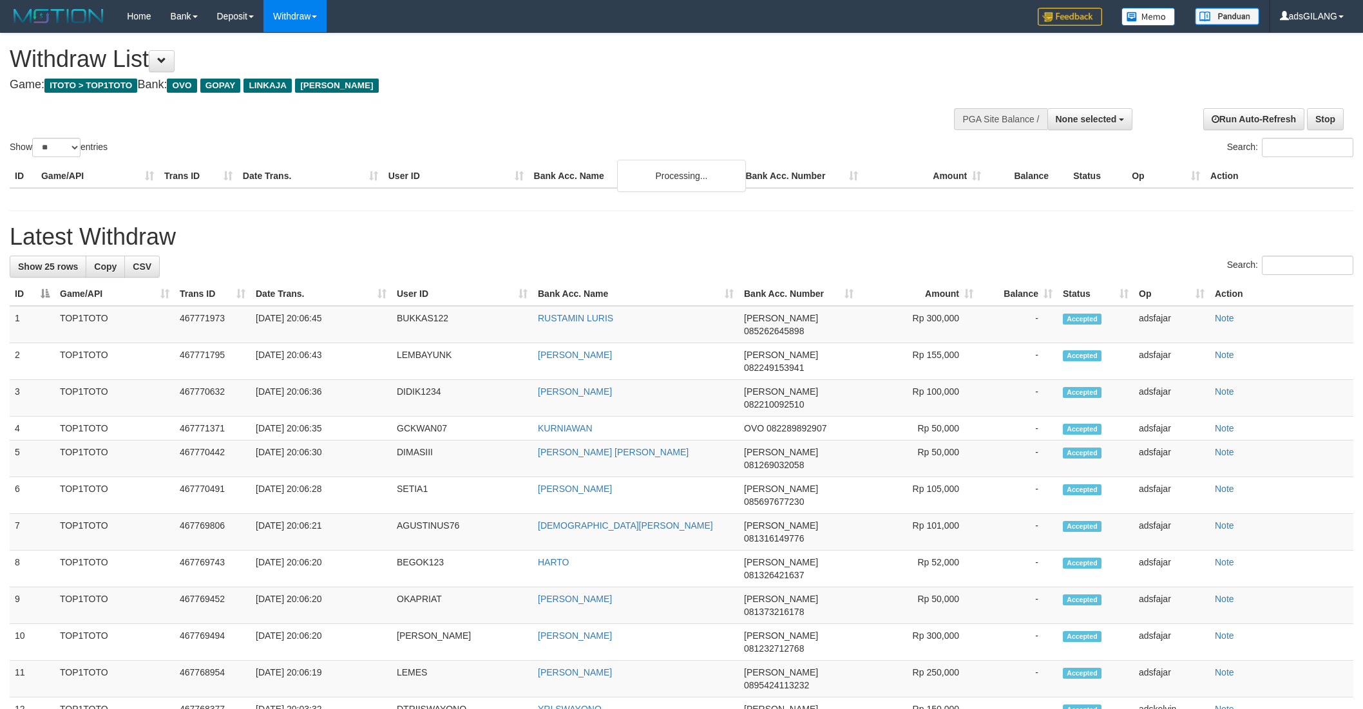
select select
select select "**"
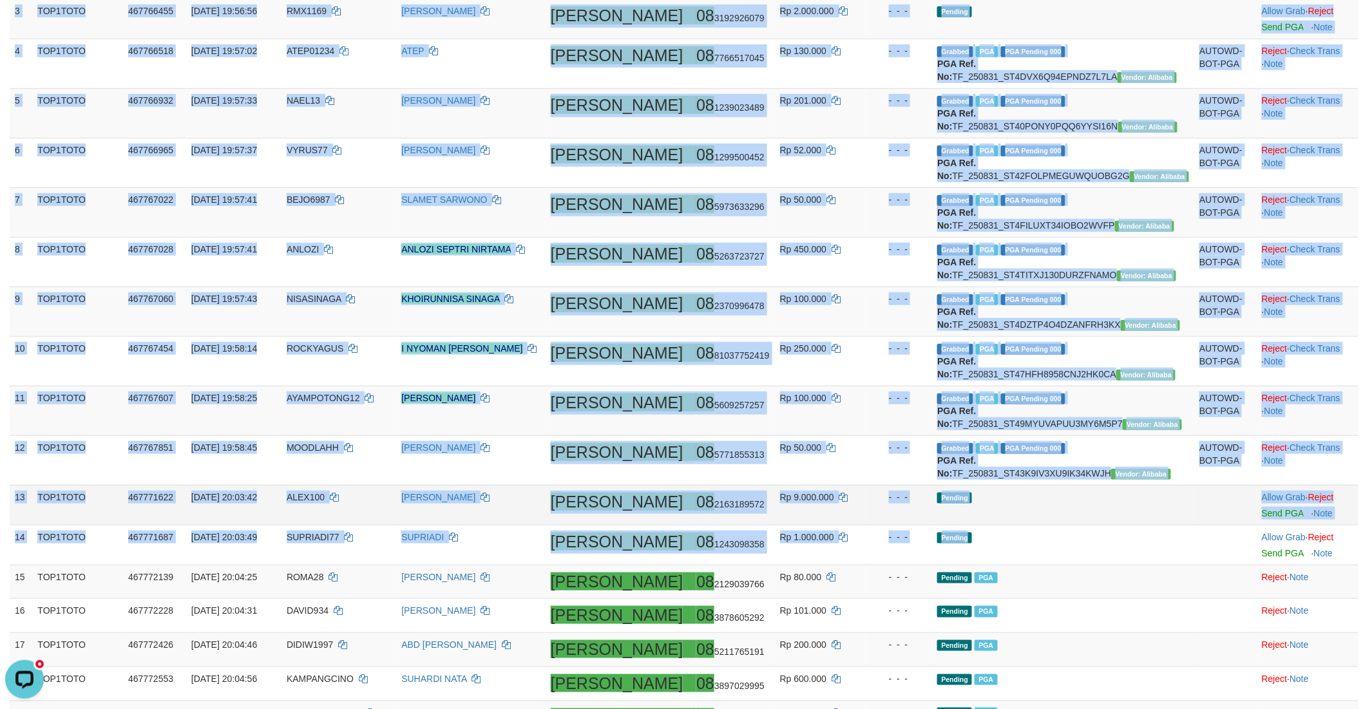
scroll to position [312, 0]
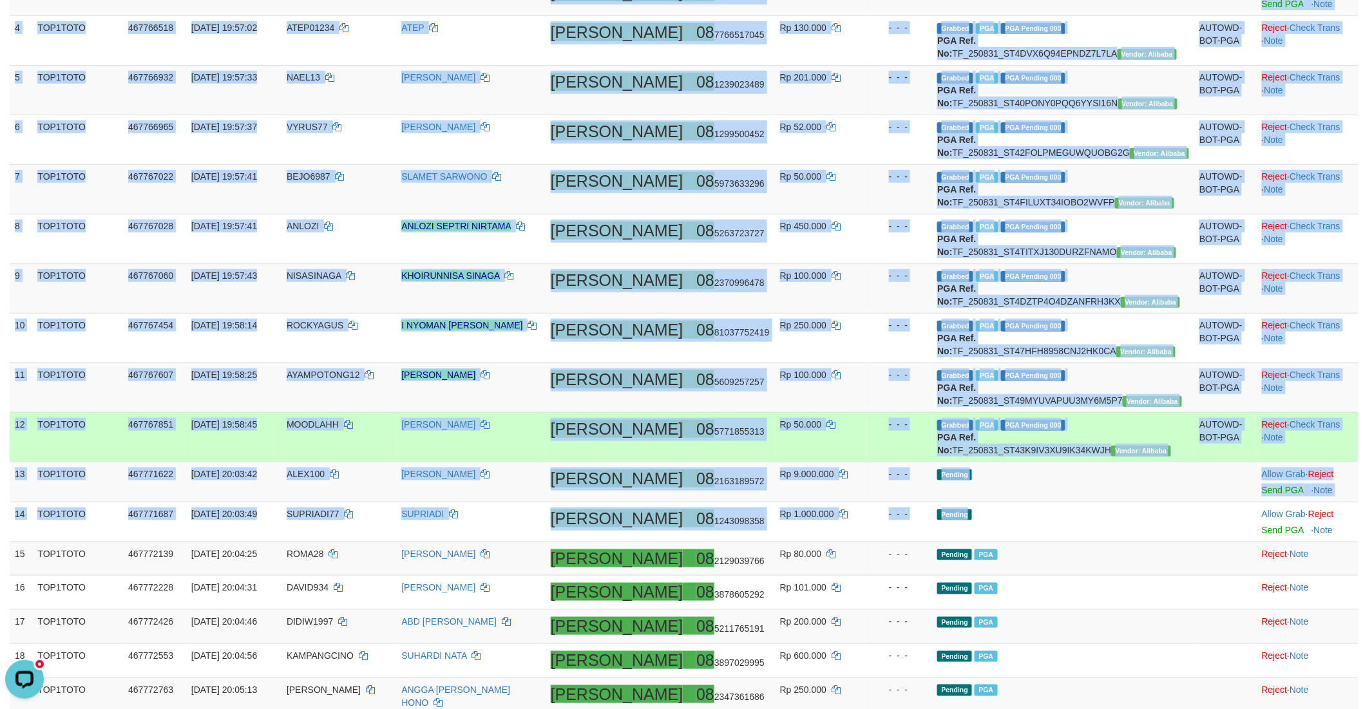
copy tbody "0 LOR1IPSU 519382905 80/67/8626 70:67:37 DOLORSITAM52 CONSECTETU ADIP 55 630499…"
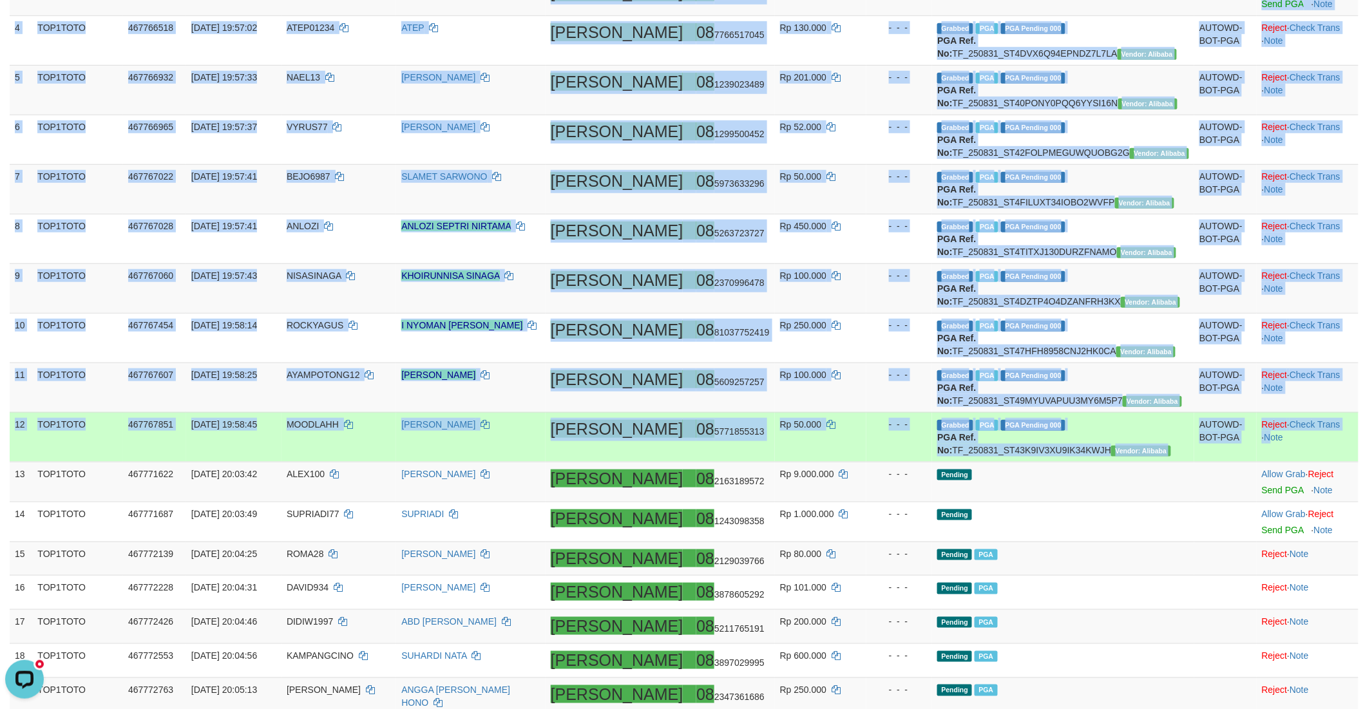
copy tbody "0 LOR1IPSU 519382905 80/67/8626 70:67:37 DOLORSITAM52 CONSECTETU ADIP 55 630499…"
drag, startPoint x: 10, startPoint y: 203, endPoint x: 1264, endPoint y: 589, distance: 1311.6
click at [1264, 589] on tbody "1 TOP1TOTO 467765861 [DATE] 19:56:10 CAHMBELING12 SUDARWANTO [PERSON_NAME] 08 2…" at bounding box center [684, 412] width 1349 height 1072
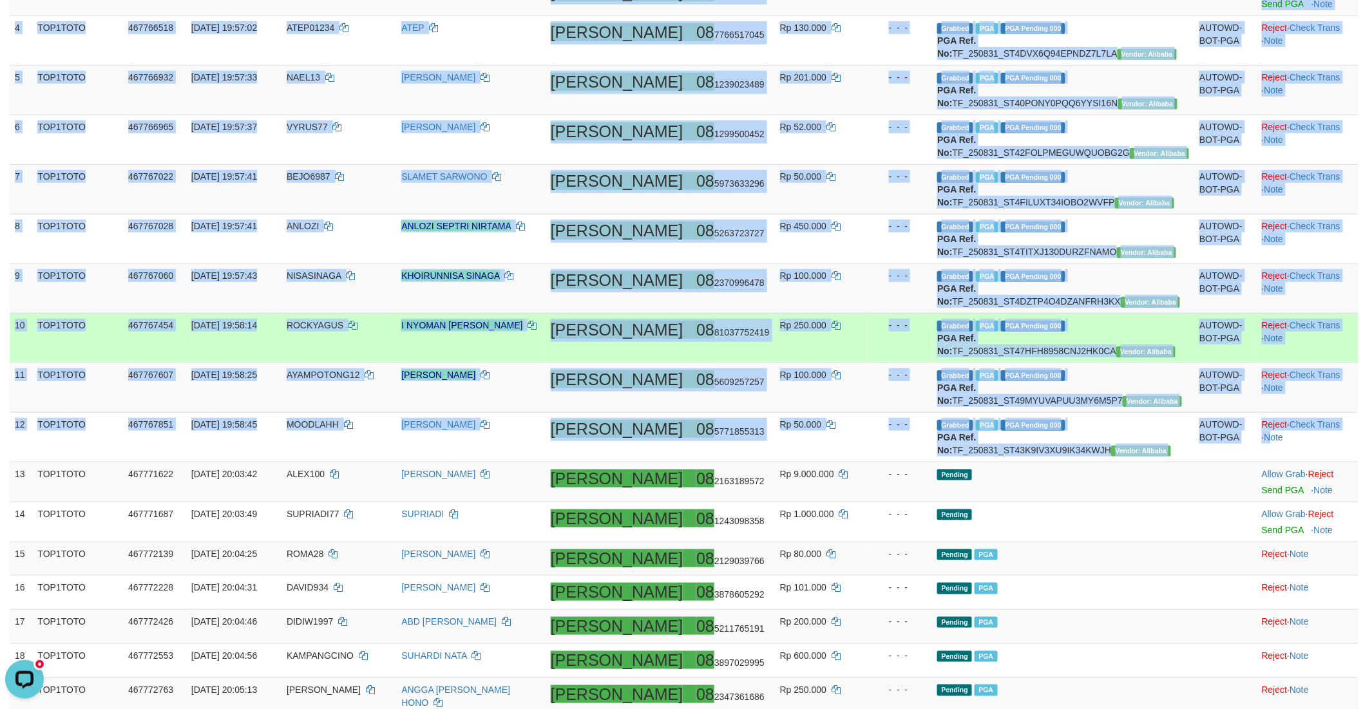
click at [1102, 363] on td "Grabbed PGA PGA Pending 000 {"status":"000","data":{"unique_id":"314-467767454-…" at bounding box center [1063, 338] width 262 height 50
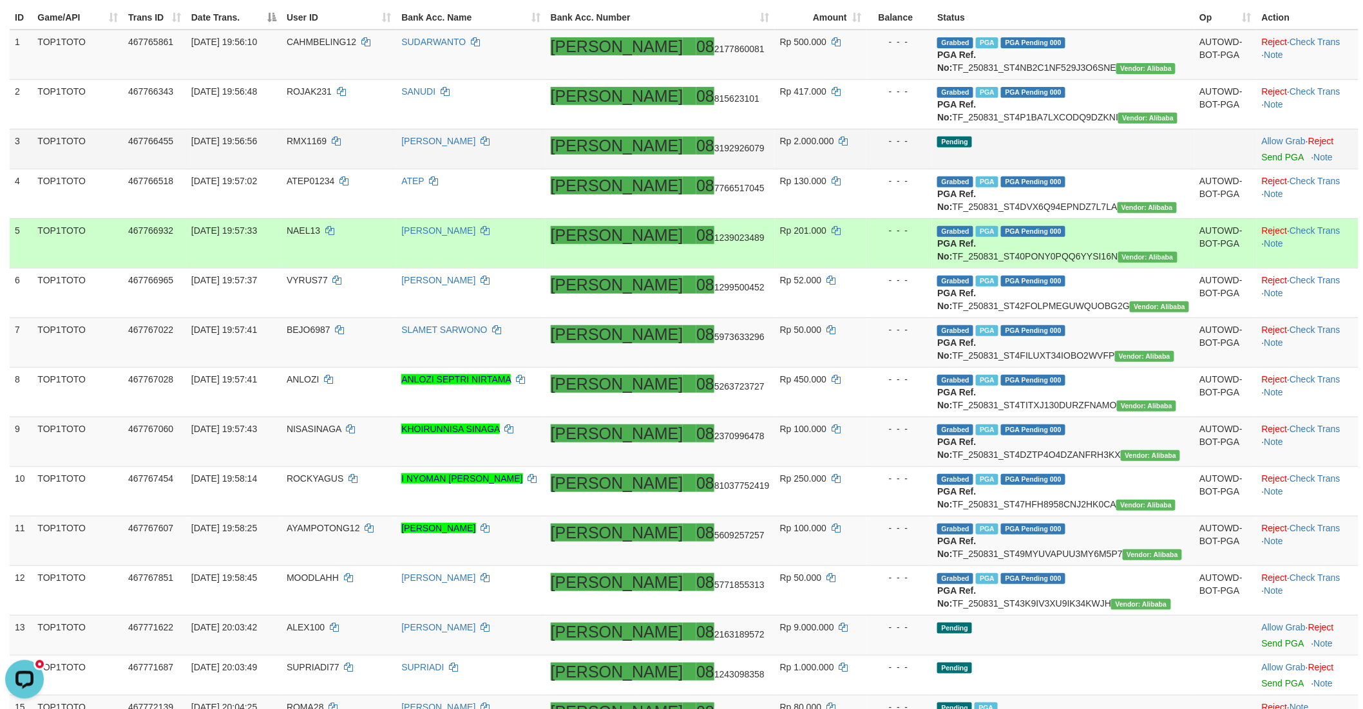
scroll to position [26, 0]
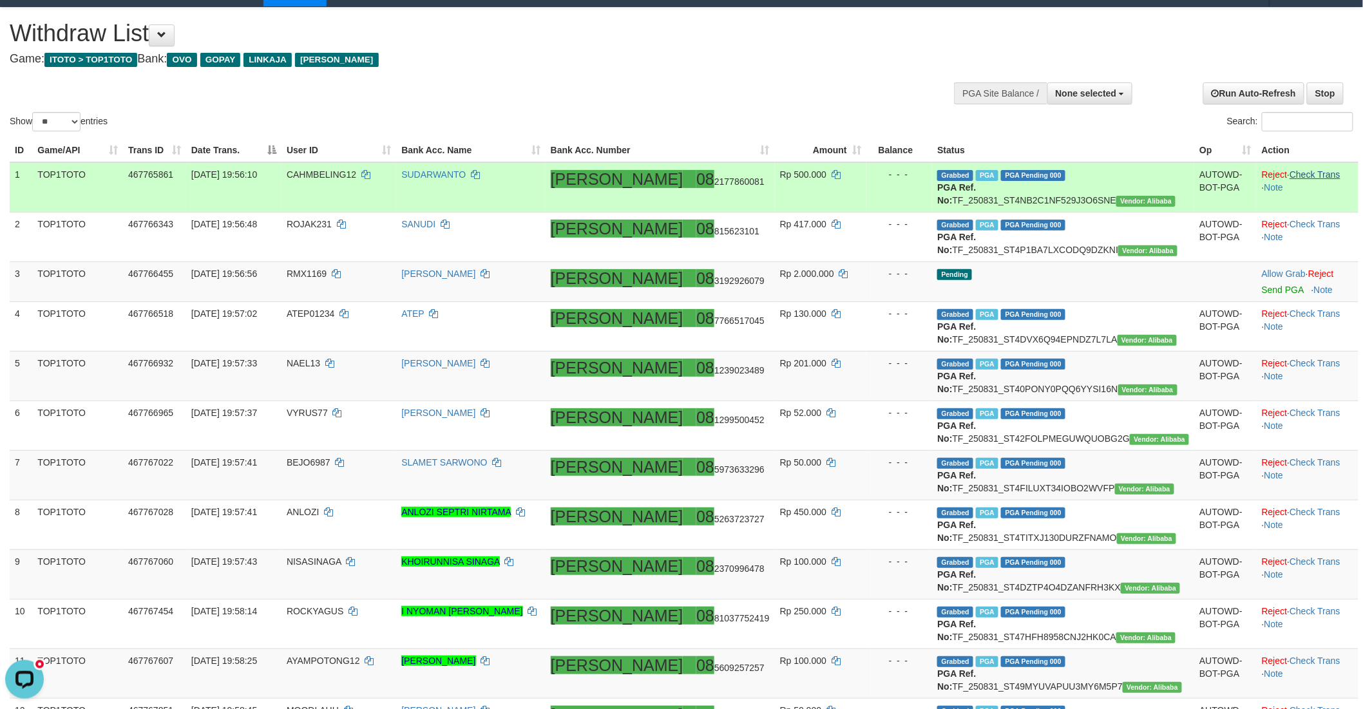
click at [1270, 168] on td "Reject · Check Trans · Note" at bounding box center [1308, 187] width 102 height 50
click at [1290, 169] on link "Check Trans" at bounding box center [1315, 174] width 51 height 10
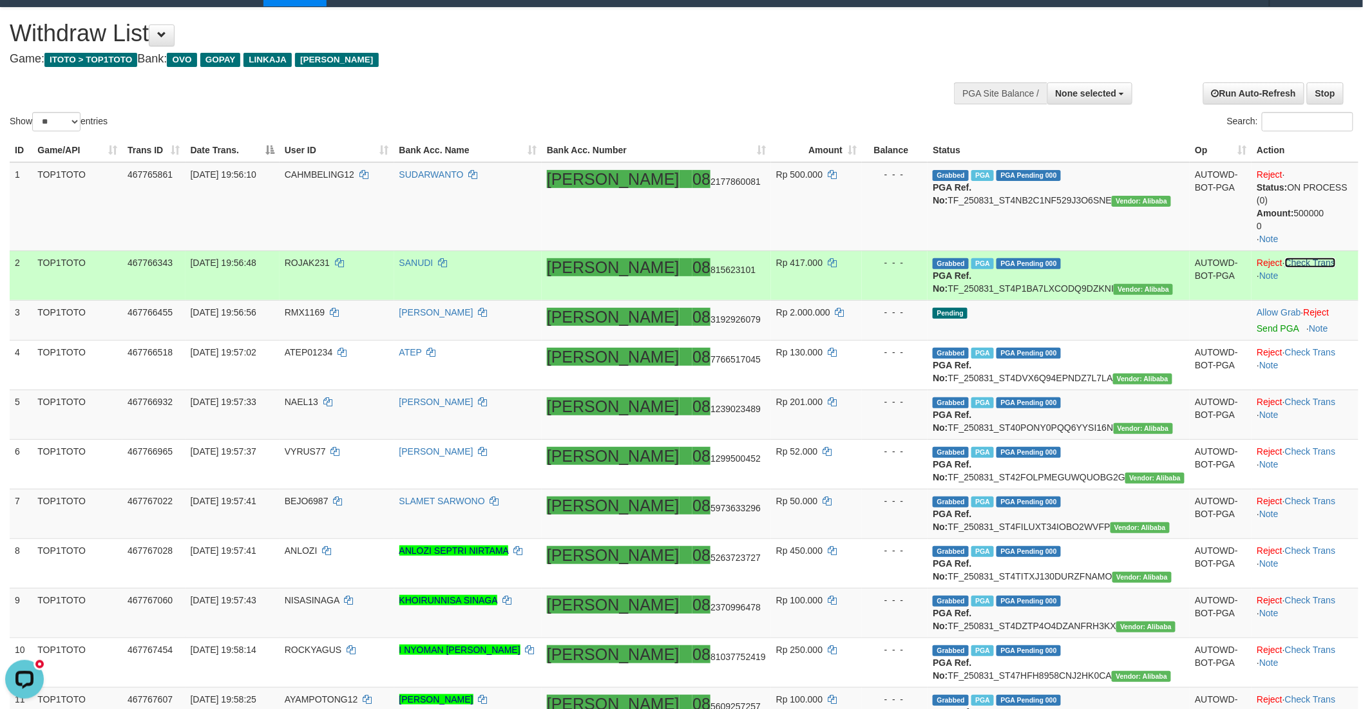
click at [1293, 258] on link "Check Trans" at bounding box center [1310, 263] width 51 height 10
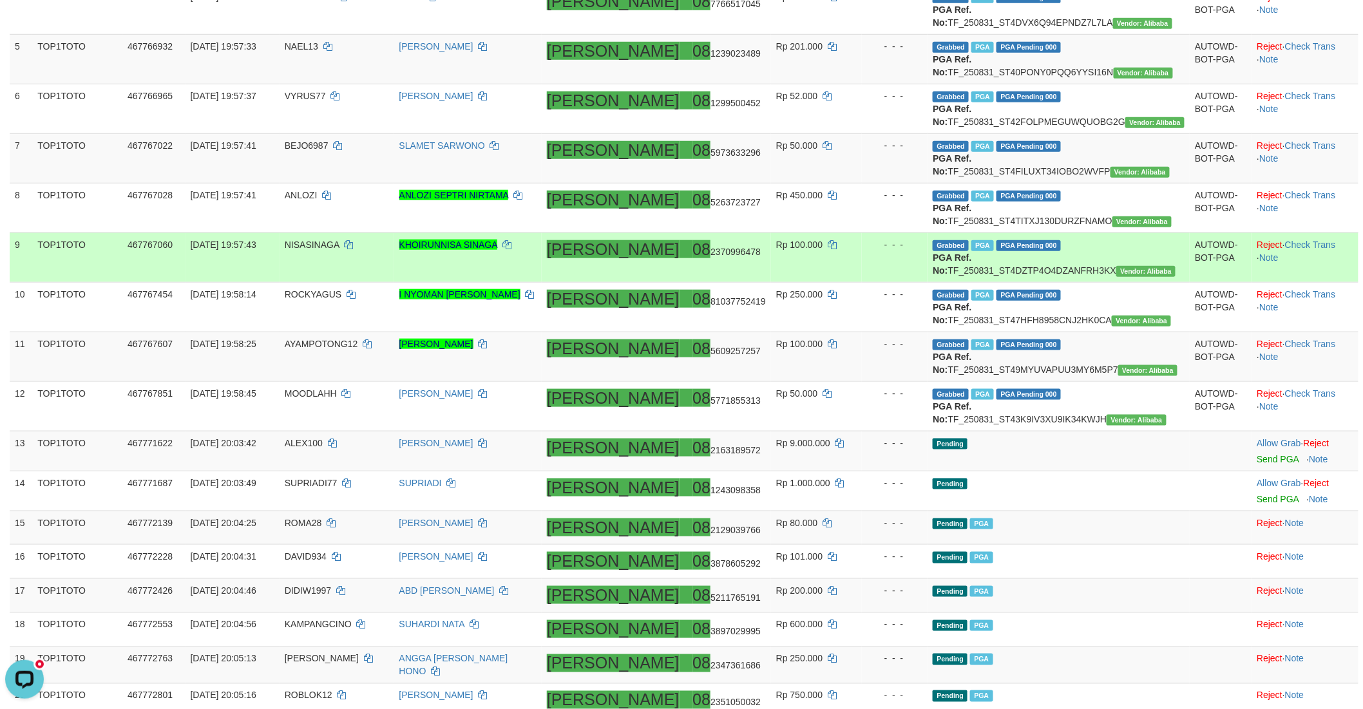
scroll to position [455, 0]
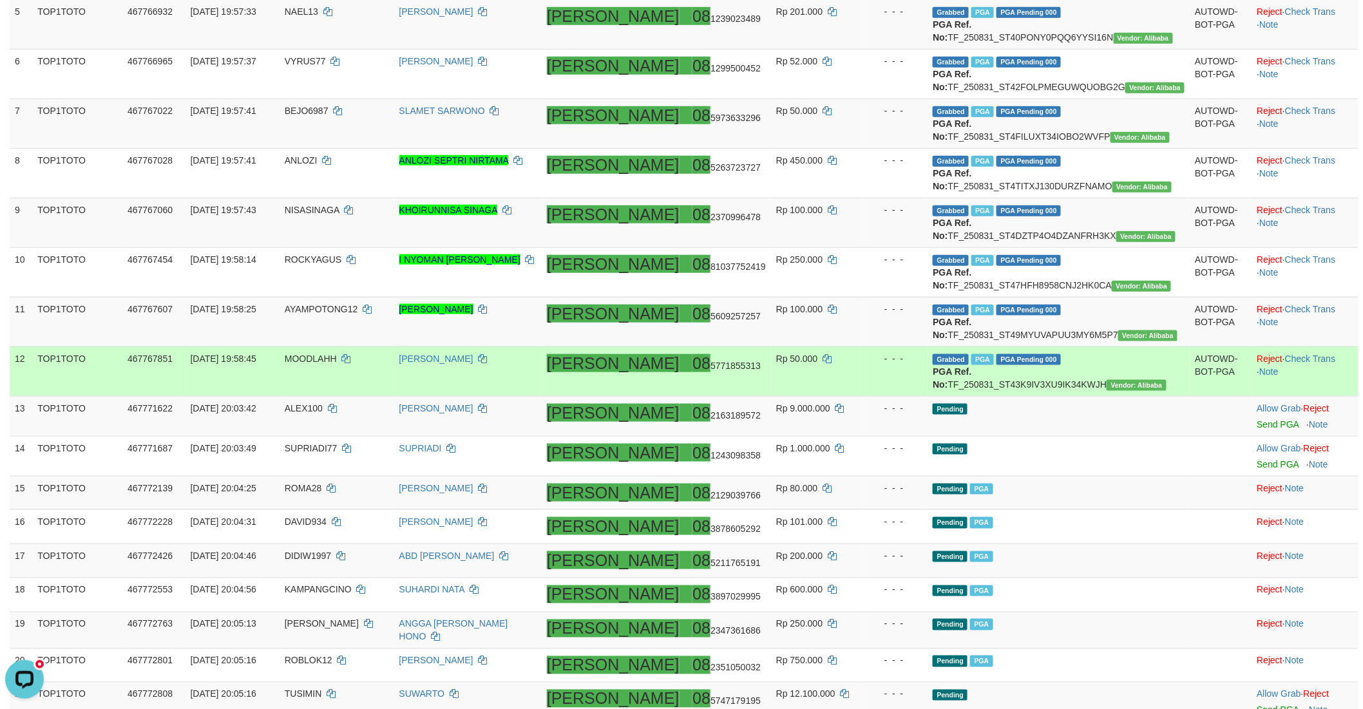
click at [361, 396] on td "MOODLAHH" at bounding box center [337, 372] width 115 height 50
copy td "MOODLAHH"
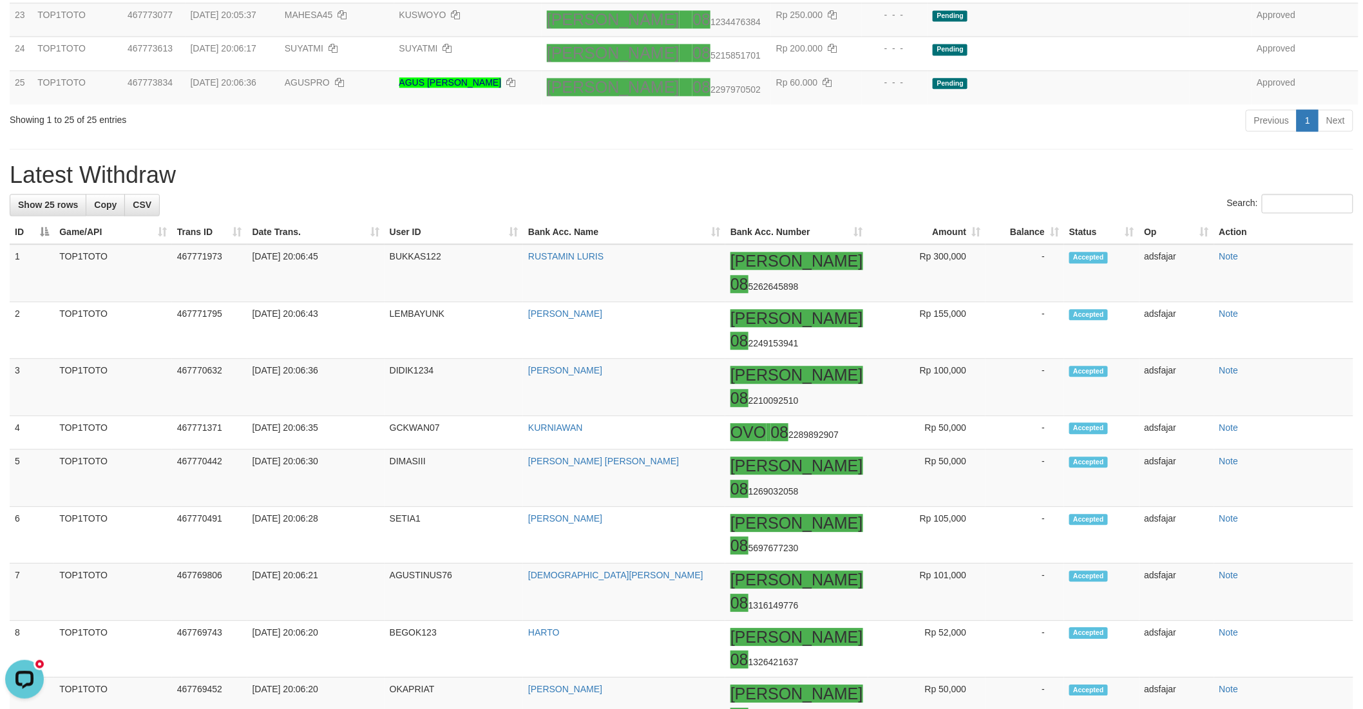
scroll to position [1314, 0]
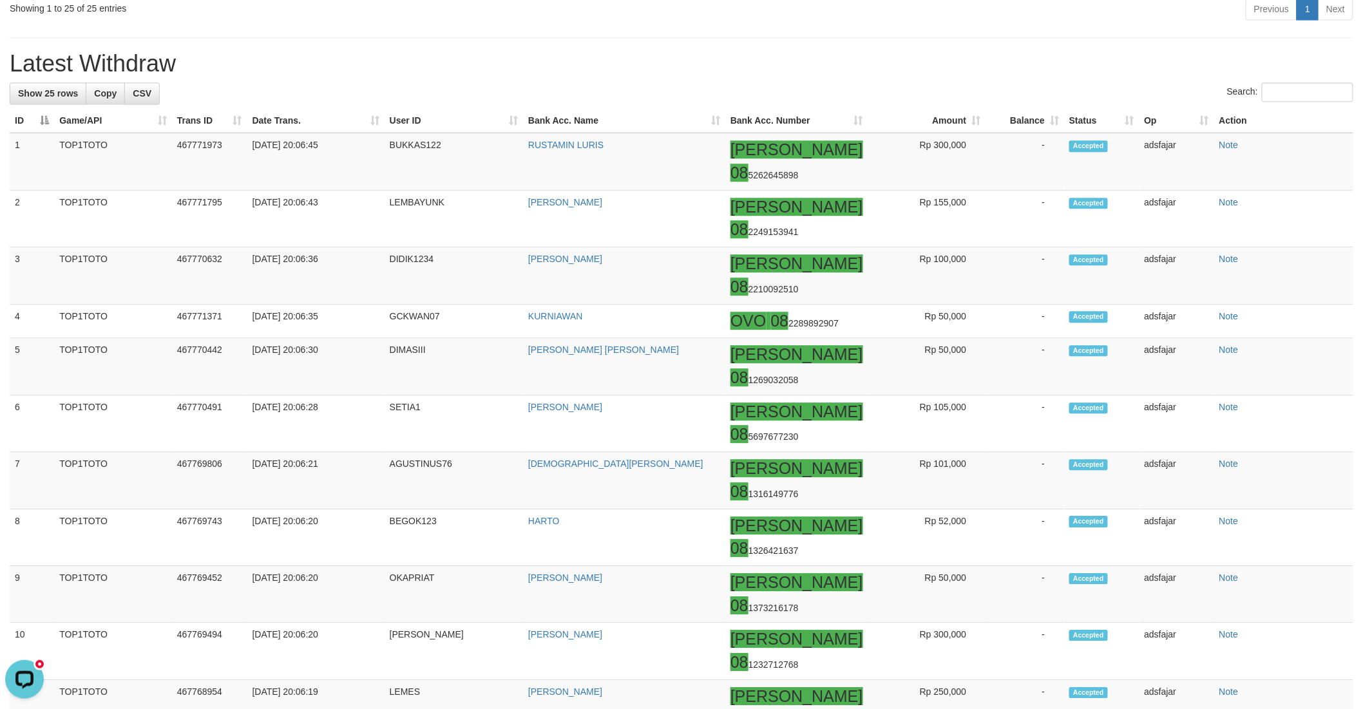
click at [620, 77] on h1 "Latest Withdraw" at bounding box center [682, 64] width 1344 height 26
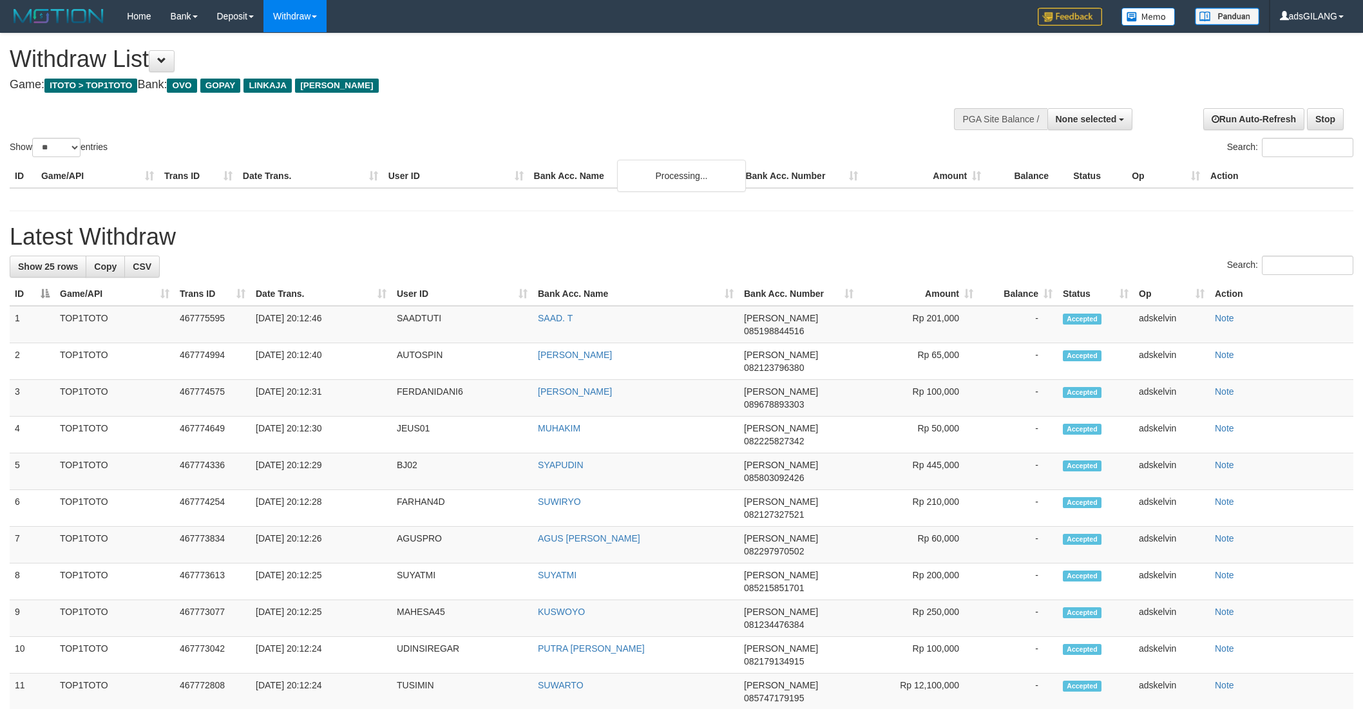
select select
select select "**"
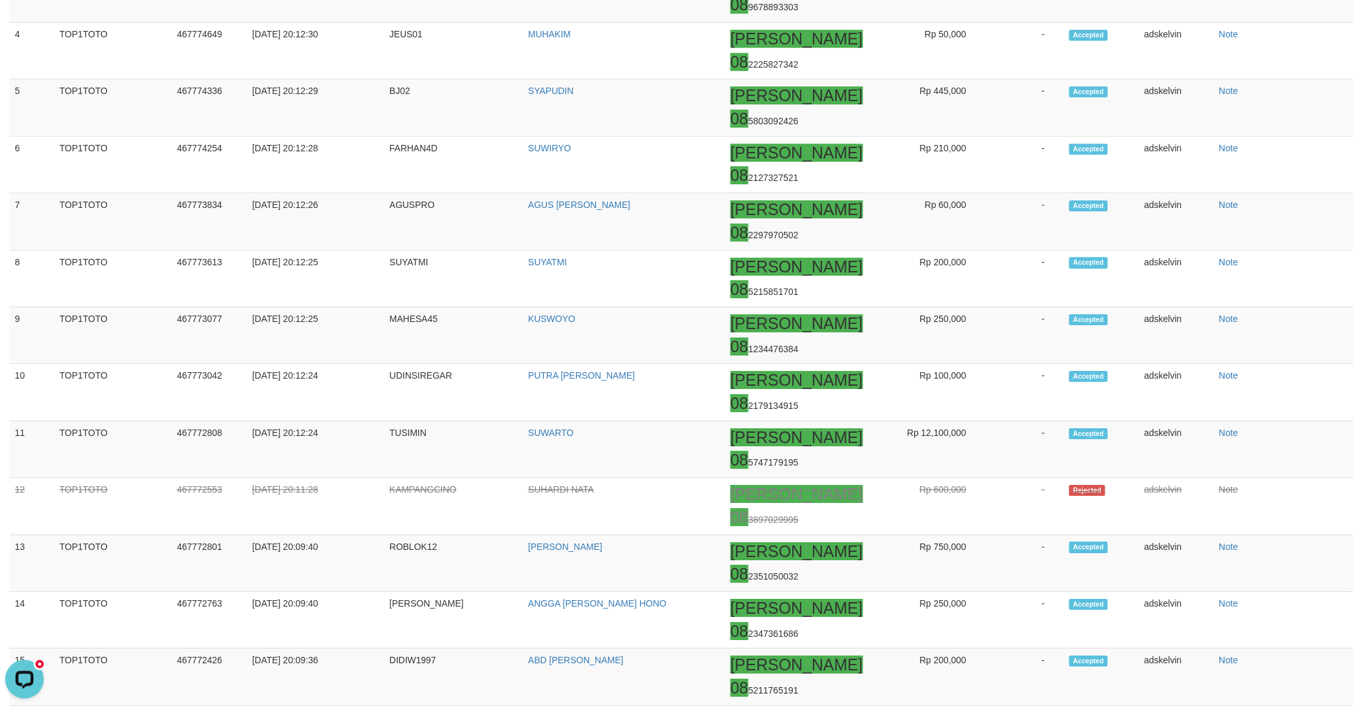
scroll to position [1574, 0]
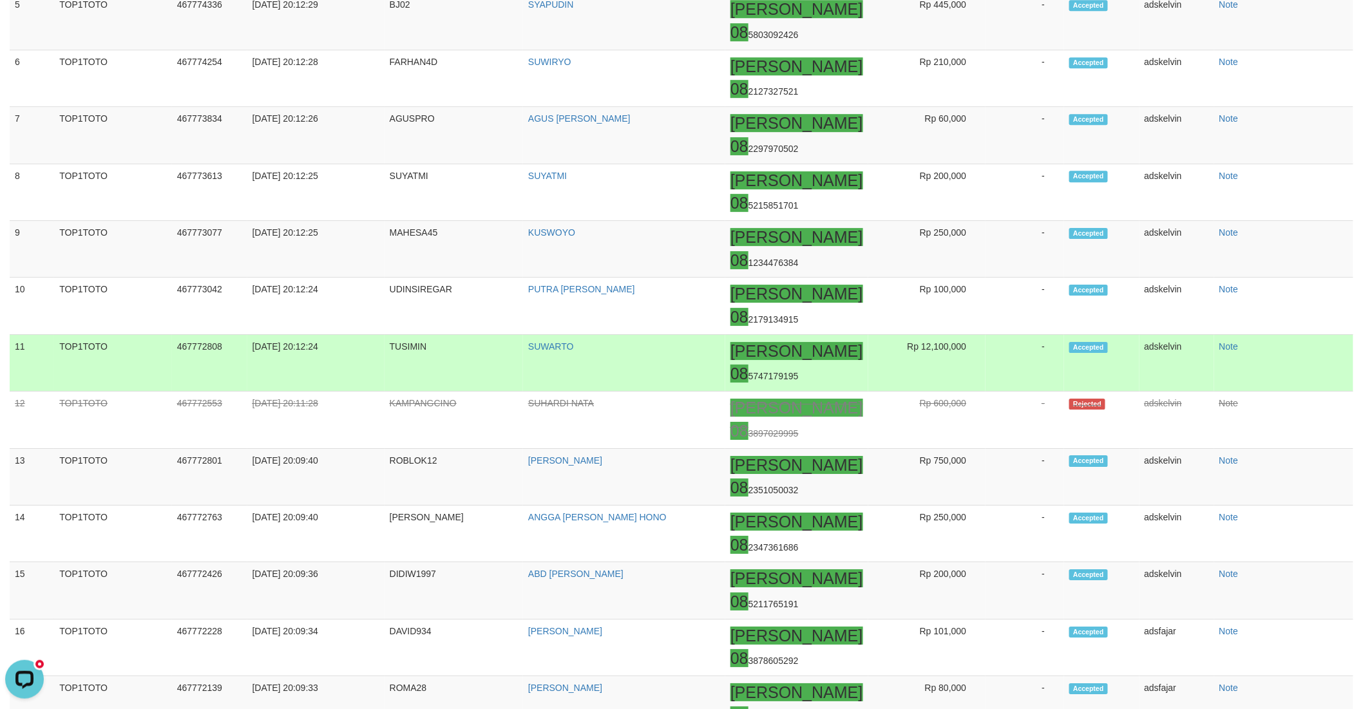
click at [427, 391] on td "TUSIMIN" at bounding box center [454, 362] width 139 height 57
copy td "TUSIMIN"
copy tr "SUWARTO"
drag, startPoint x: 616, startPoint y: 493, endPoint x: 1032, endPoint y: 531, distance: 417.8
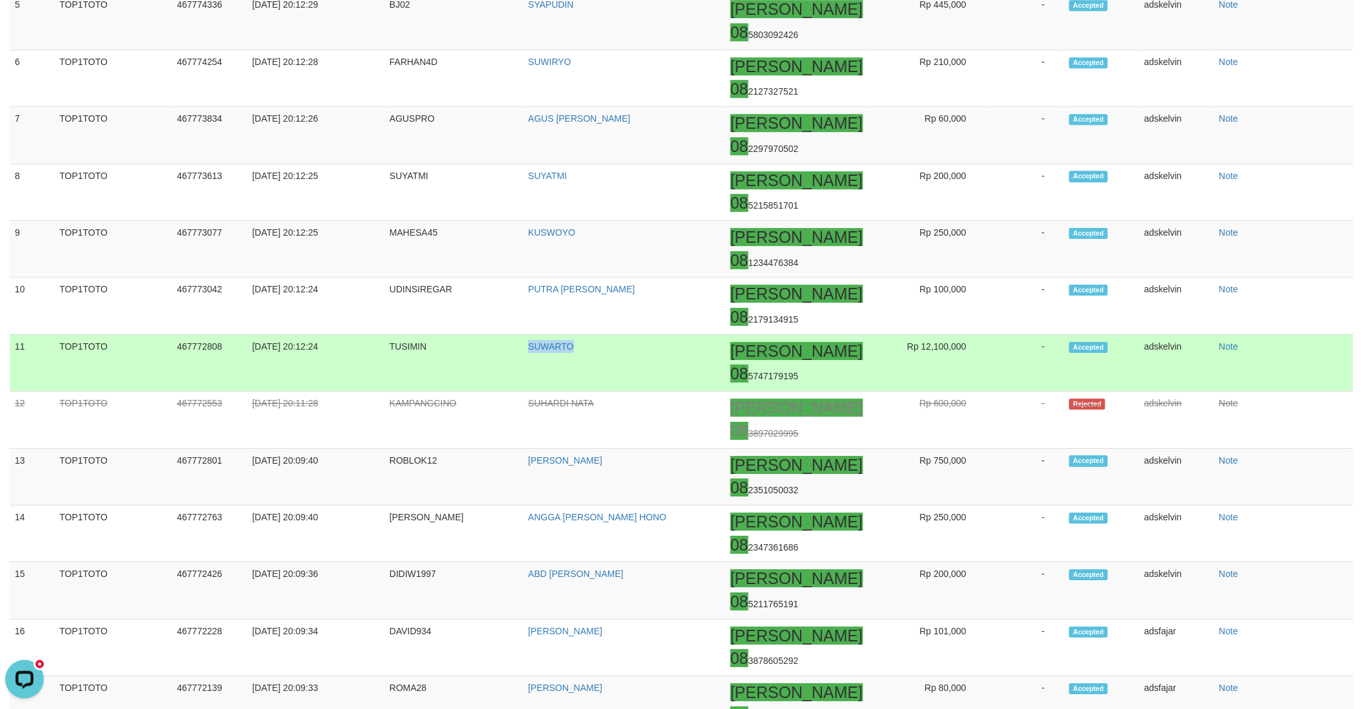
click at [481, 391] on tr "11 TOP1TOTO 467772808 31/08/2025 20:12:24 TUSIMIN SUWARTO DANA 08 5747179195 Rp…" at bounding box center [682, 362] width 1344 height 57
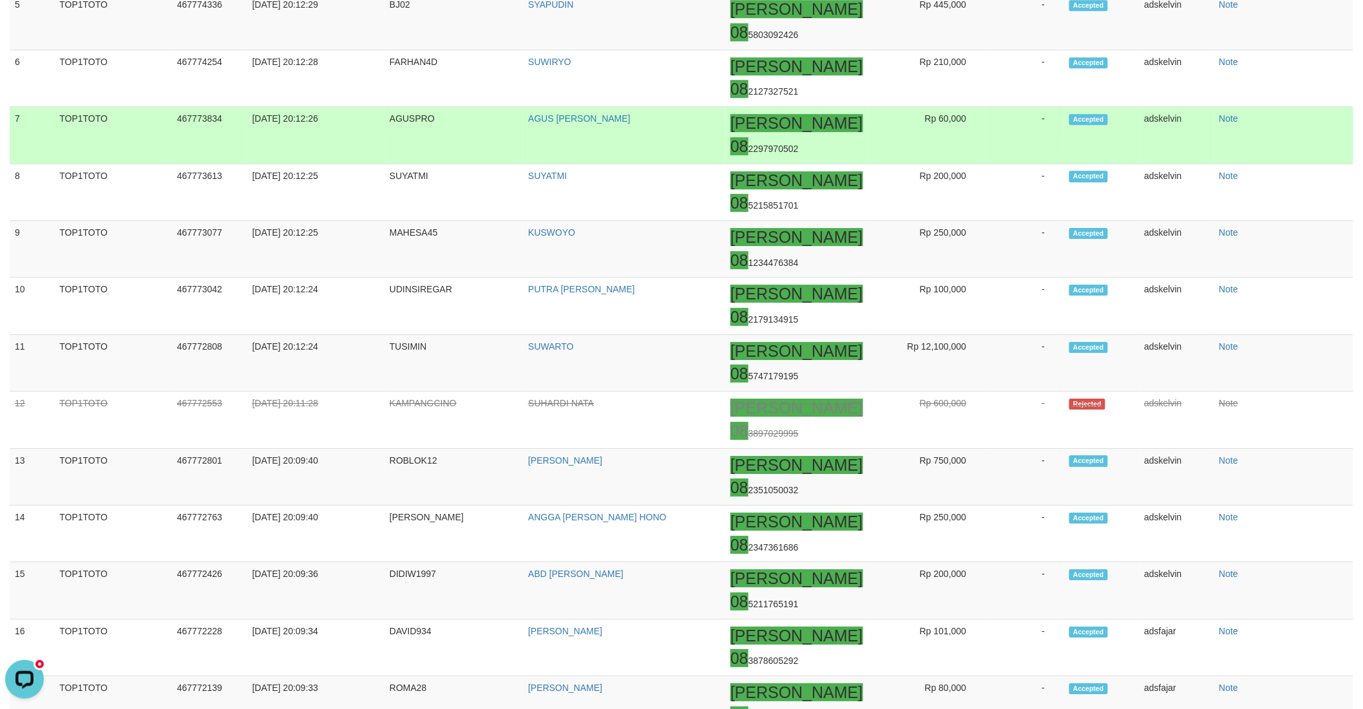
click at [497, 164] on td "AGUSPRO" at bounding box center [454, 135] width 139 height 57
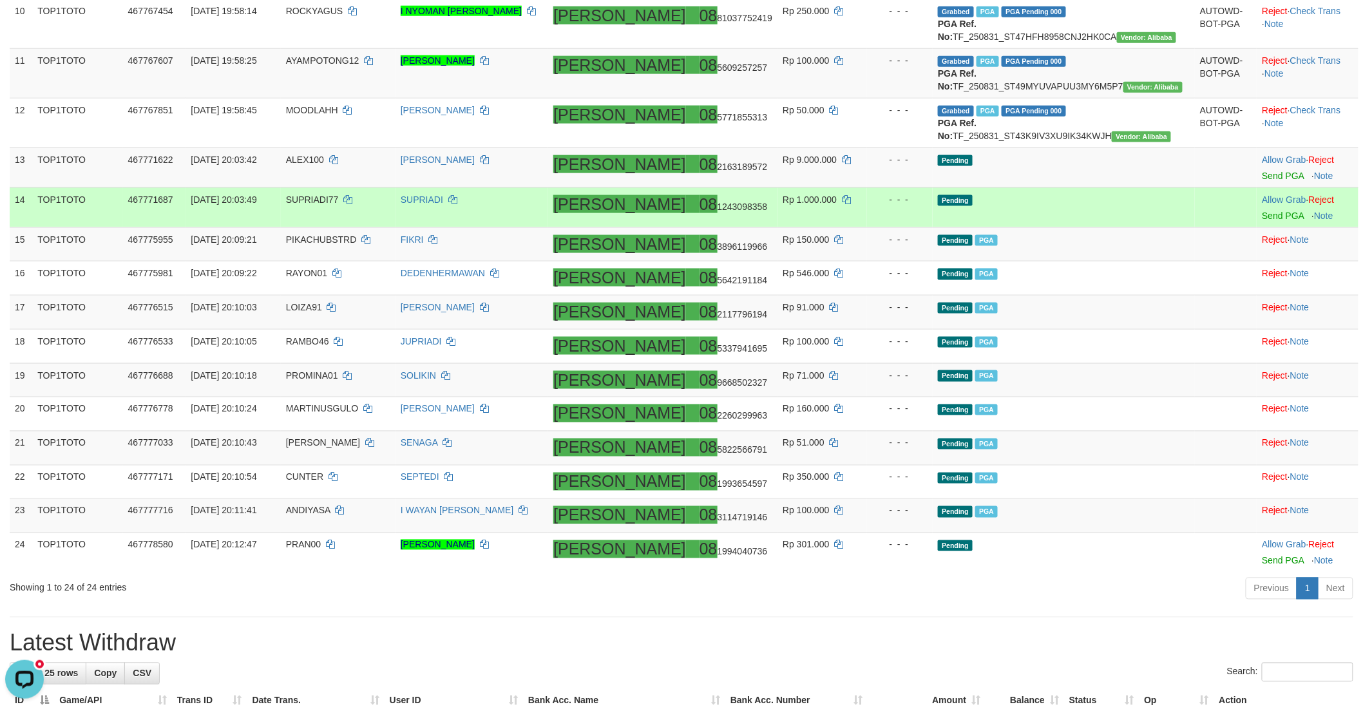
scroll to position [429, 0]
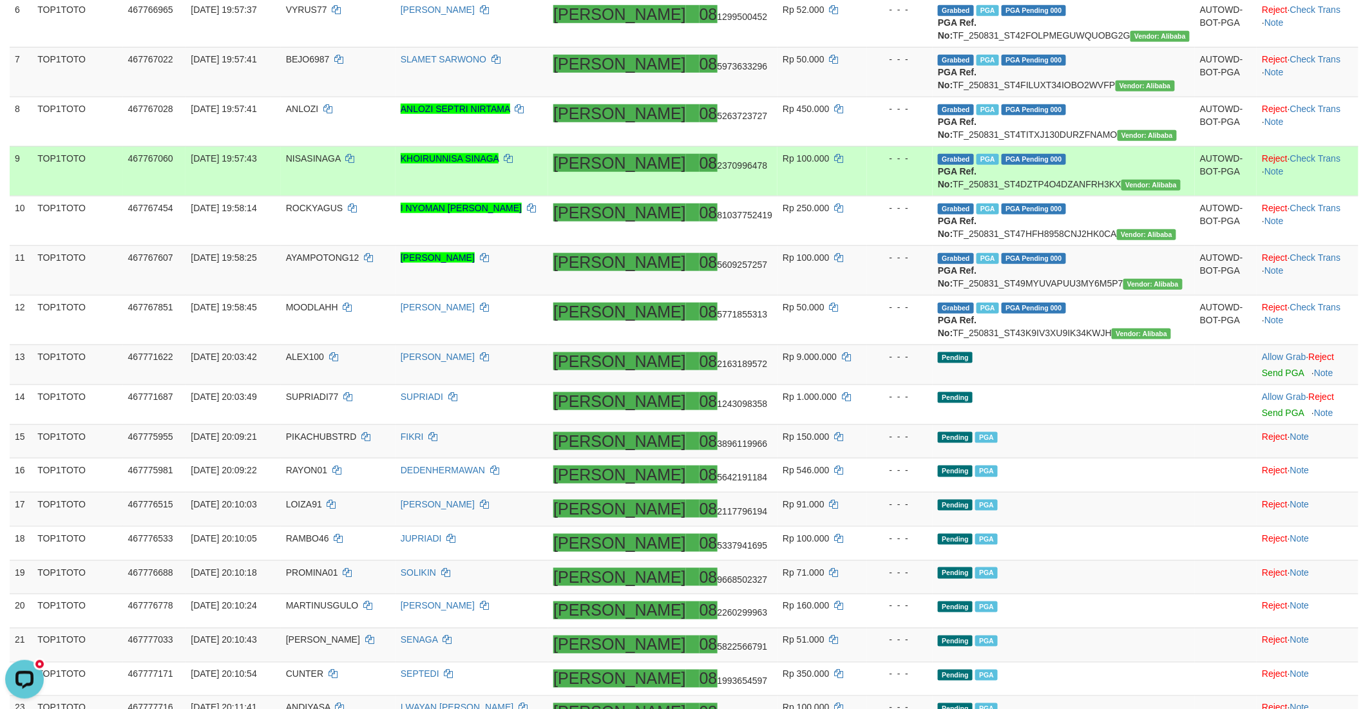
click at [548, 196] on td "KHOIRUNNISA SINAGA" at bounding box center [472, 171] width 153 height 50
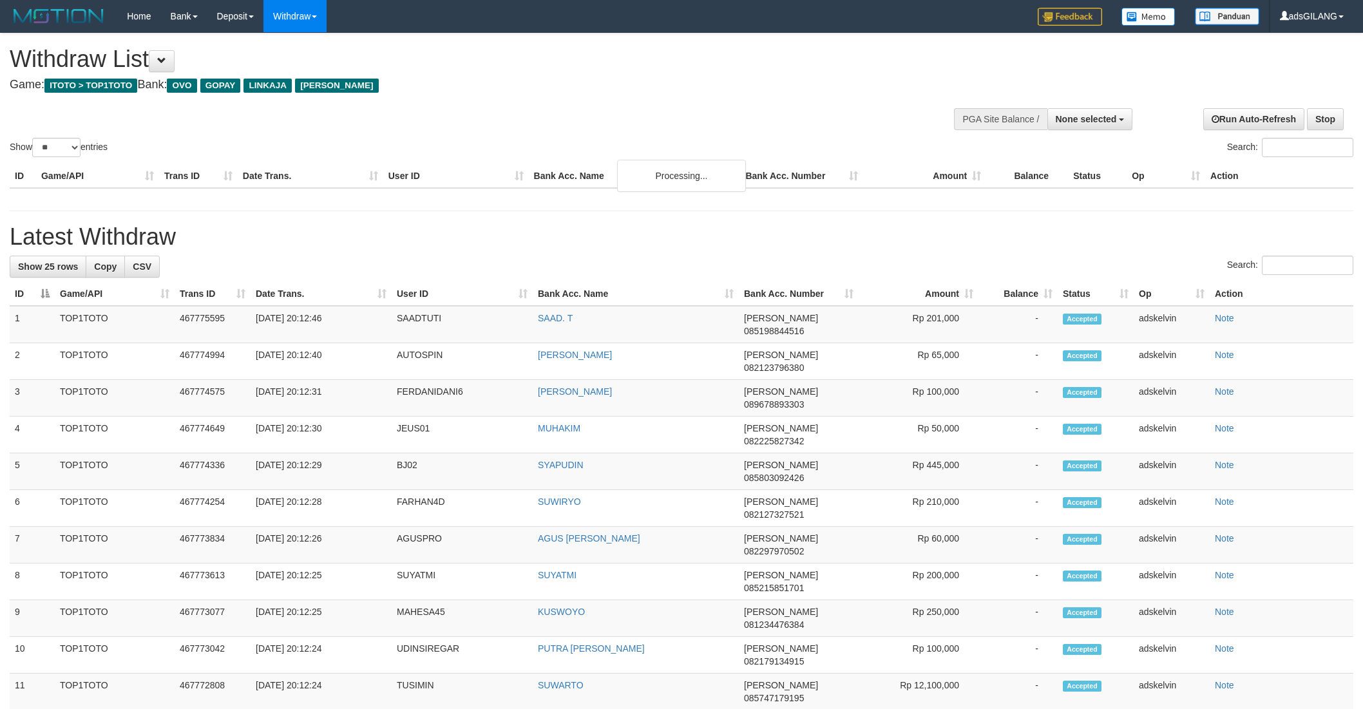
select select
select select "**"
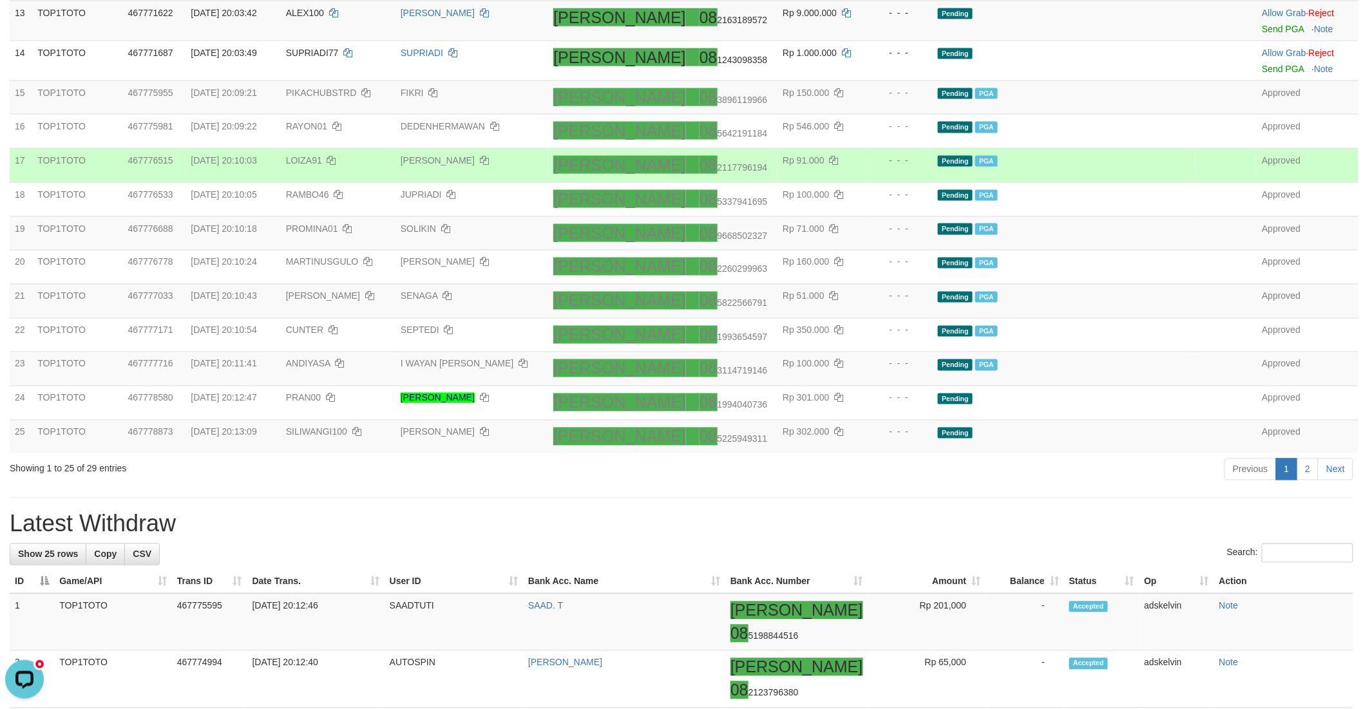
scroll to position [423, 0]
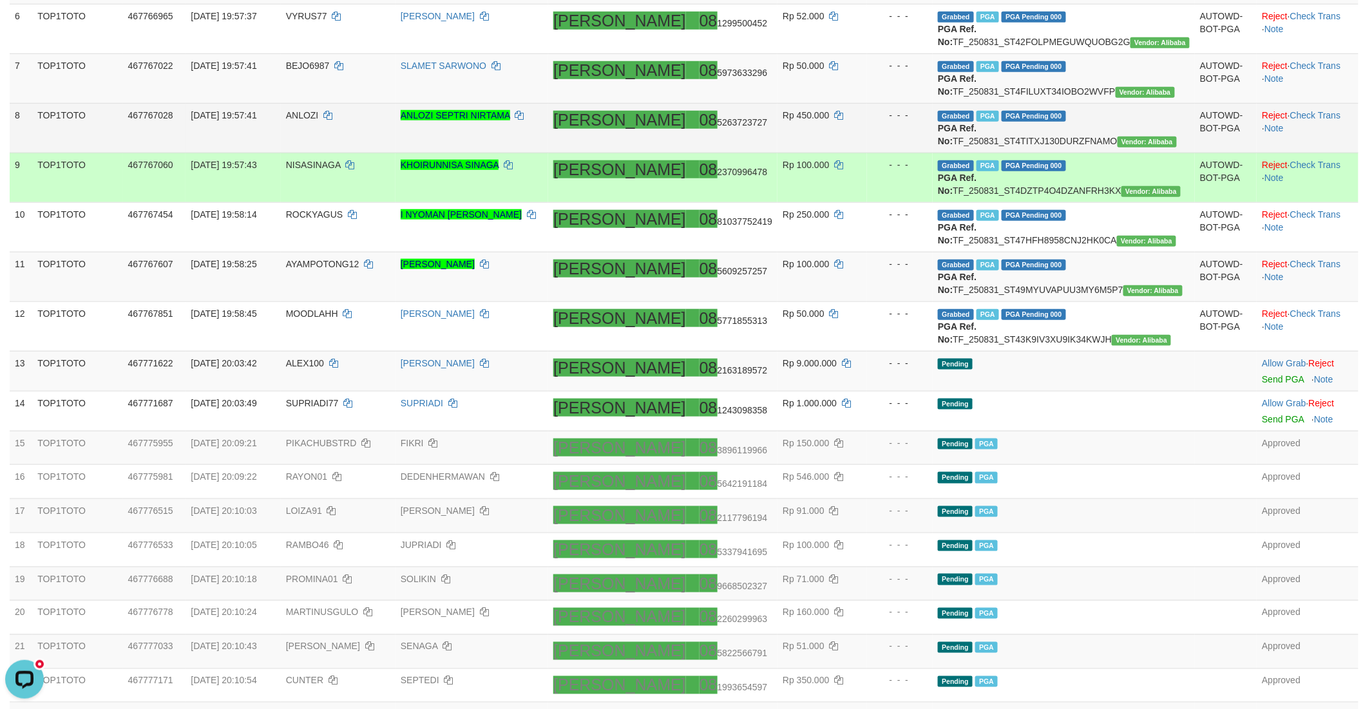
click at [776, 153] on td "[PERSON_NAME] 08 5263723727" at bounding box center [662, 128] width 229 height 50
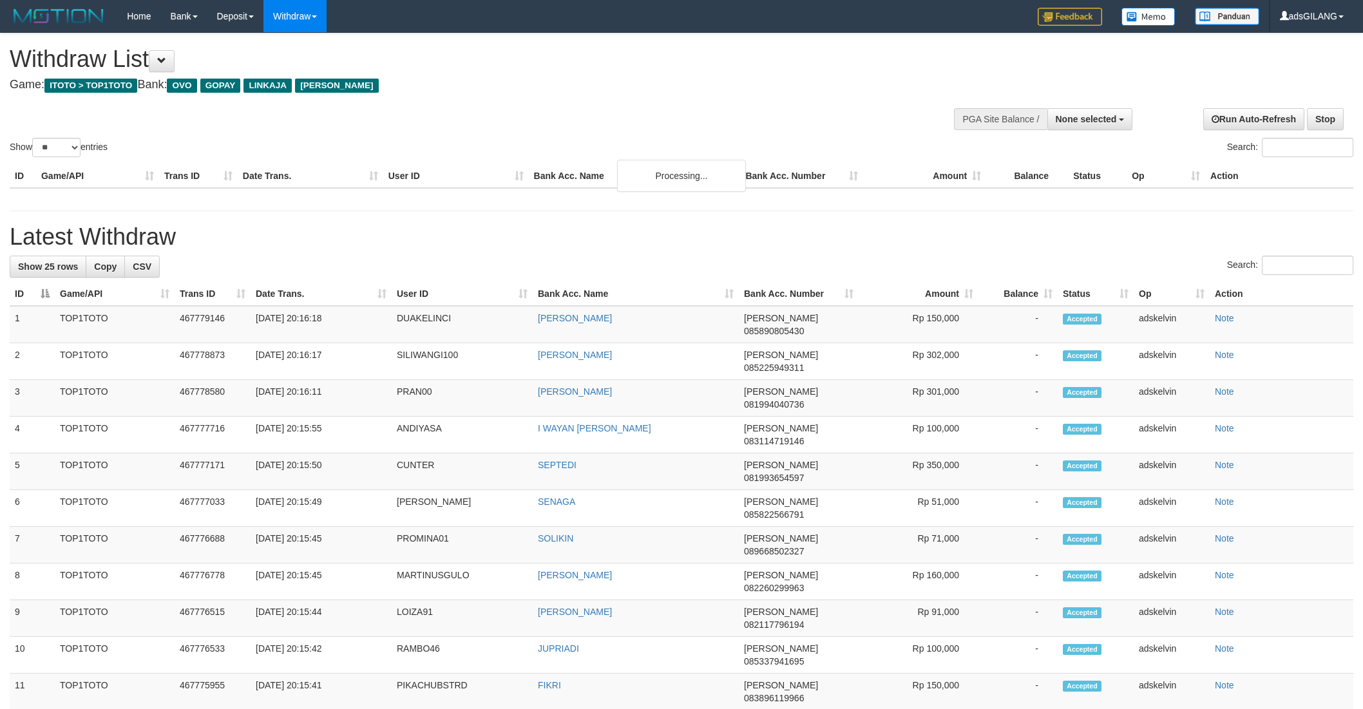
select select
select select "**"
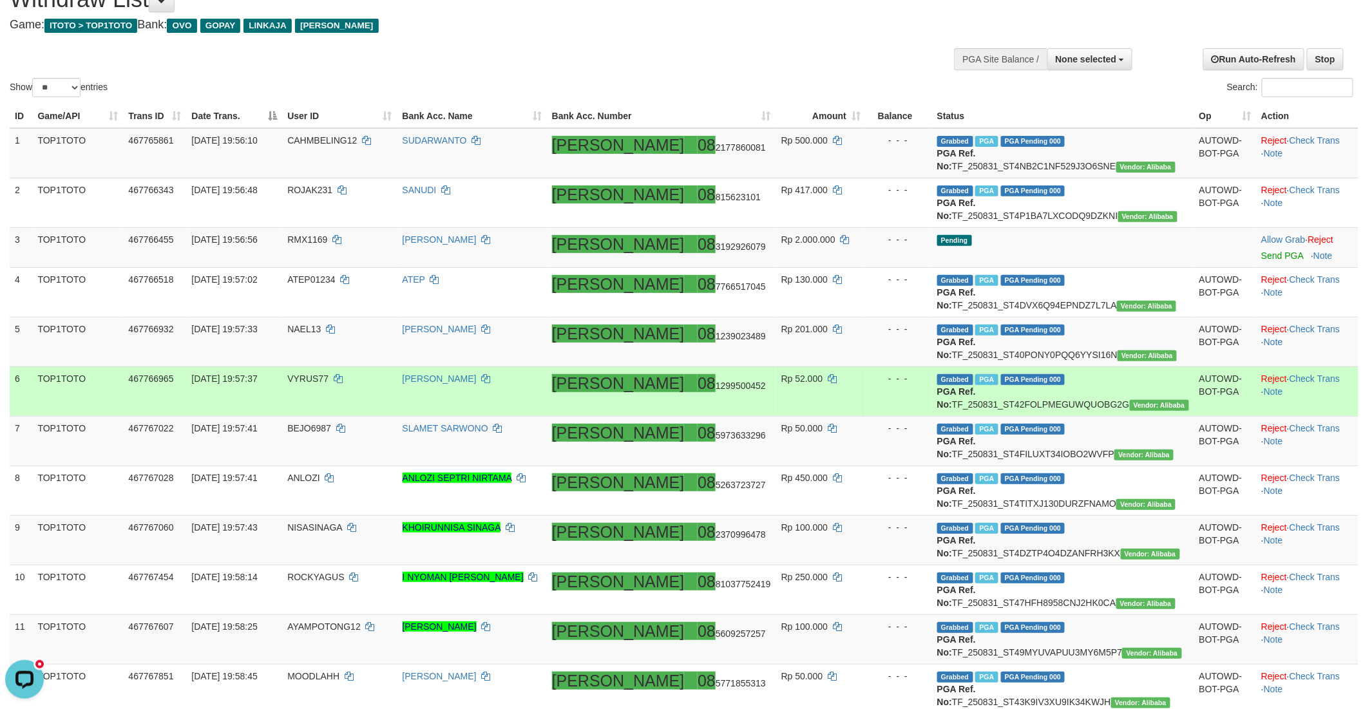
scroll to position [59, 0]
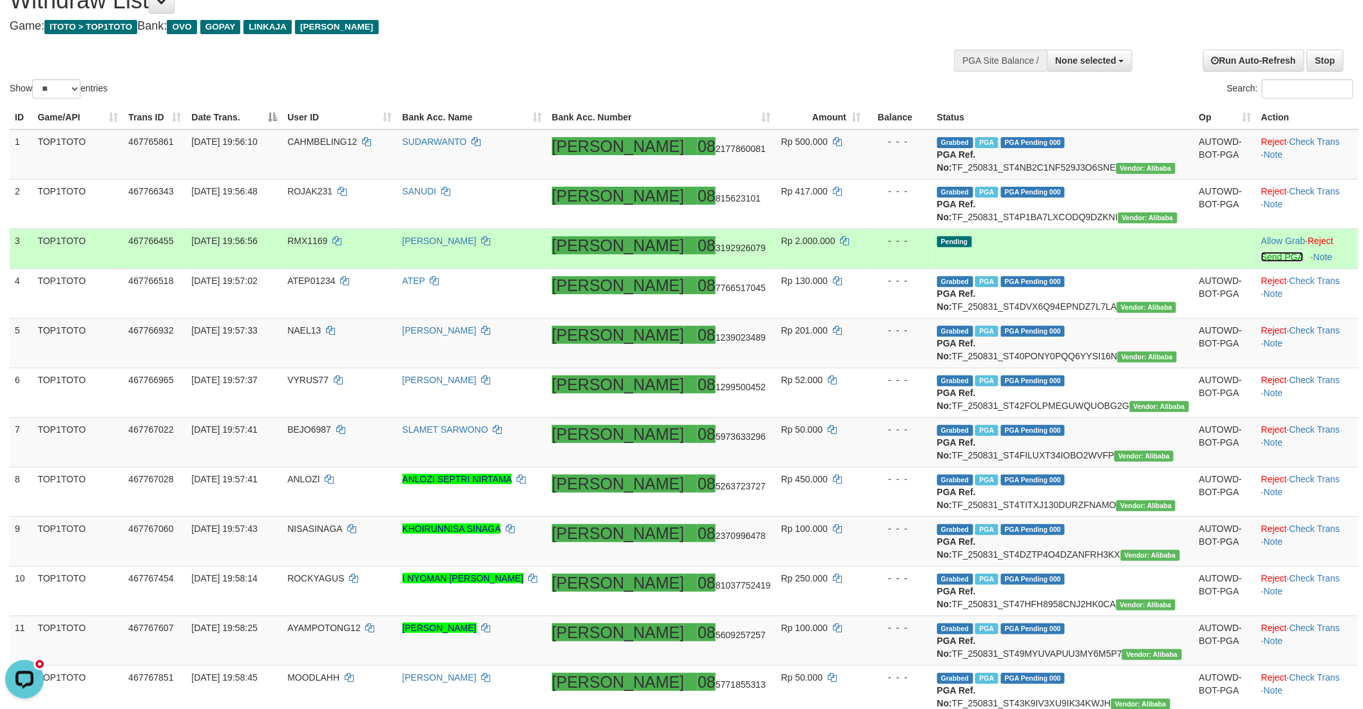
click at [1261, 262] on link "Send PGA" at bounding box center [1282, 257] width 42 height 10
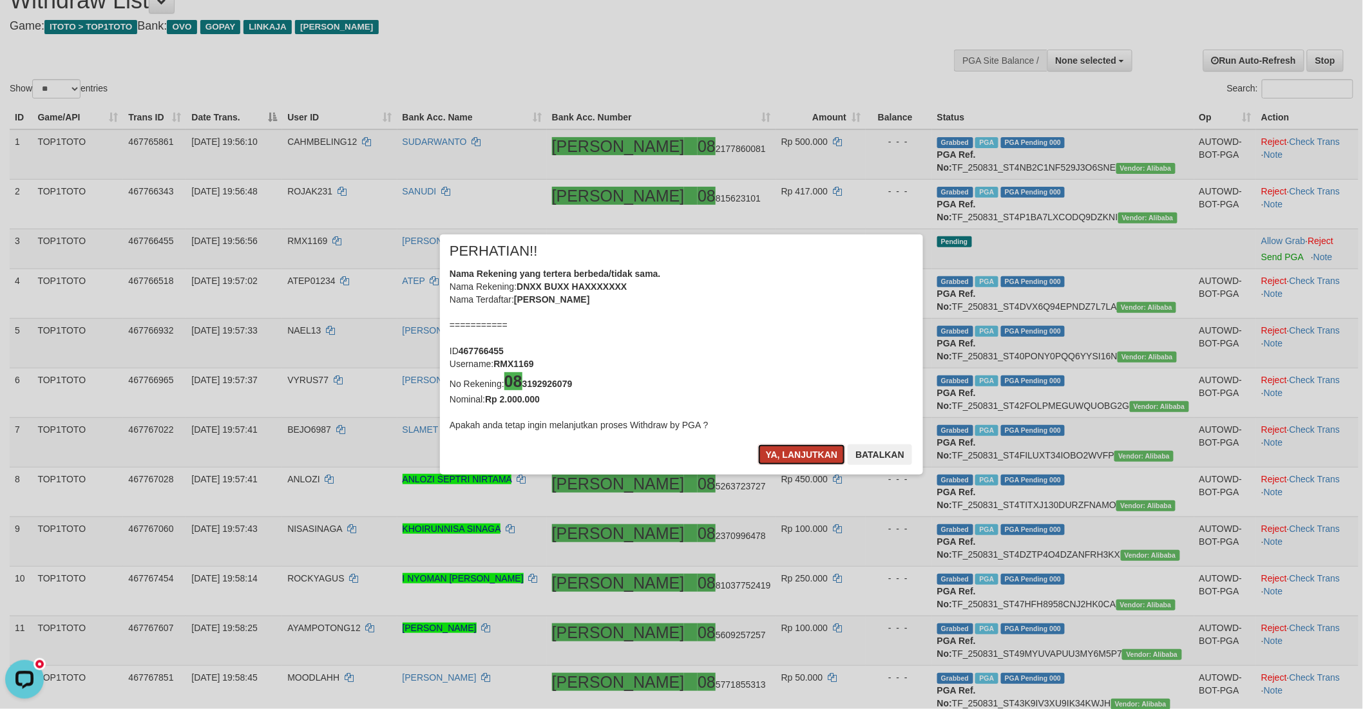
click at [794, 457] on button "Ya, lanjutkan" at bounding box center [802, 454] width 88 height 21
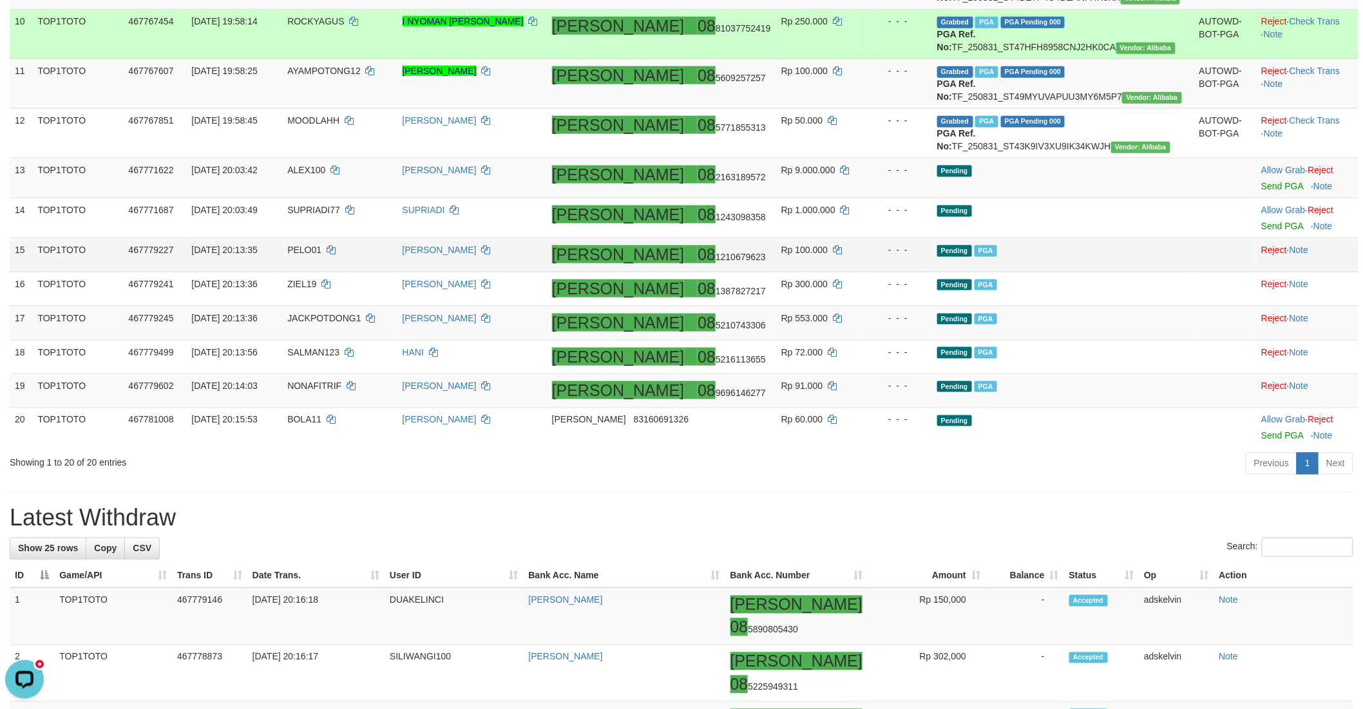
scroll to position [631, 0]
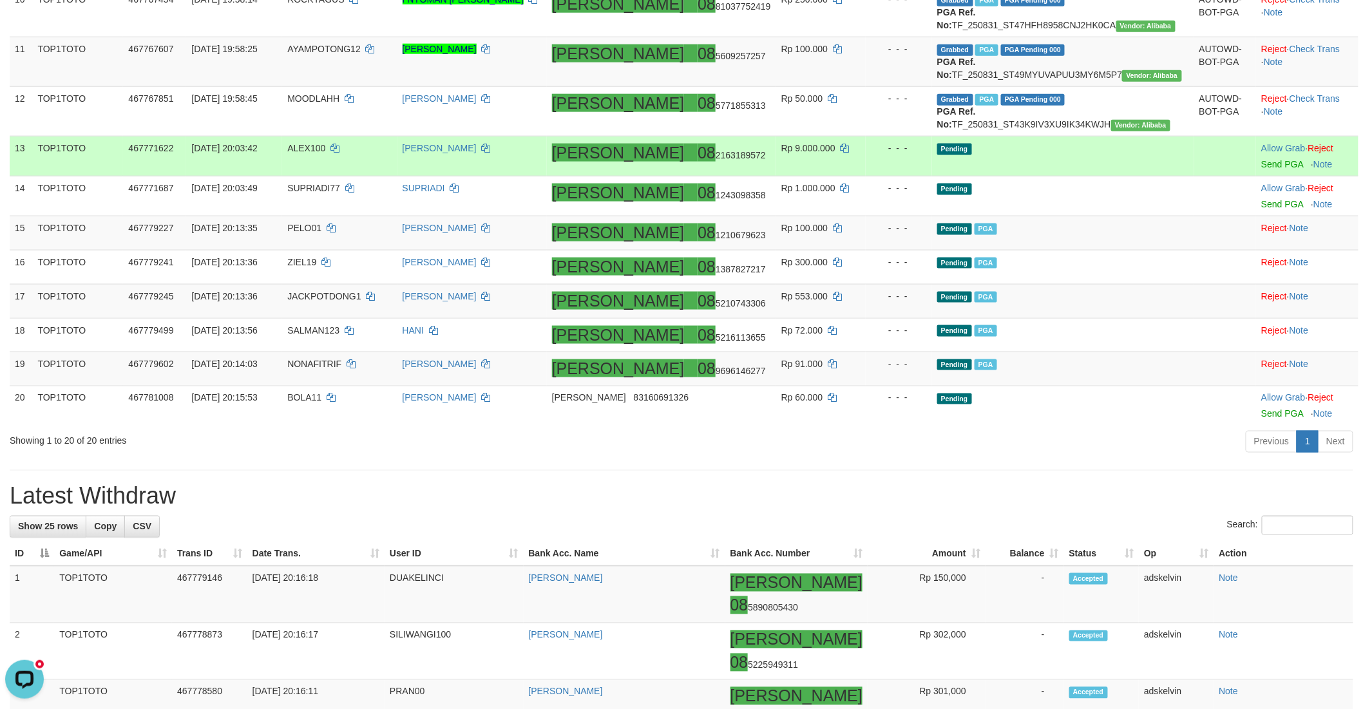
click at [802, 153] on span "Rp 9.000.000" at bounding box center [808, 148] width 54 height 10
copy td "9.000.000"
click at [802, 153] on span "Rp 9.000.000" at bounding box center [808, 148] width 54 height 10
click at [713, 162] on ah_el_jm_1756146672679 "08" at bounding box center [707, 153] width 18 height 18
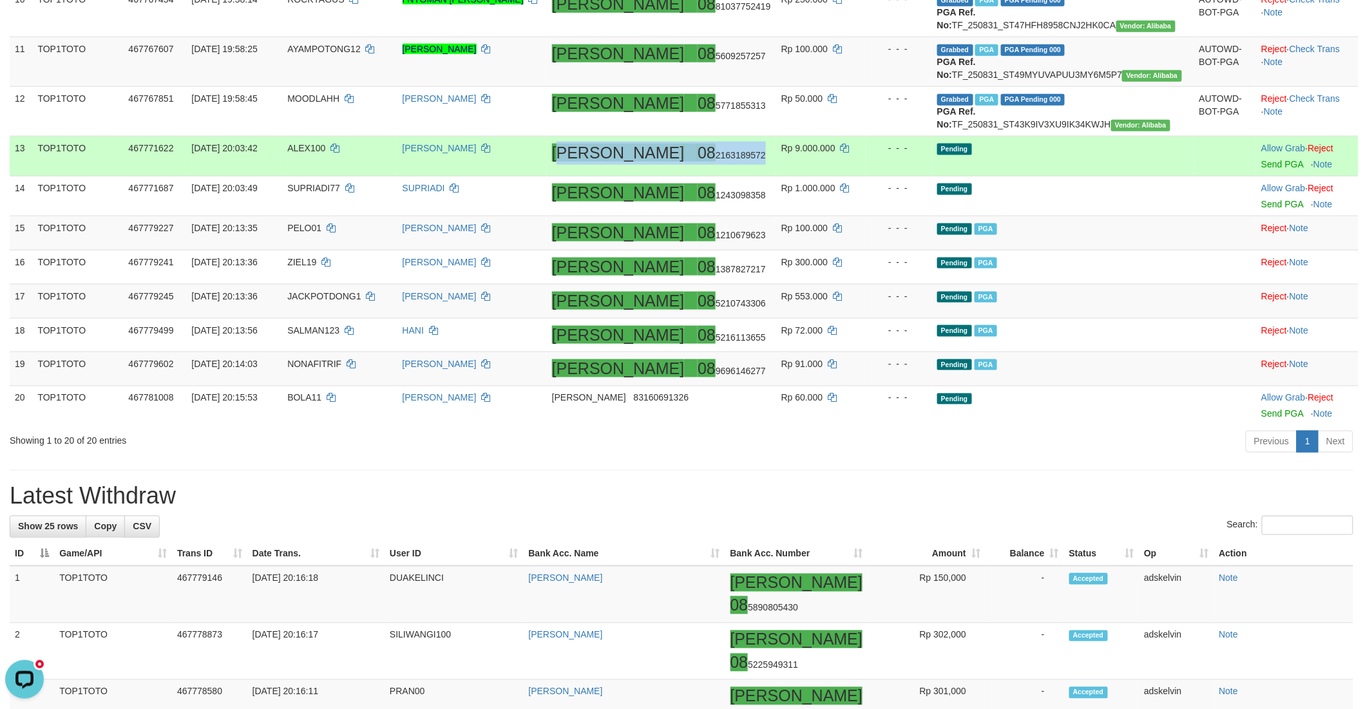
copy td "ANA 08 2163189572"
copy td "08 2163189572"
copy span "08 2163189572"
click at [701, 177] on tr "13 TOP1TOTO 467771622 31/08/2025 20:03:42 ALEX100 ALEXANDRA DANA 08 2163189572 …" at bounding box center [684, 157] width 1349 height 40
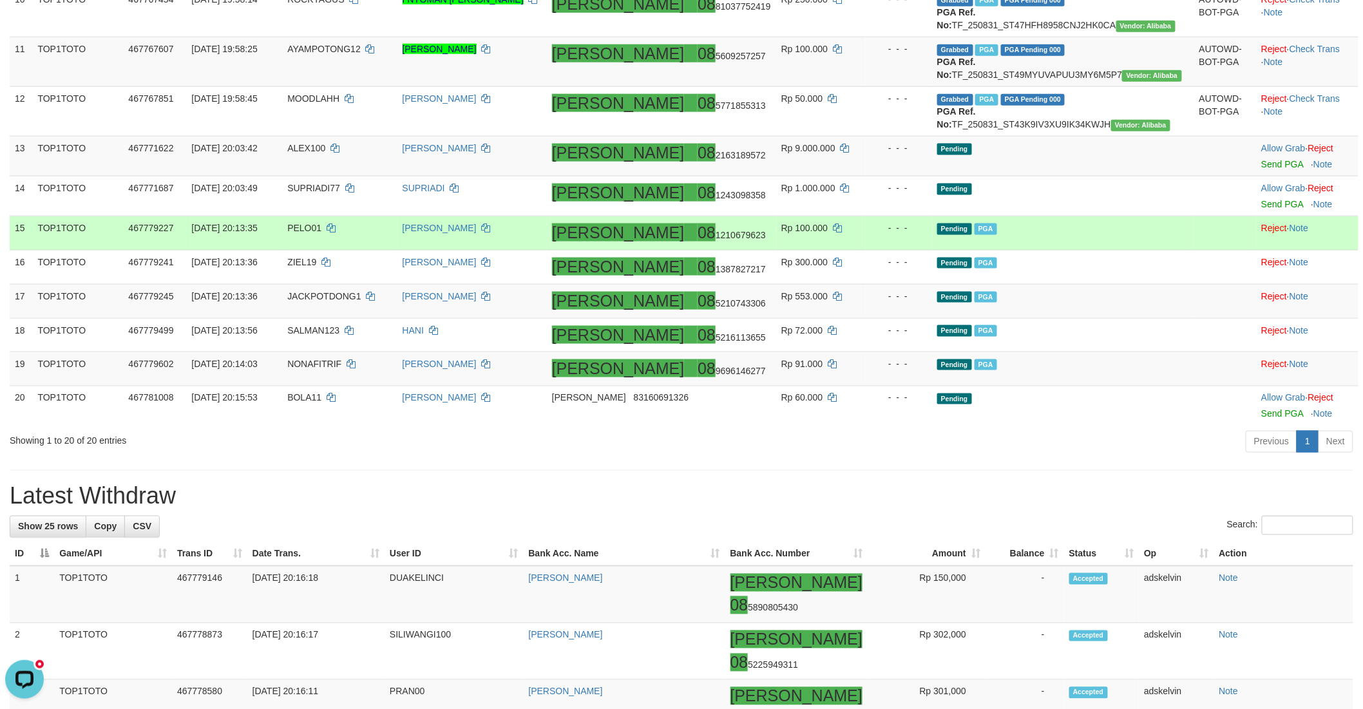
drag, startPoint x: 1076, startPoint y: 383, endPoint x: 865, endPoint y: 365, distance: 212.0
click at [1075, 251] on td "Pending PGA" at bounding box center [1063, 233] width 262 height 34
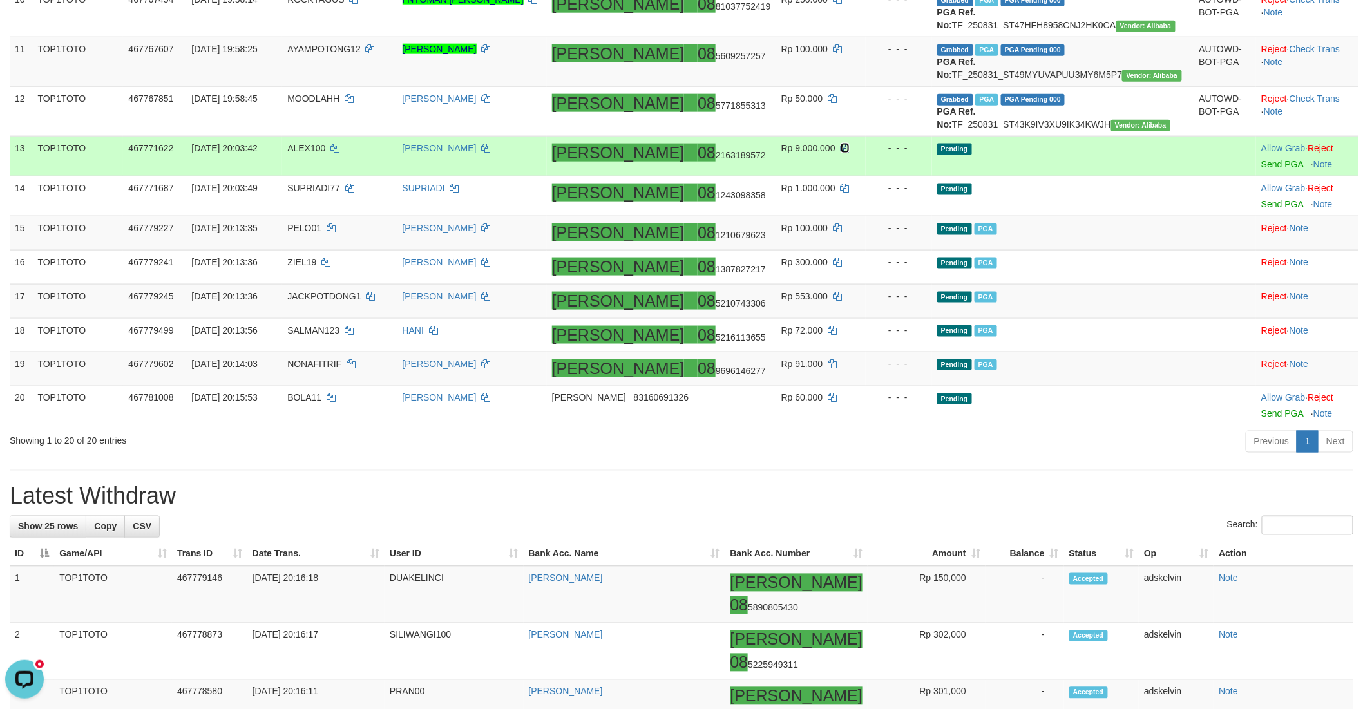
drag, startPoint x: 852, startPoint y: 293, endPoint x: 823, endPoint y: 293, distance: 29.6
click at [850, 153] on icon at bounding box center [845, 148] width 9 height 9
click at [720, 160] on span "08 2163189572" at bounding box center [732, 155] width 68 height 10
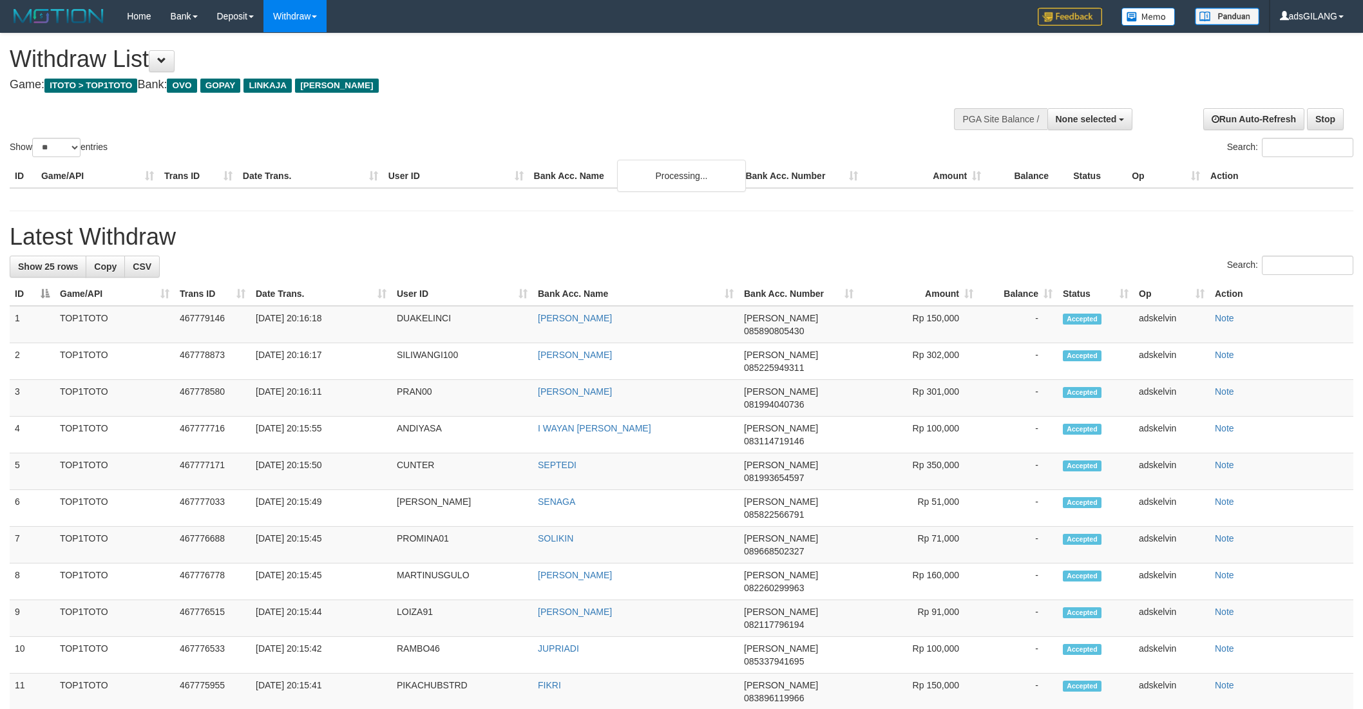
select select
select select "**"
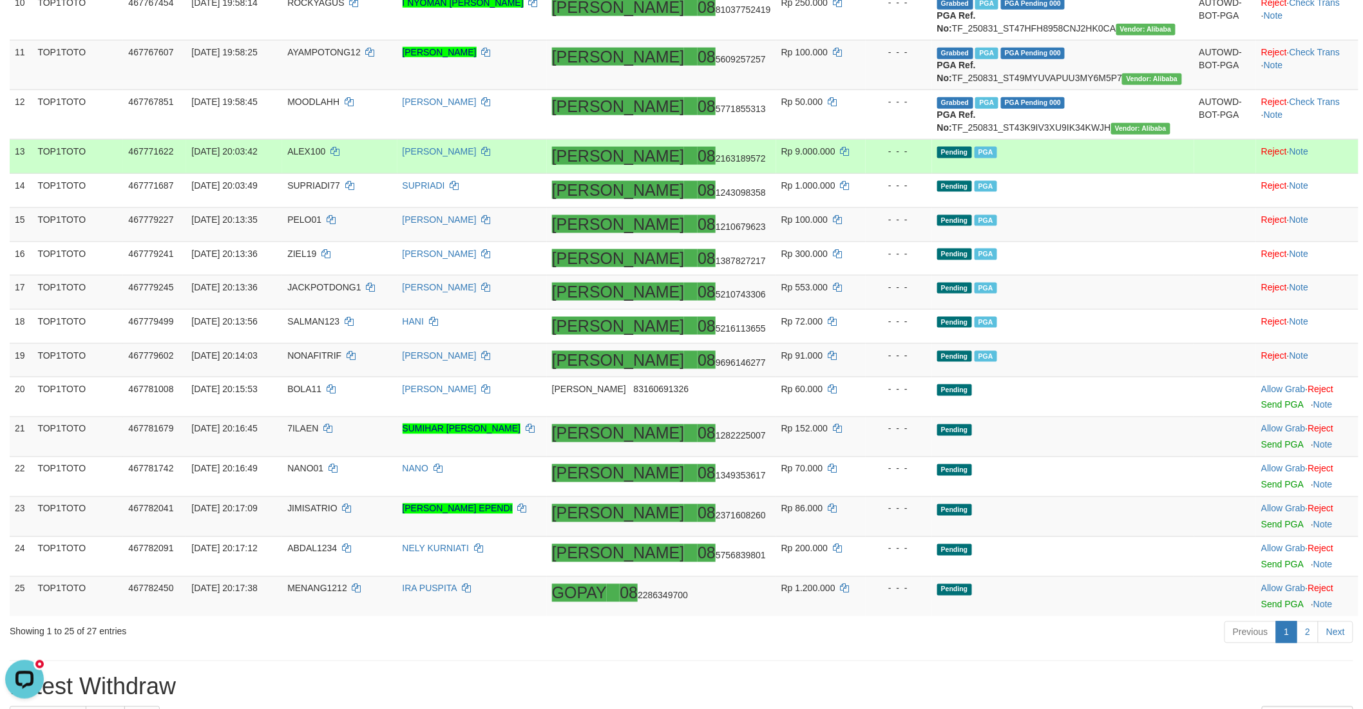
scroll to position [644, 0]
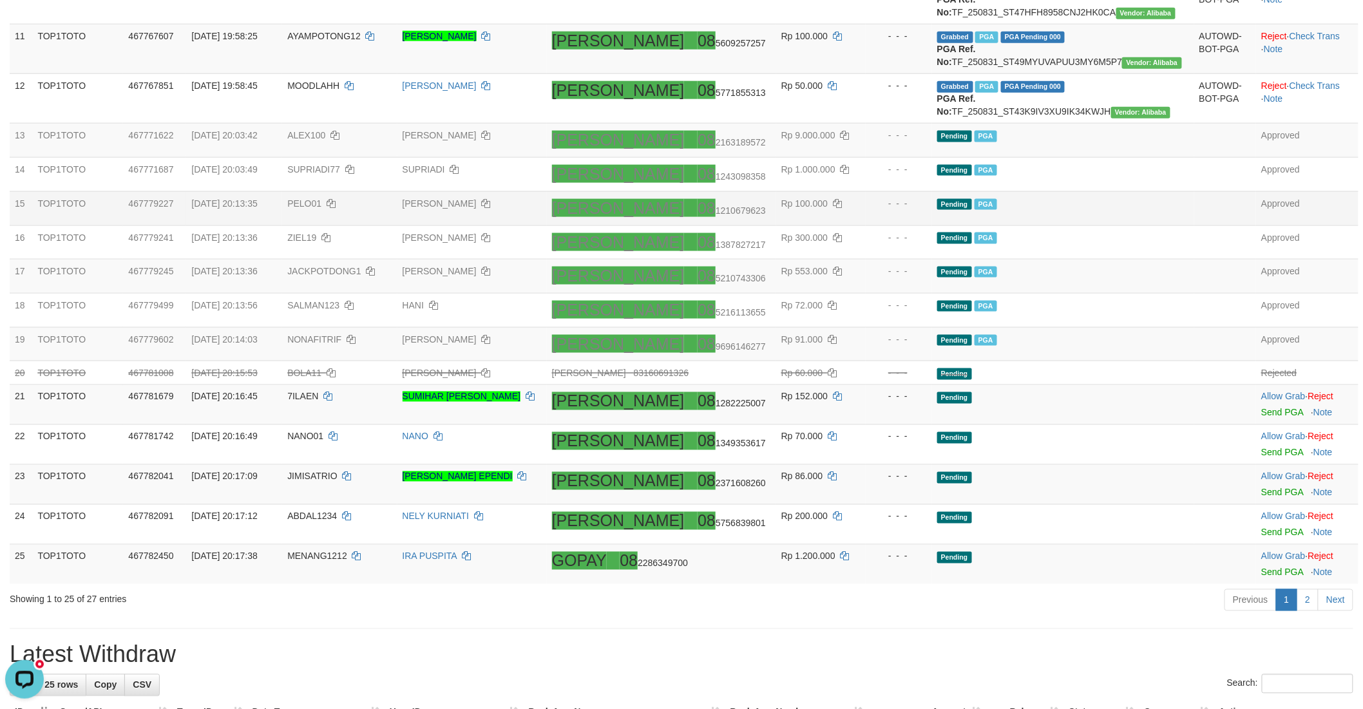
click at [547, 225] on td "[PERSON_NAME]" at bounding box center [471, 208] width 149 height 34
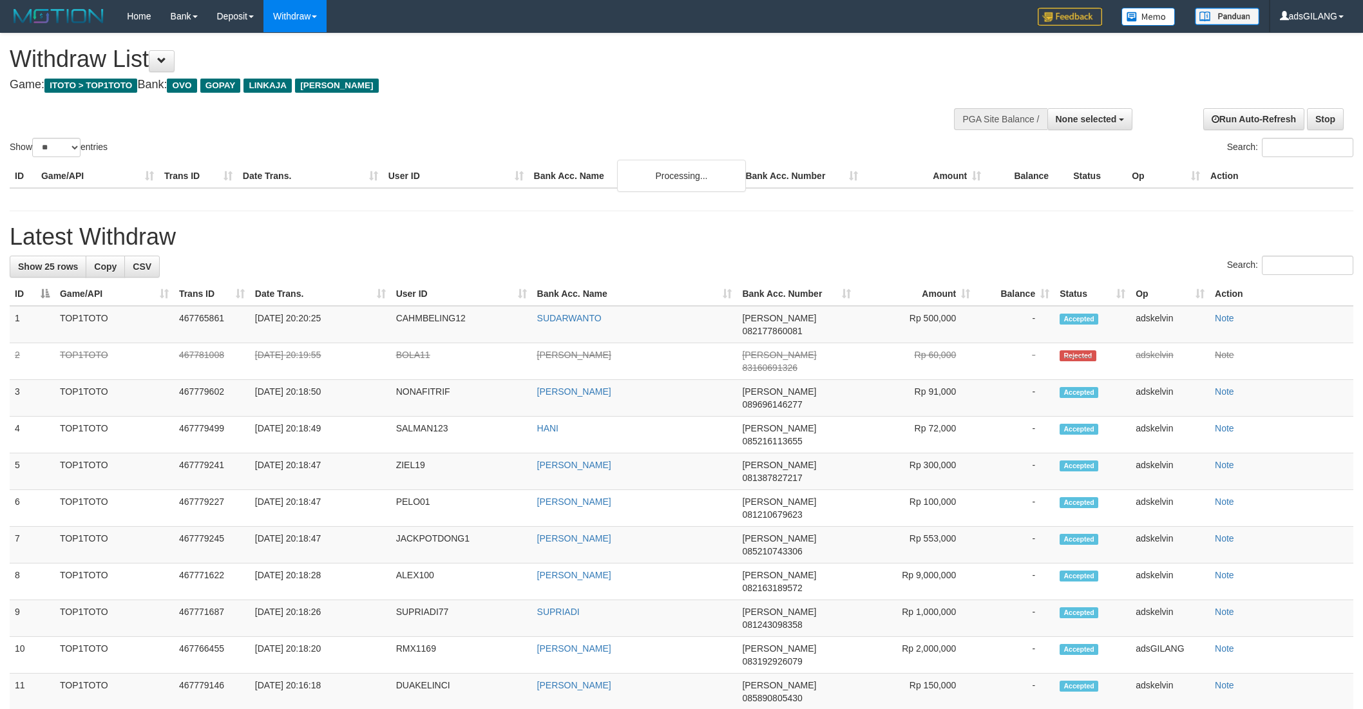
select select
select select "**"
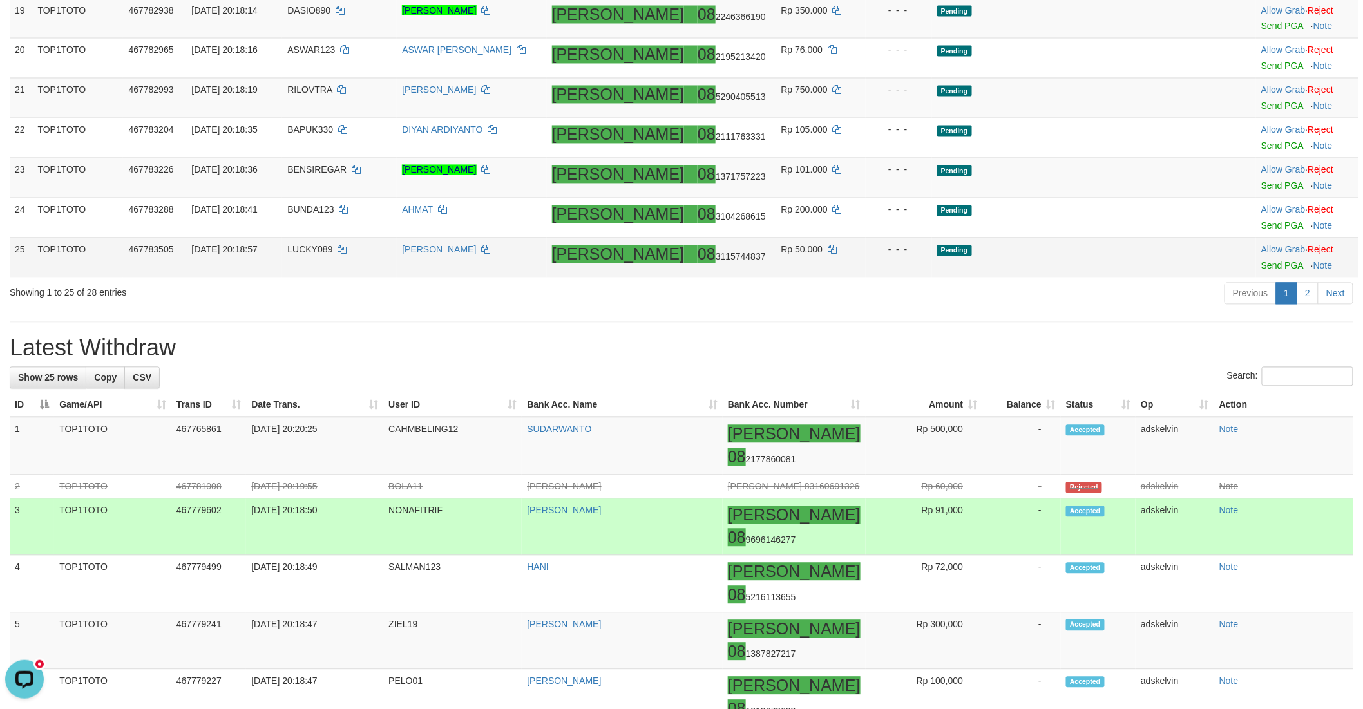
scroll to position [1004, 0]
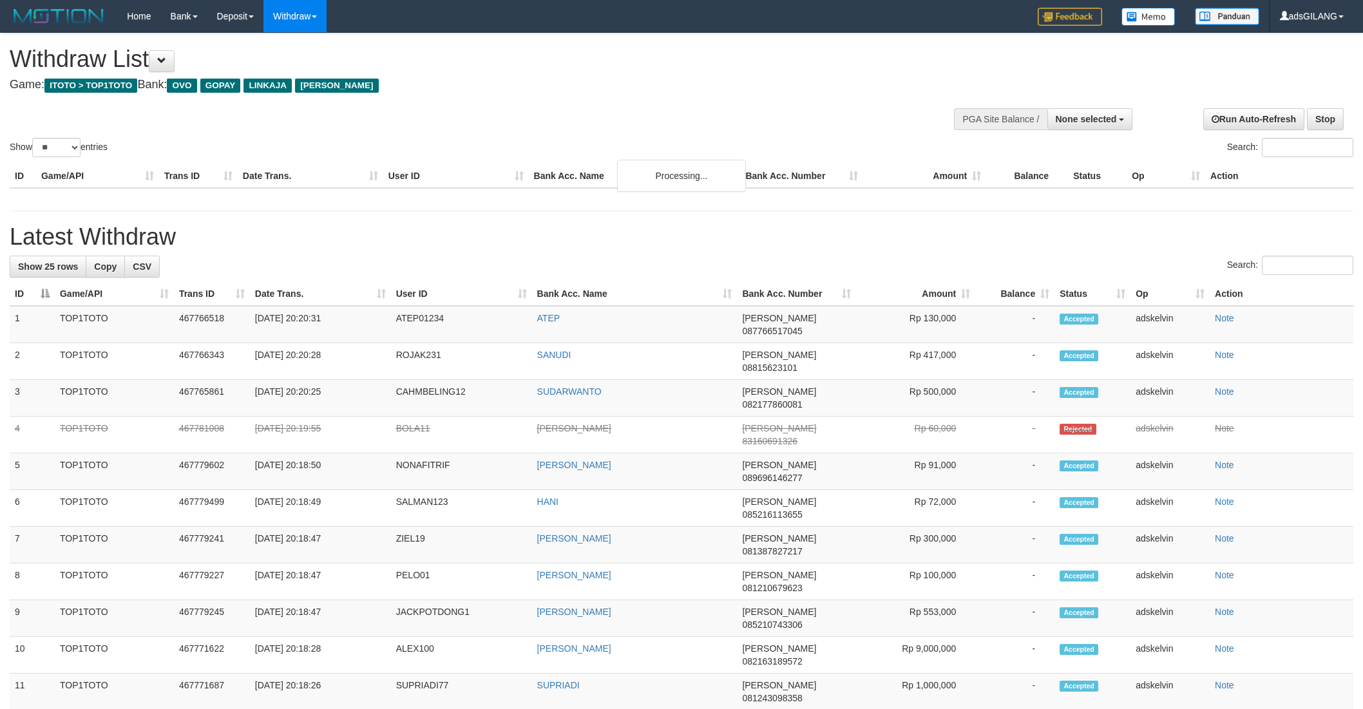
select select
select select "**"
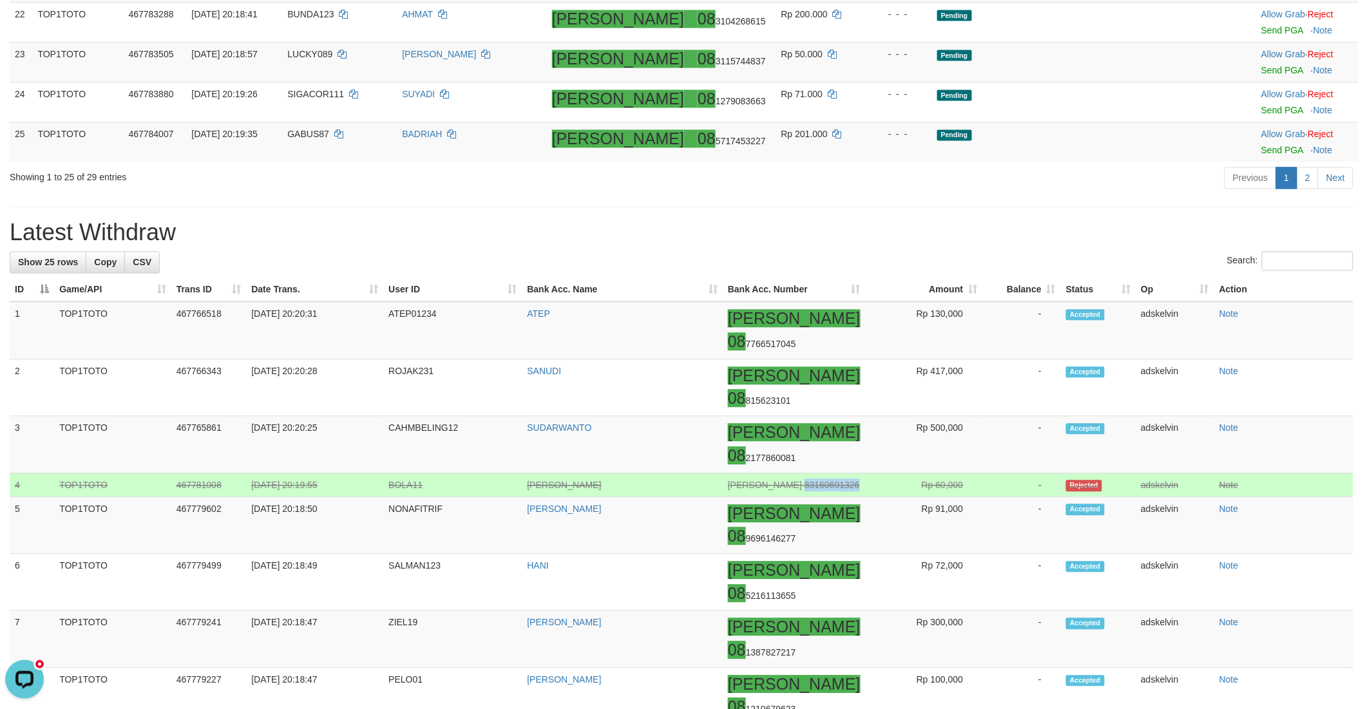
copy span "83160691326"
drag, startPoint x: 836, startPoint y: 589, endPoint x: 771, endPoint y: 588, distance: 65.1
click at [771, 497] on td "DANA 83160691326" at bounding box center [794, 485] width 143 height 24
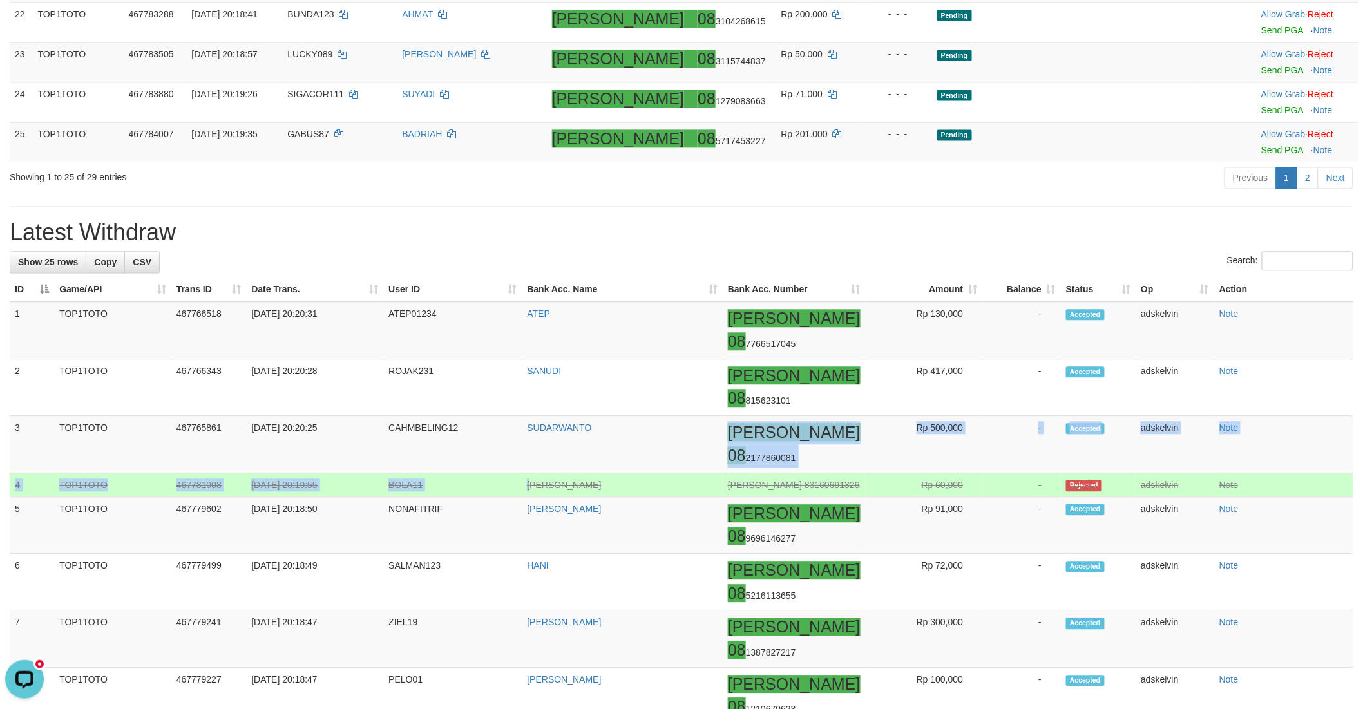
drag, startPoint x: 667, startPoint y: 574, endPoint x: 540, endPoint y: 578, distance: 127.6
click at [522, 497] on td "BOLA11" at bounding box center [452, 485] width 139 height 24
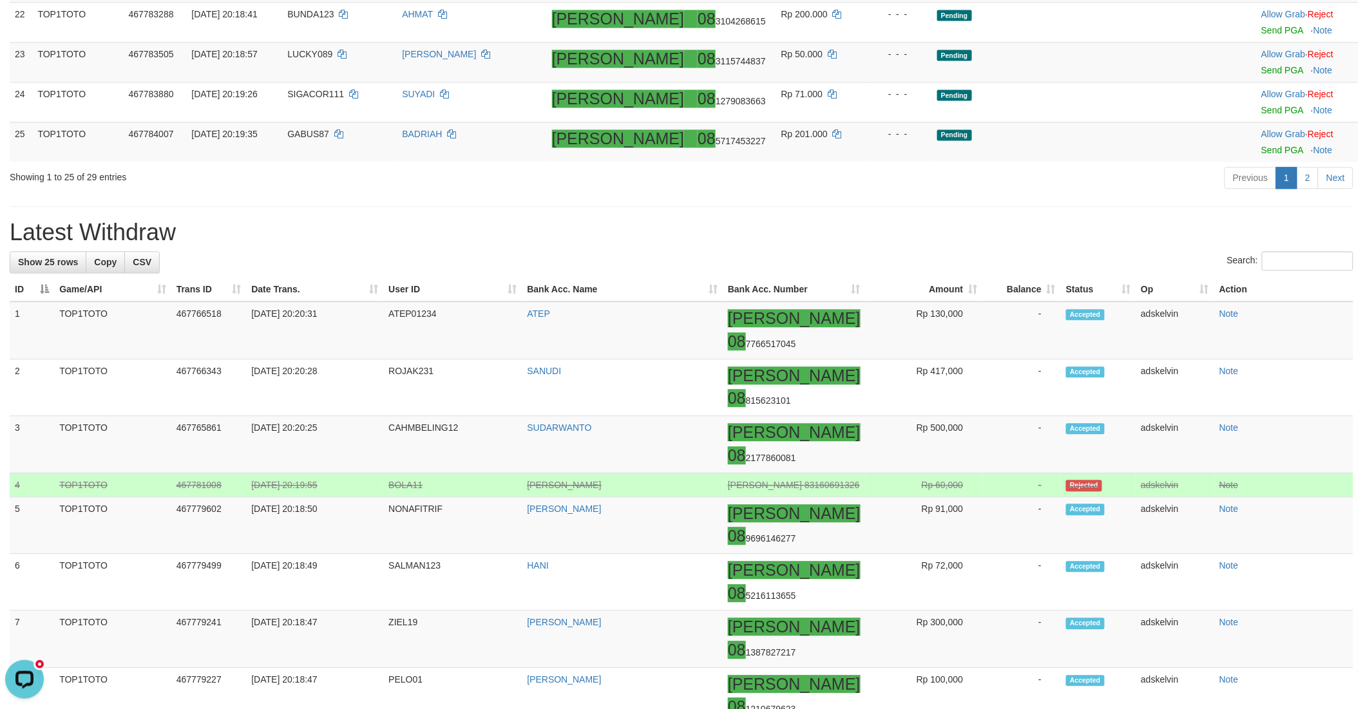
click at [522, 497] on td "BOLA11" at bounding box center [452, 485] width 139 height 24
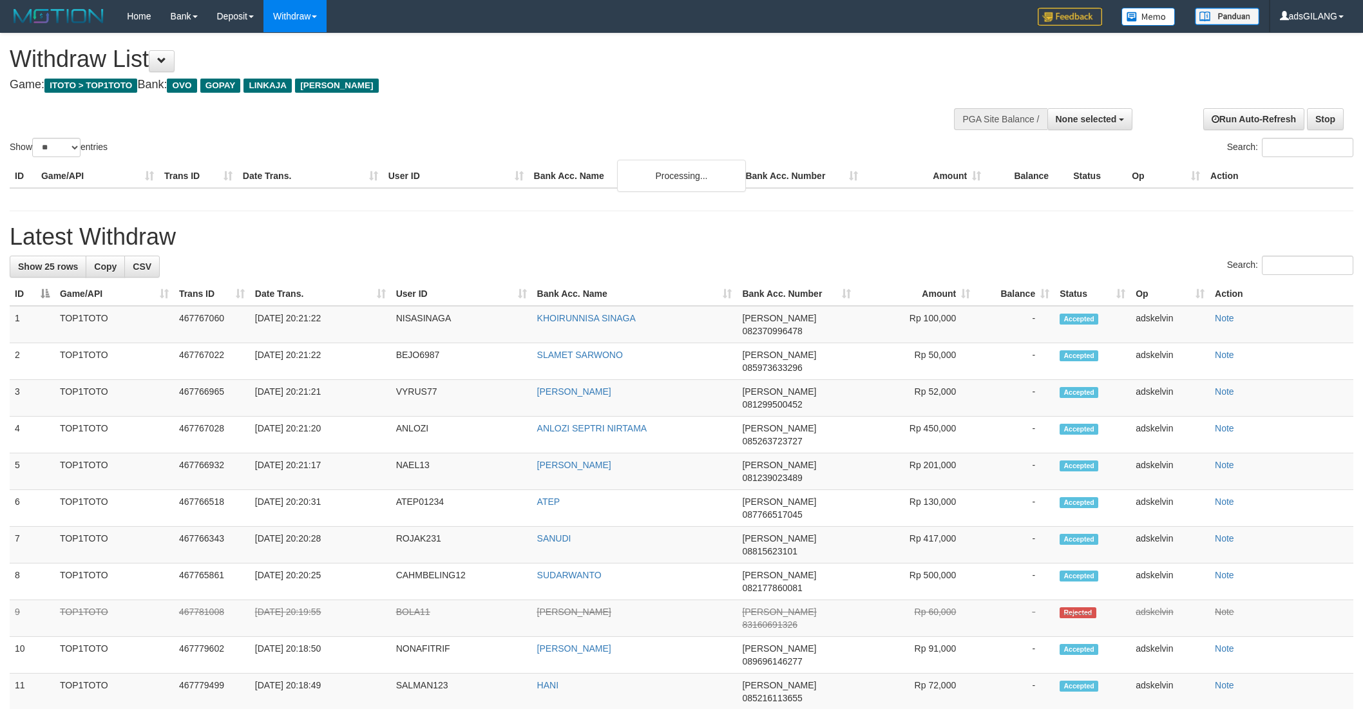
select select
select select "**"
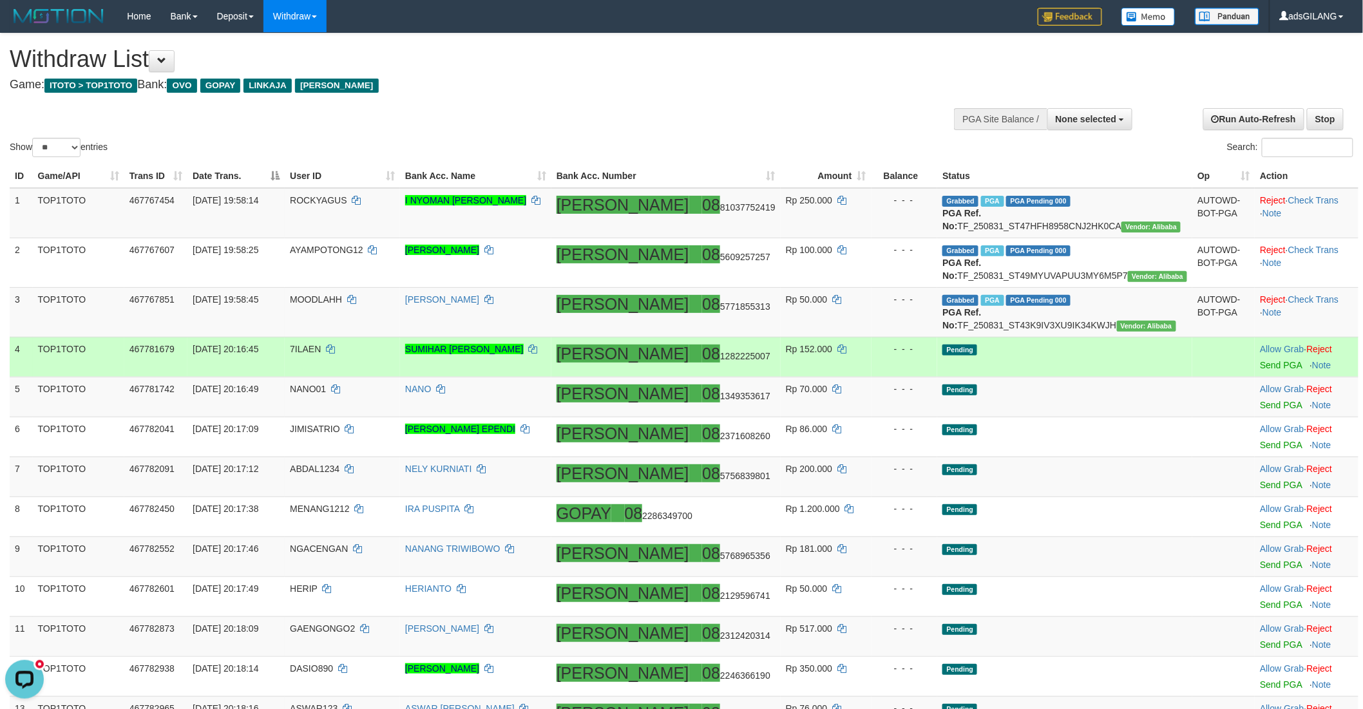
click at [321, 354] on span "7ILAEN" at bounding box center [305, 349] width 31 height 10
copy td "7ILAEN"
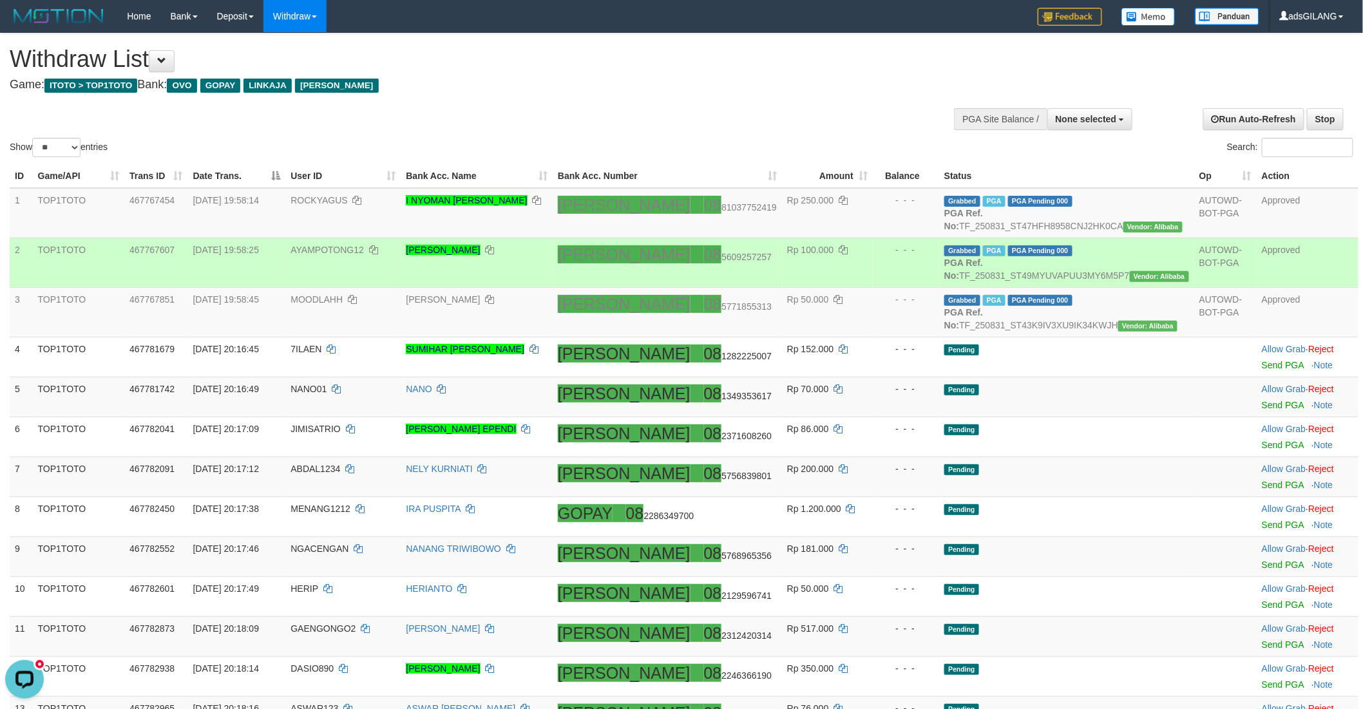
click at [873, 287] on td "Rp 100.000" at bounding box center [827, 263] width 91 height 50
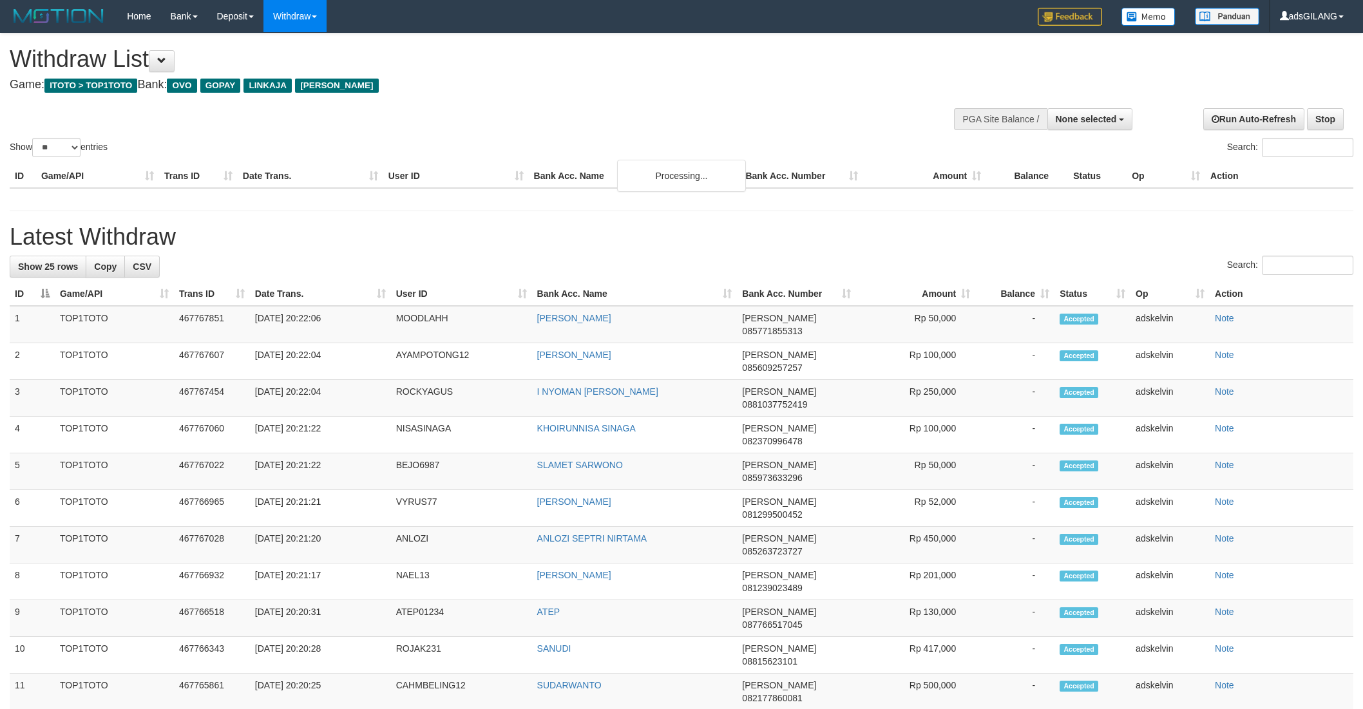
select select
select select "**"
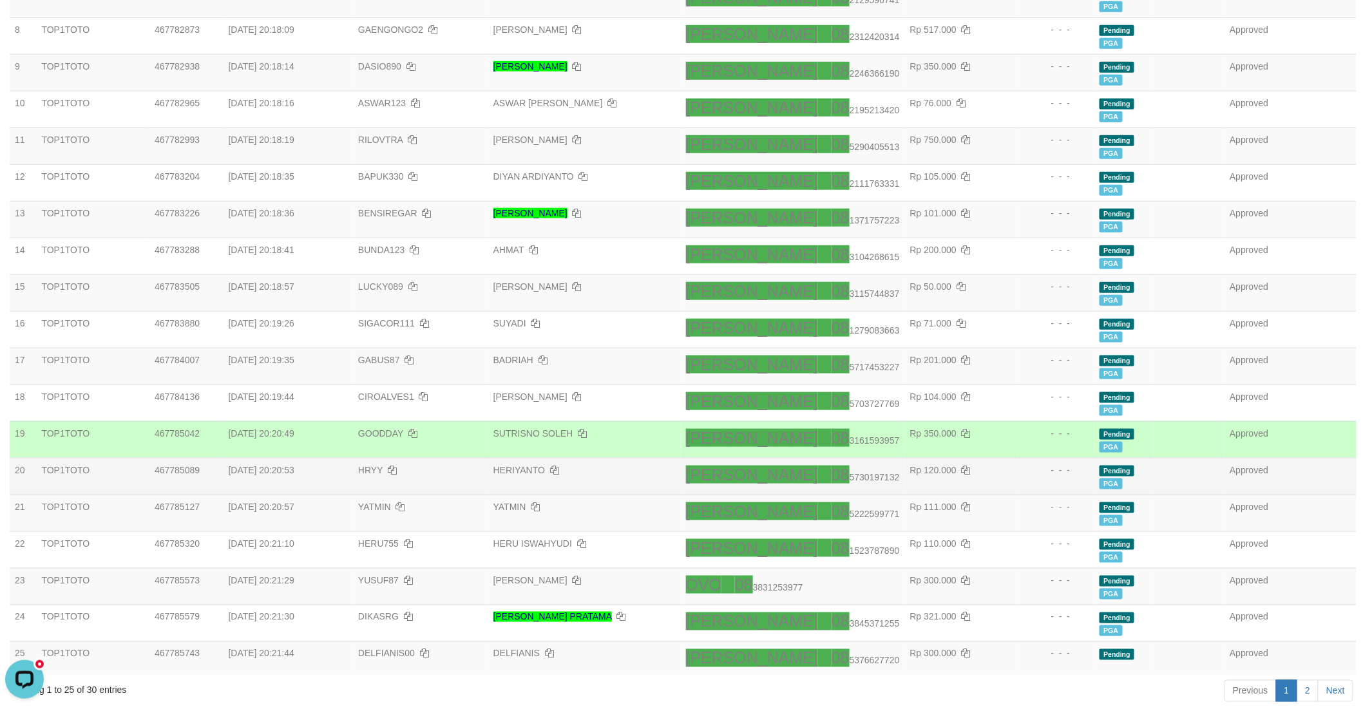
scroll to position [429, 0]
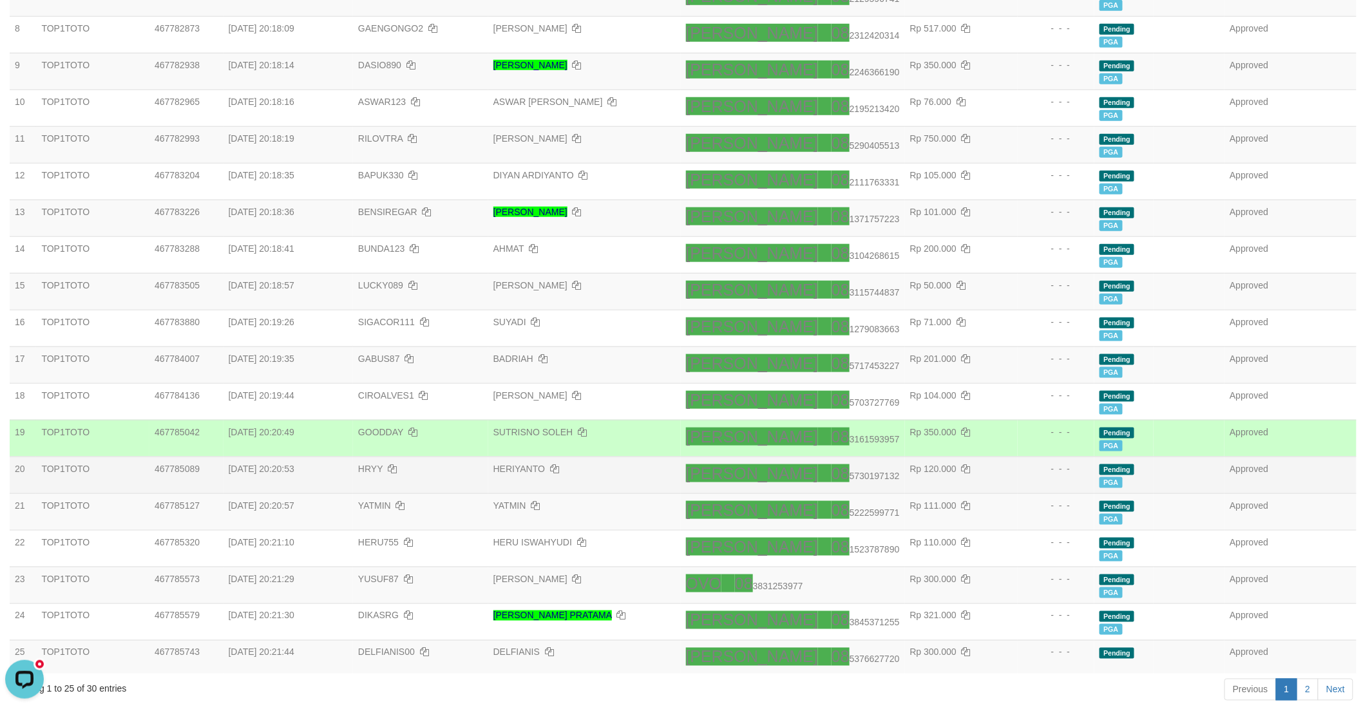
click at [952, 462] on td "Rp 120.000" at bounding box center [961, 475] width 113 height 37
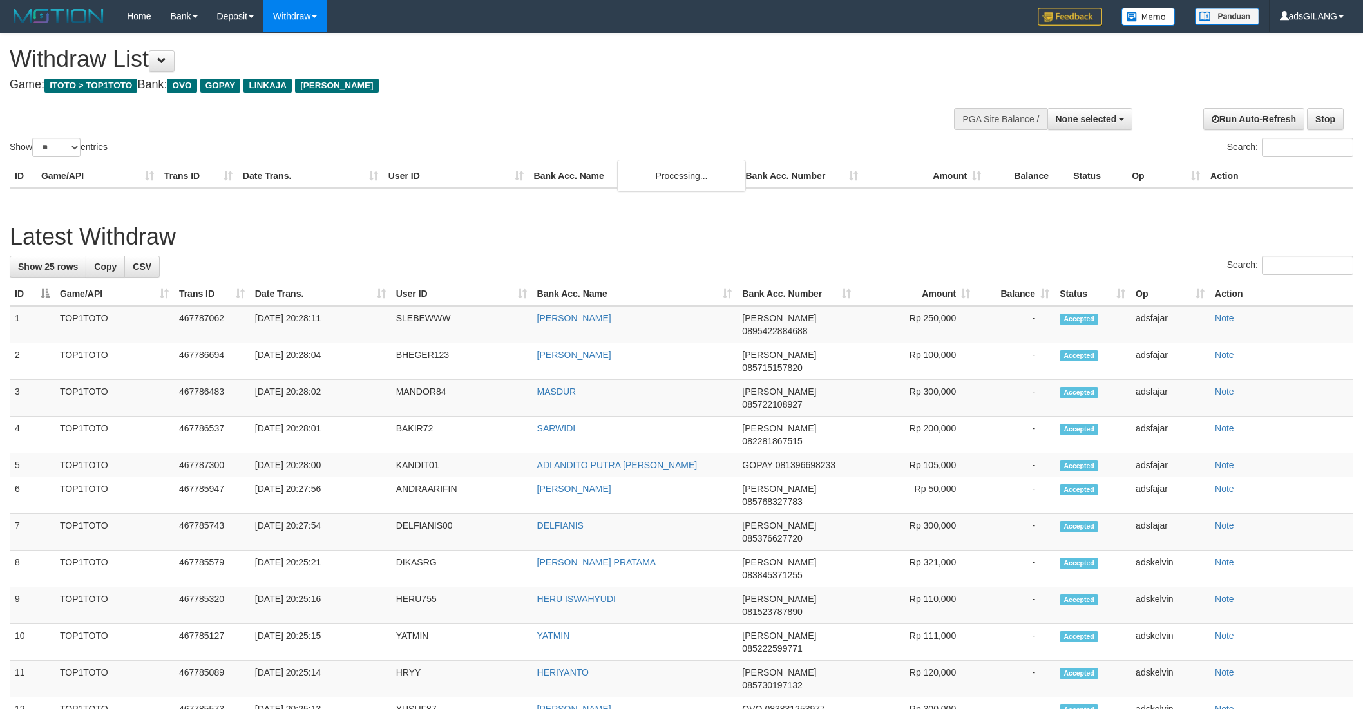
select select
select select "**"
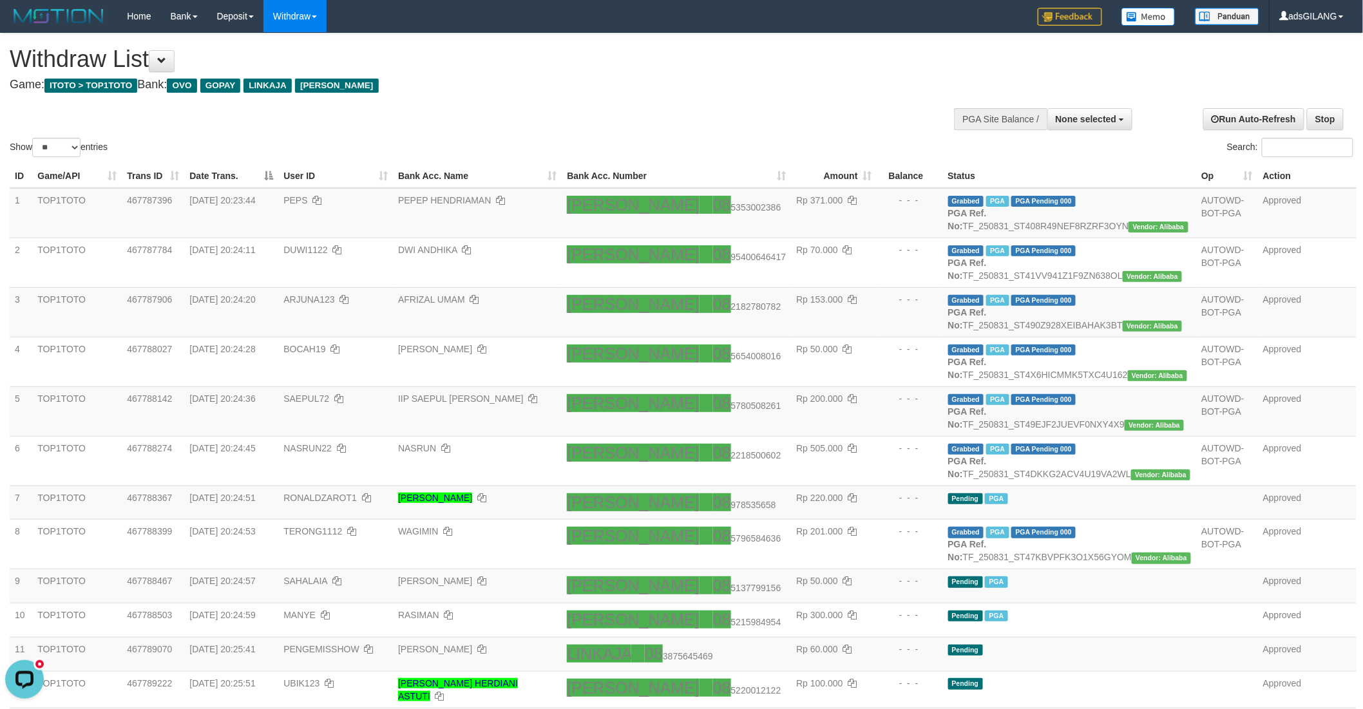
click at [787, 104] on div "Show ** ** ** *** entries Search:" at bounding box center [681, 96] width 1363 height 126
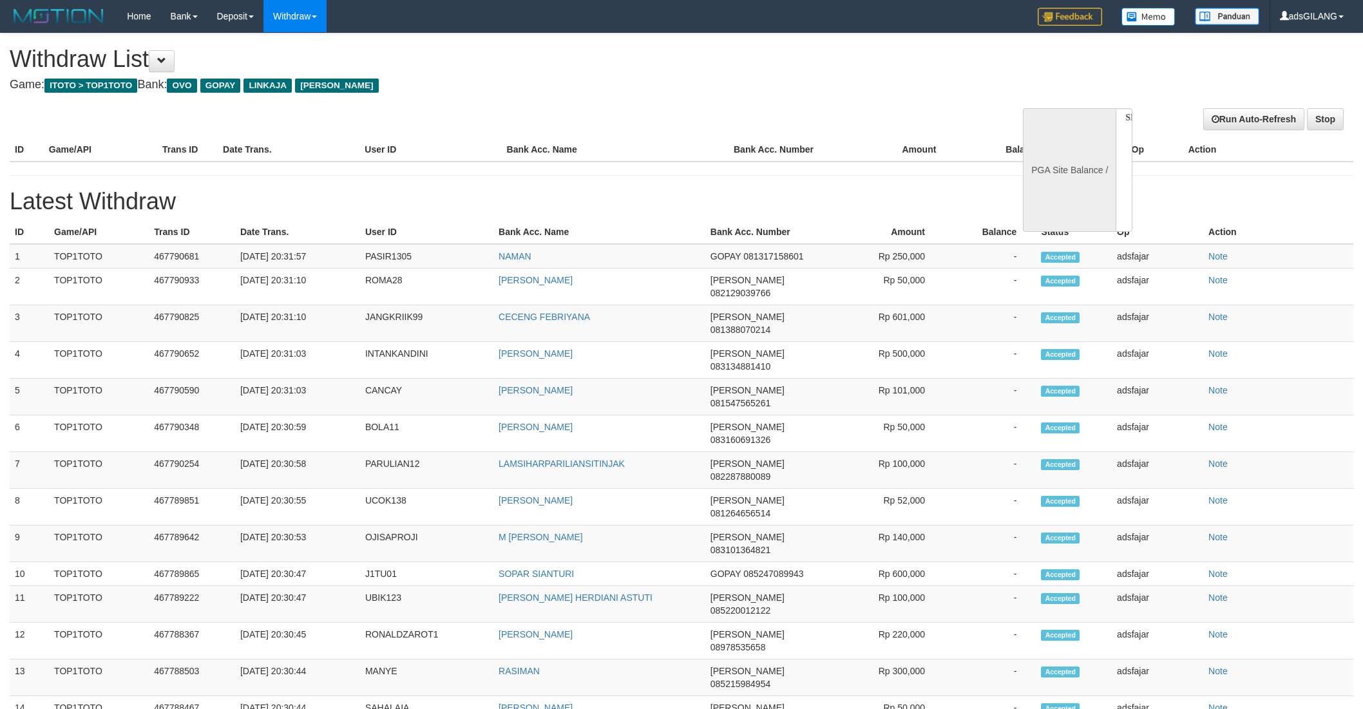
select select
select select "**"
select select
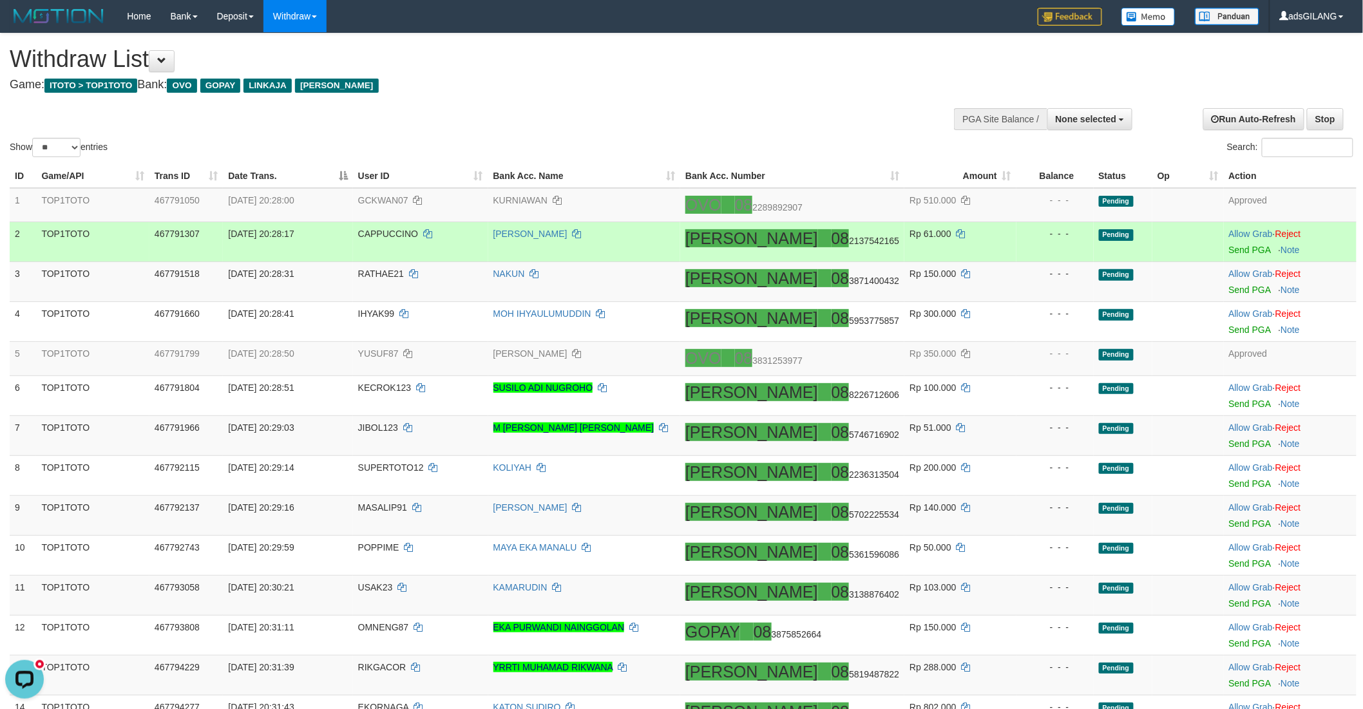
click at [681, 258] on td "[PERSON_NAME]" at bounding box center [584, 242] width 193 height 40
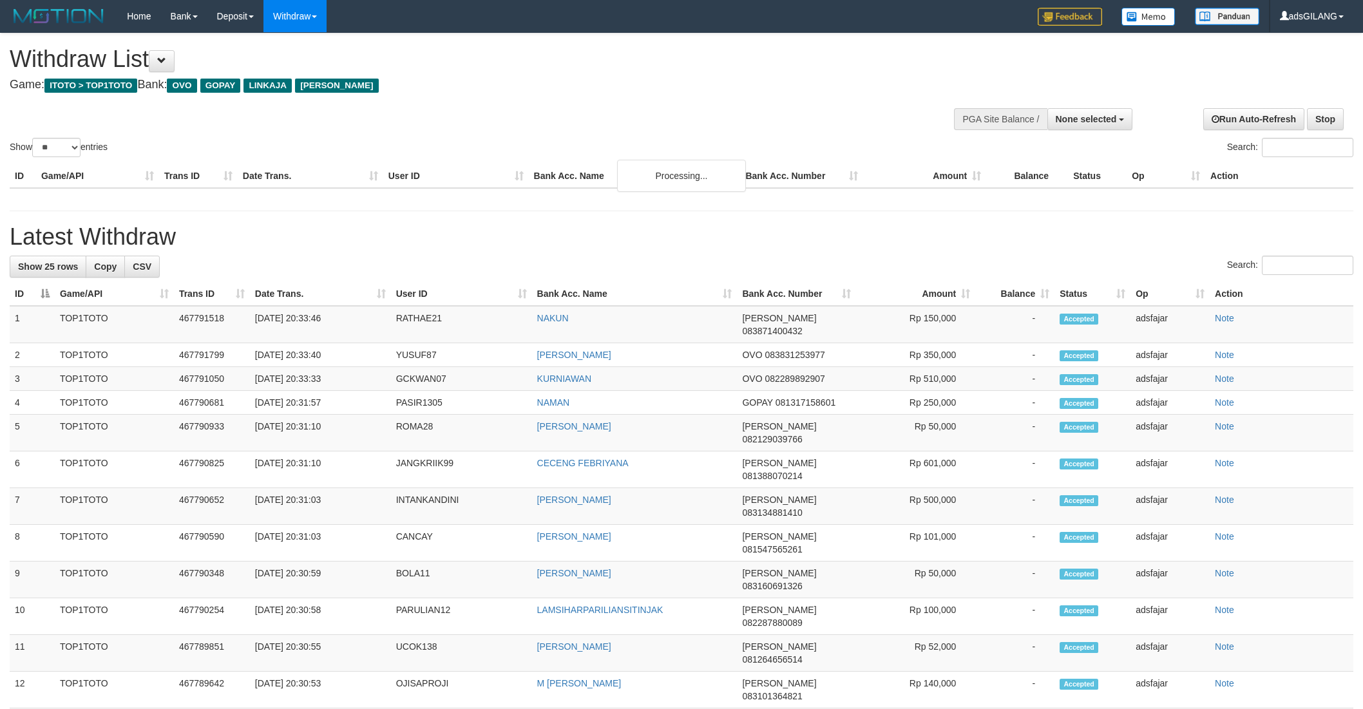
select select
select select "**"
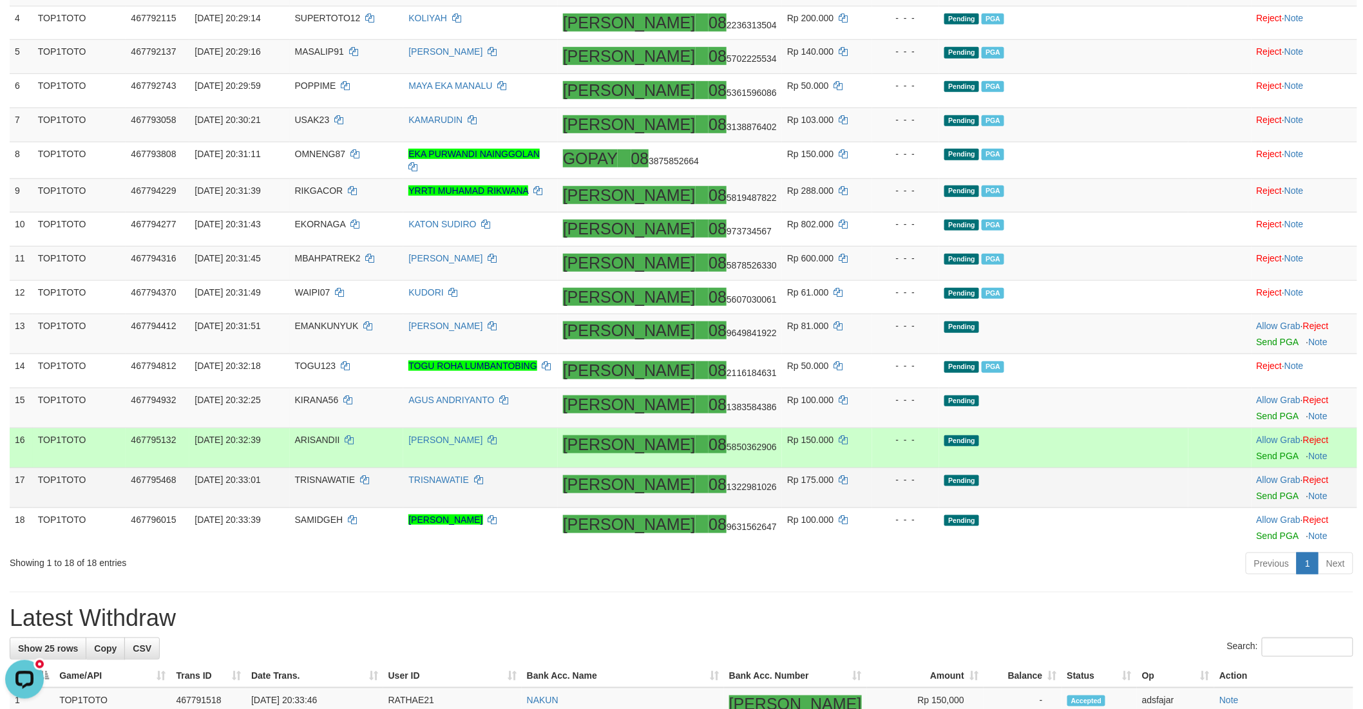
scroll to position [358, 0]
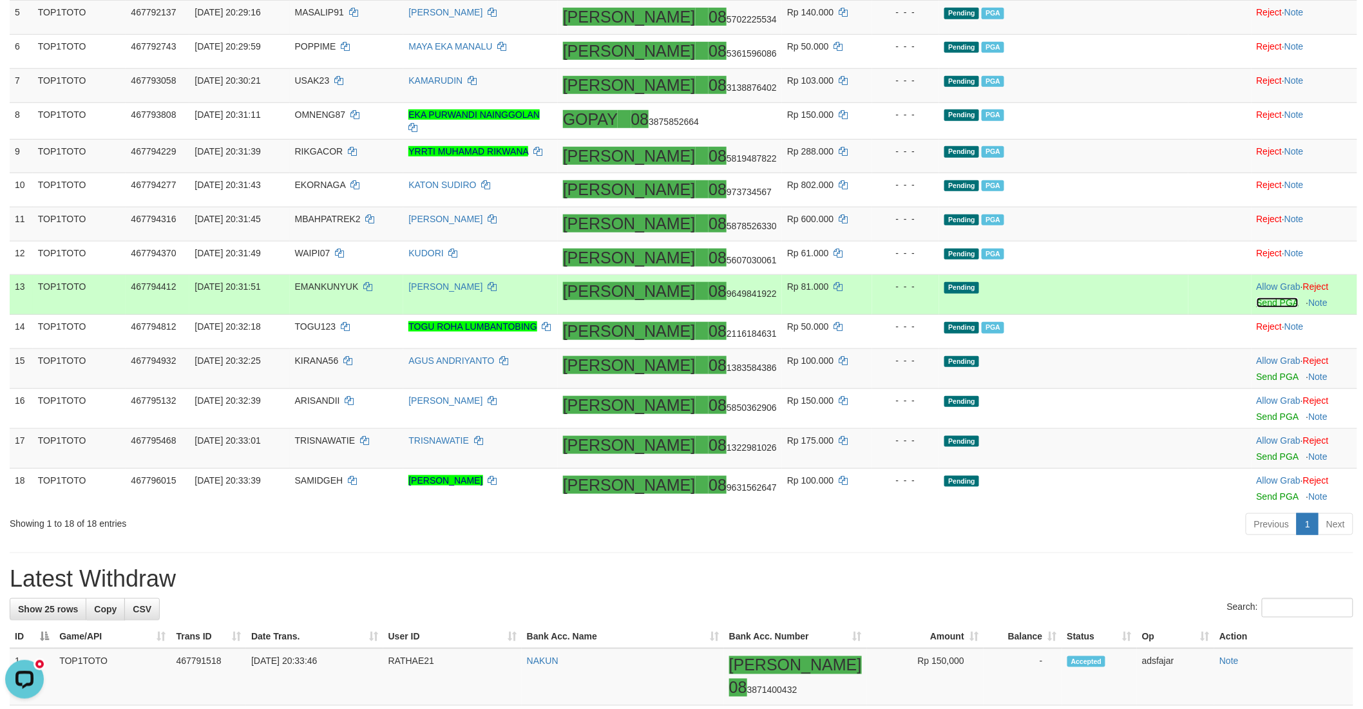
click at [1259, 308] on link "Send PGA" at bounding box center [1278, 303] width 42 height 10
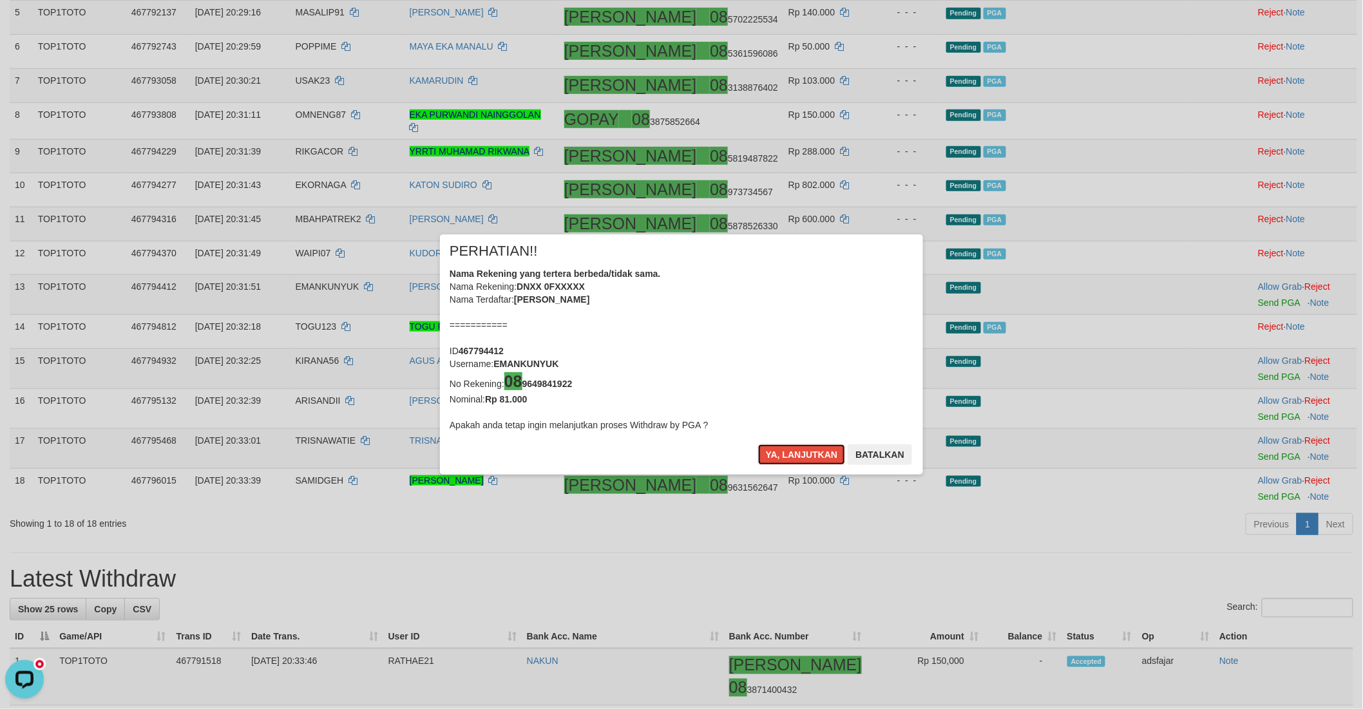
drag, startPoint x: 842, startPoint y: 455, endPoint x: 913, endPoint y: 454, distance: 70.9
click at [919, 454] on div "× PERHATIAN!! Nama Rekening yang tertera berbeda/tidak sama. Nama Rekening: DNX…" at bounding box center [681, 354] width 483 height 241
click at [913, 454] on div "Ya, lanjutkan Batalkan" at bounding box center [835, 459] width 157 height 30
click at [898, 459] on button "Batalkan" at bounding box center [880, 454] width 64 height 21
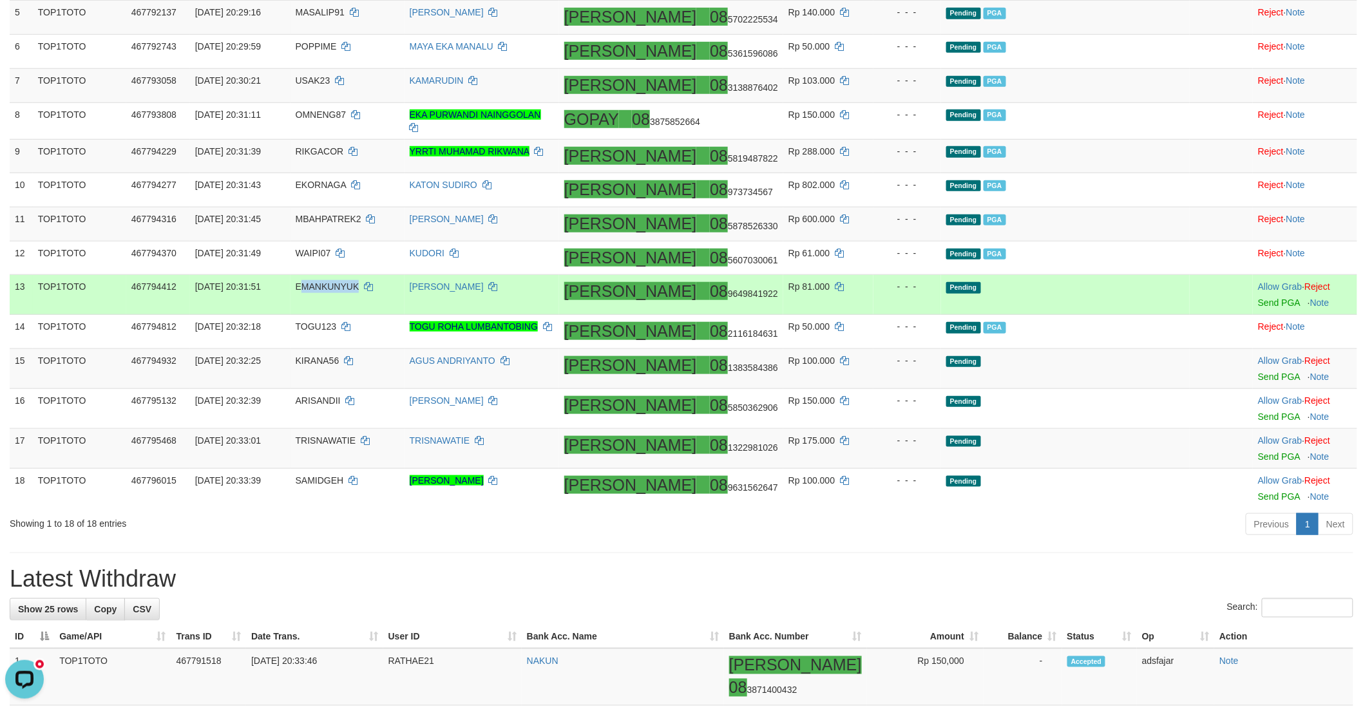
copy span "MANKUNYUK"
copy span "EMANKUNYUK"
drag, startPoint x: 397, startPoint y: 306, endPoint x: 337, endPoint y: 307, distance: 60.6
click at [337, 292] on span "EMANKUNYUK" at bounding box center [328, 287] width 64 height 10
copy span "8 9649841922"
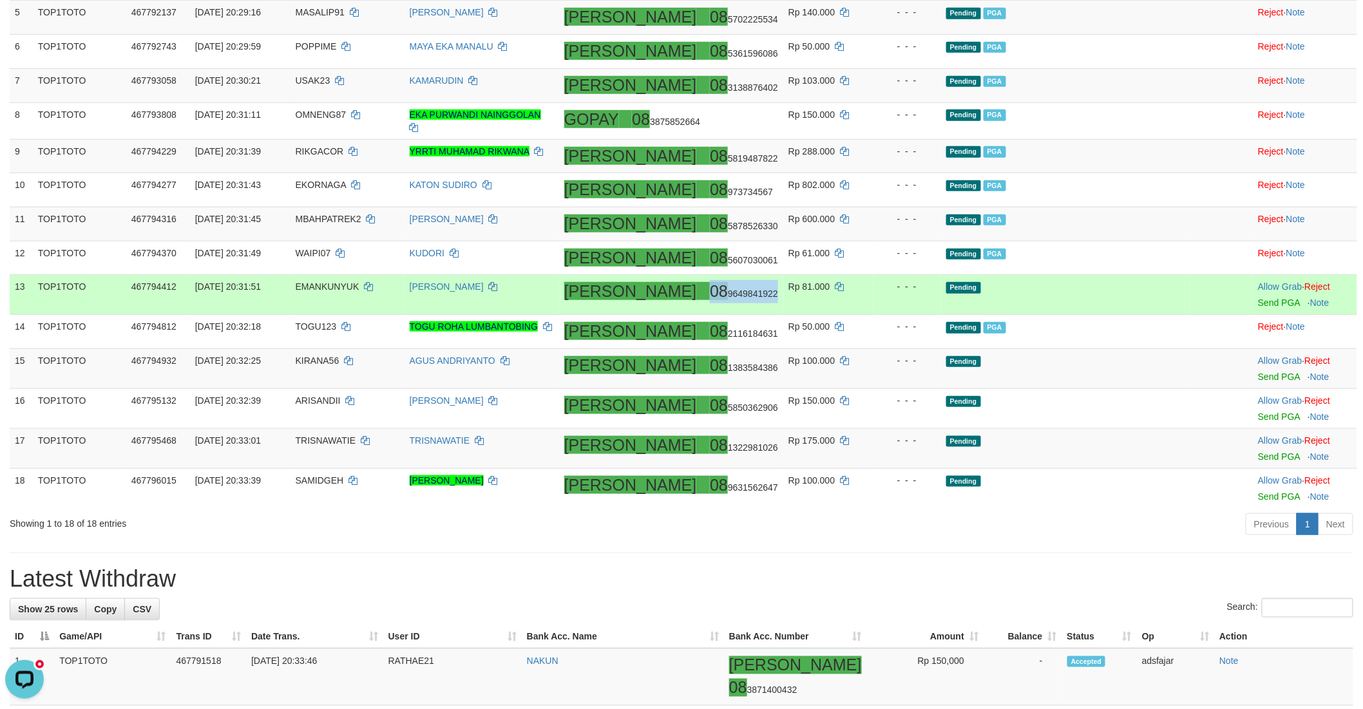
copy span "08 9649841922"
drag, startPoint x: 776, startPoint y: 312, endPoint x: 705, endPoint y: 314, distance: 70.9
click at [705, 314] on td "DANA 08 9649841922" at bounding box center [671, 295] width 224 height 40
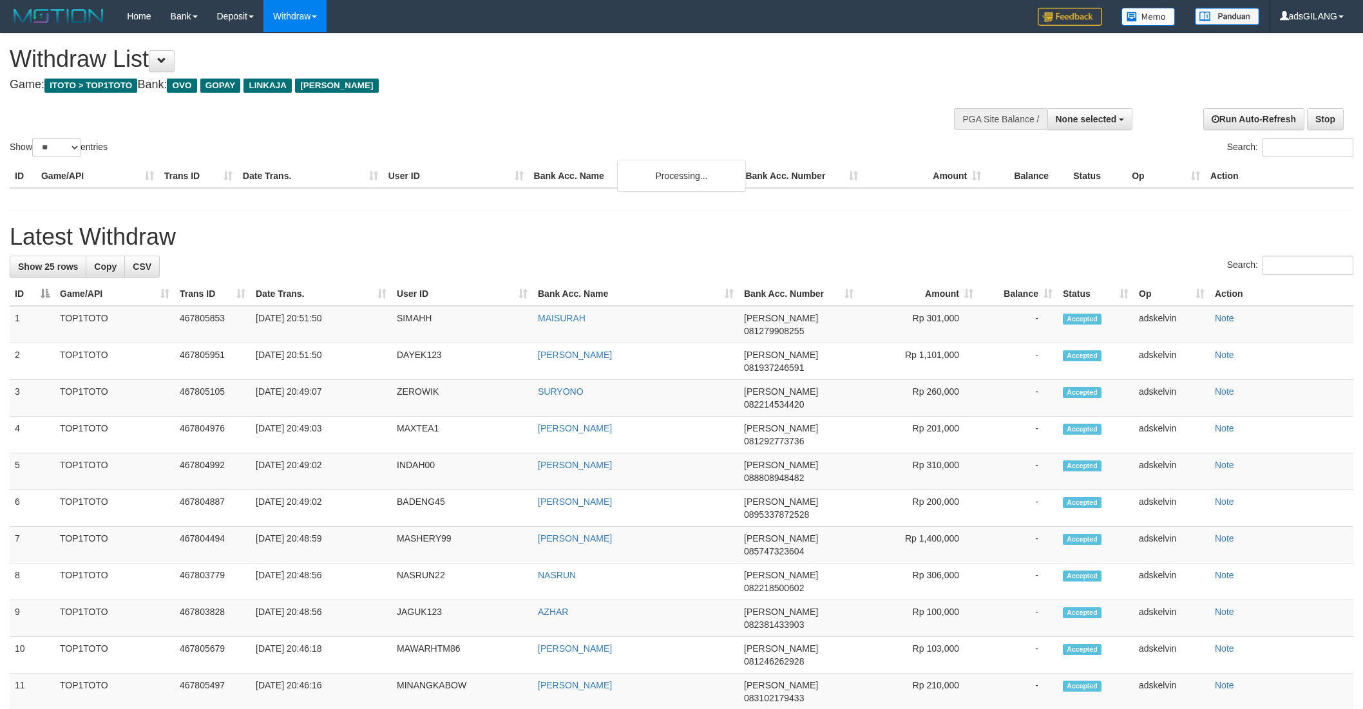
select select
select select "**"
